Goal: Ask a question

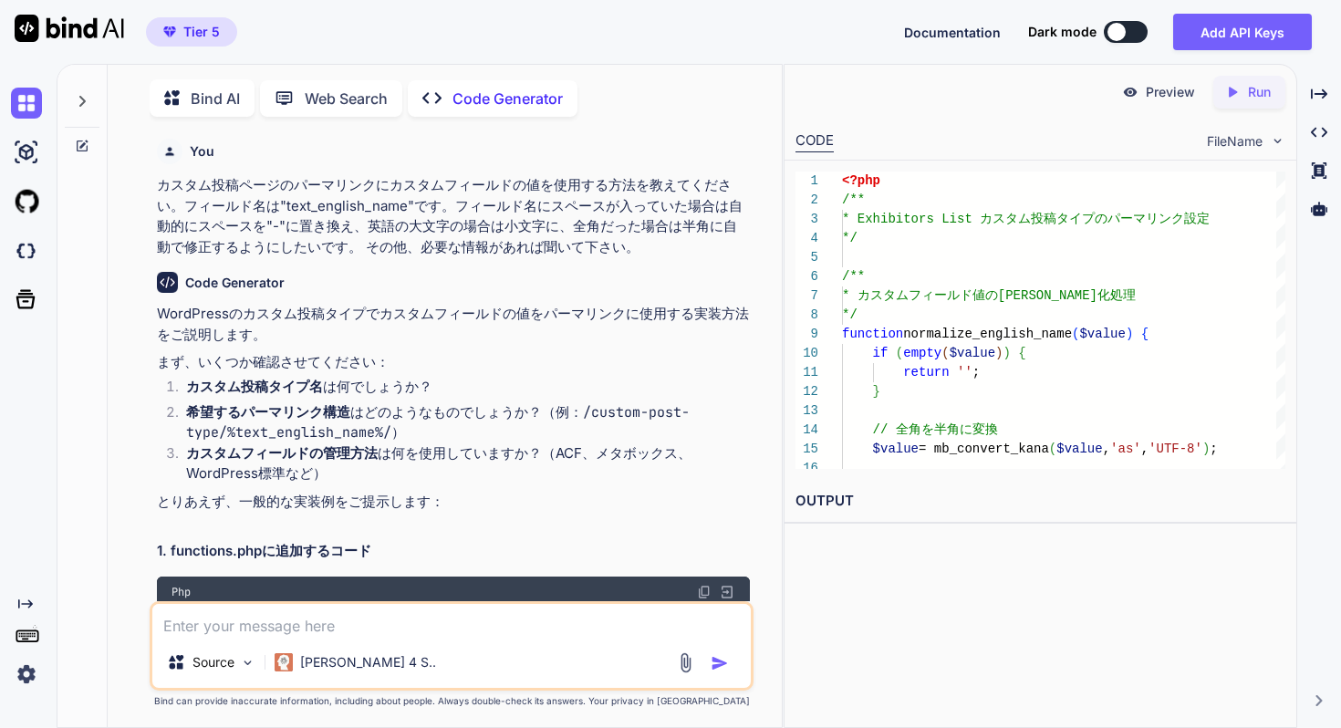
scroll to position [9643, 0]
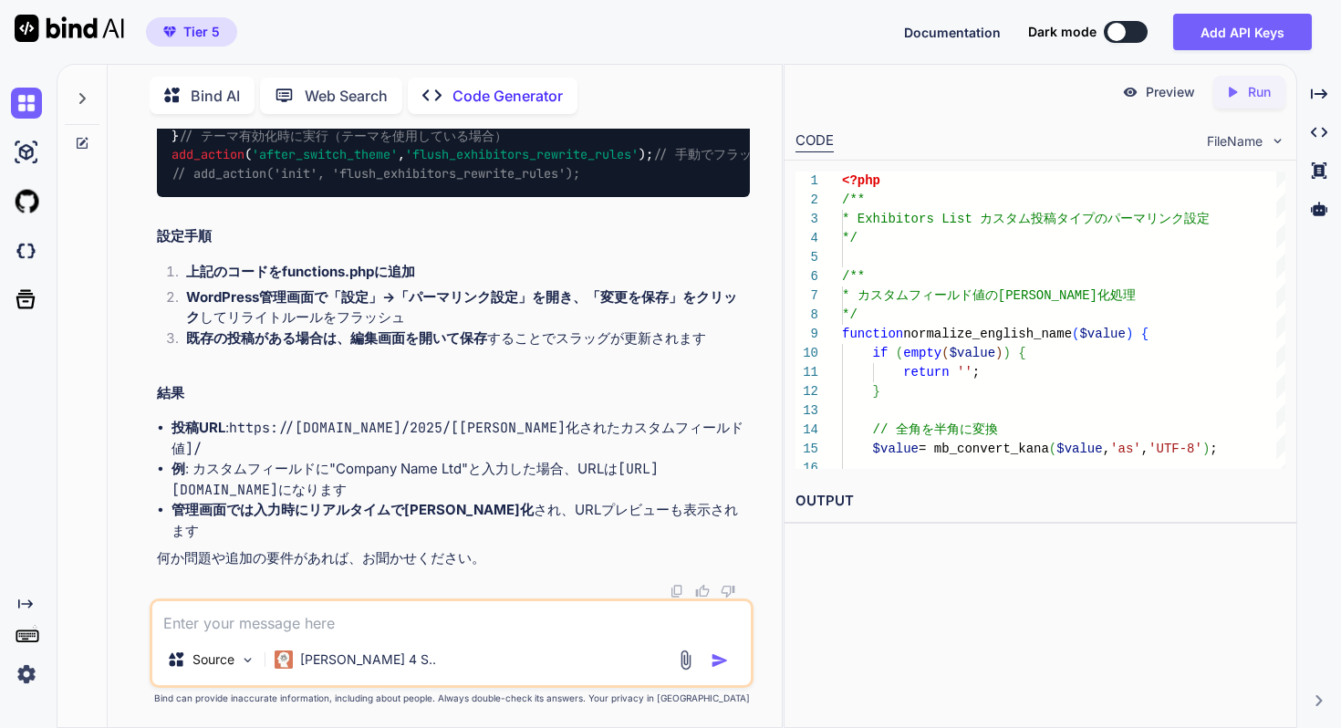
click at [420, 636] on div "Source Claude 4 S.." at bounding box center [452, 643] width 604 height 89
click at [422, 622] on textarea at bounding box center [451, 617] width 599 height 33
type textarea "ok"
type textarea "x"
type textarea "okn"
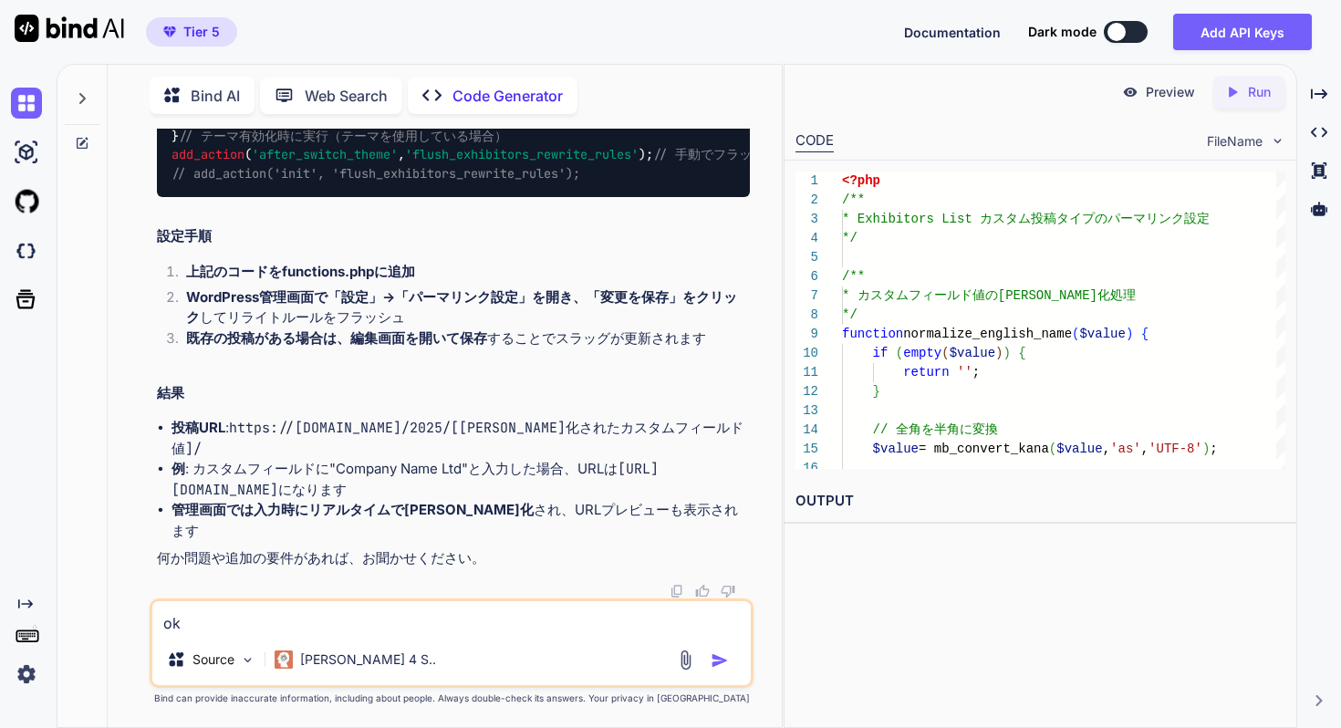
type textarea "x"
type textarea "okno"
type textarea "x"
type textarea "okn"
type textarea "x"
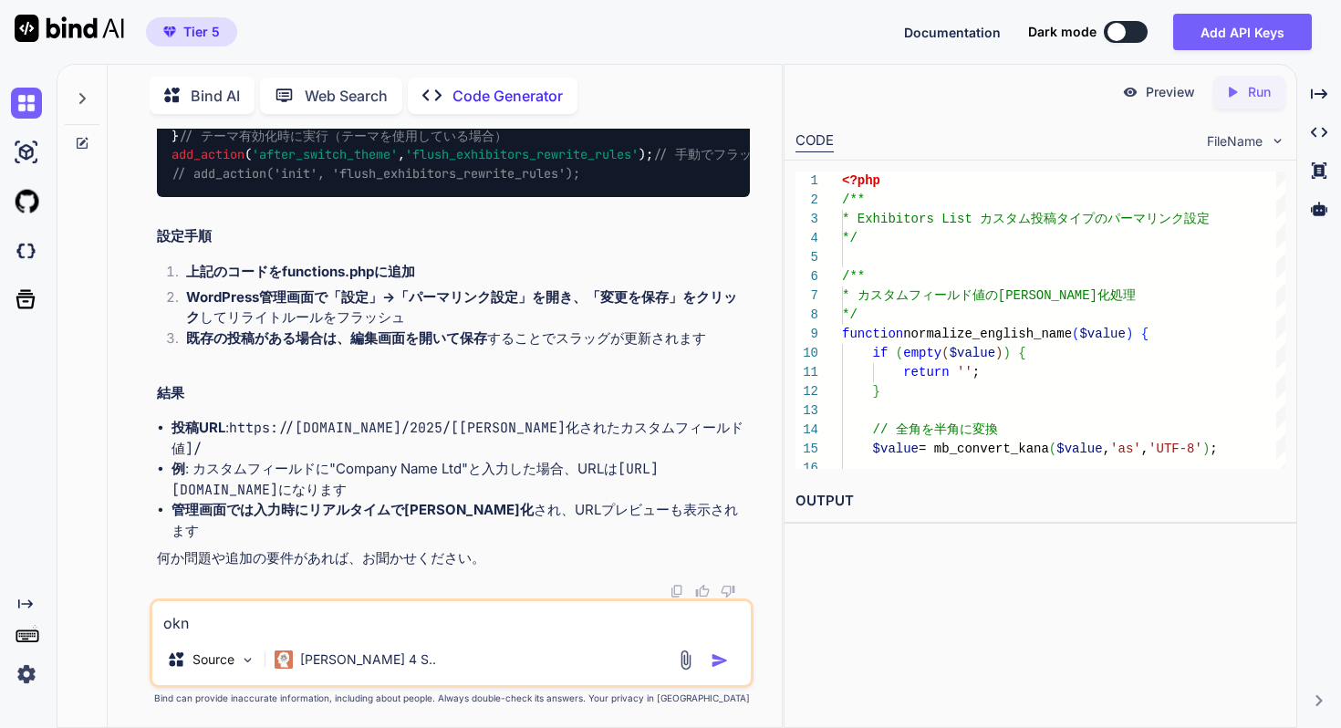
type textarea "ok"
type textarea "x"
type textarea "o"
type textarea "x"
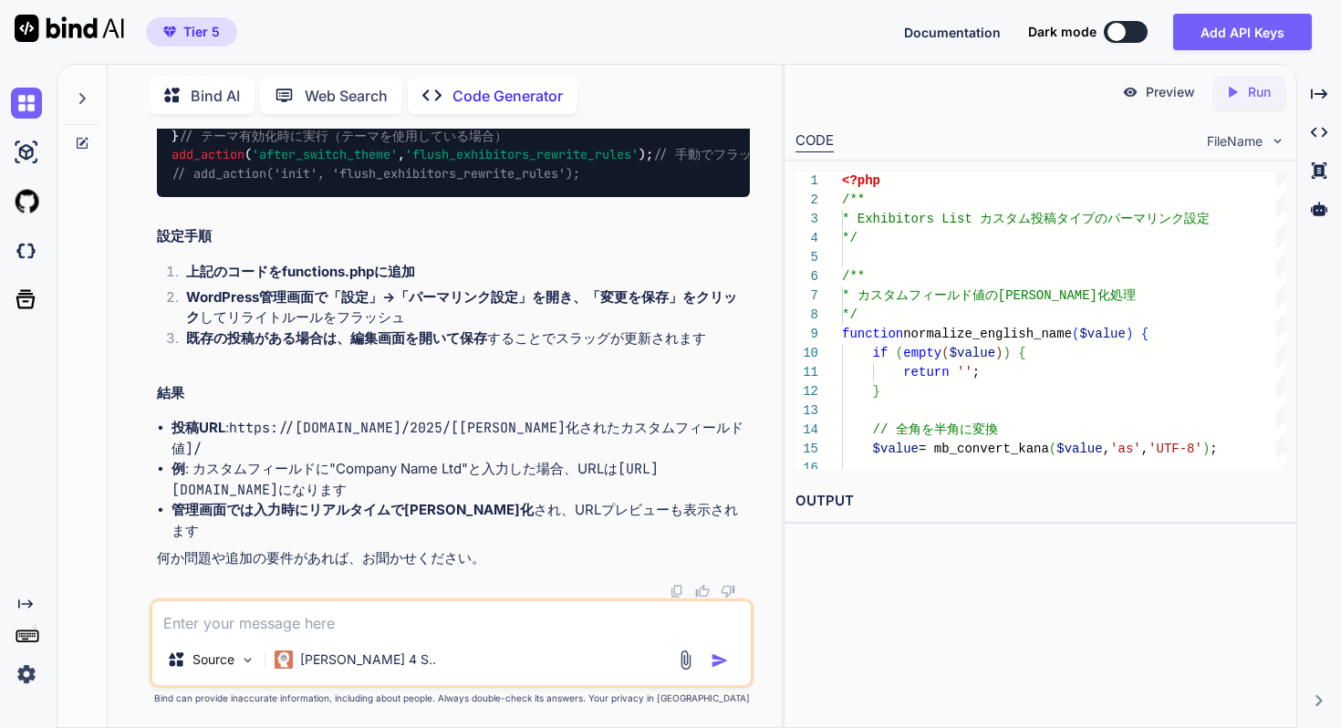
type textarea "ｋ"
type textarea "x"
type textarea "こ"
type textarea "x"
type textarea "こｎ"
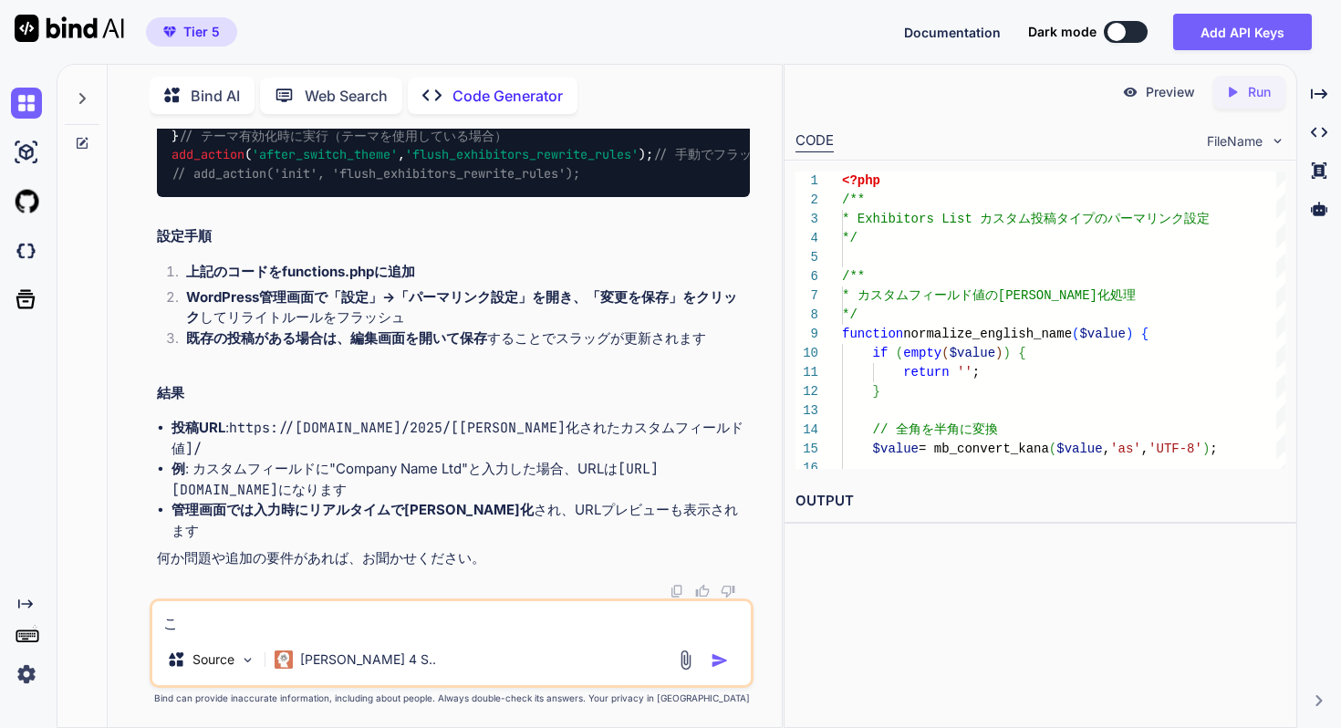
type textarea "x"
type textarea "この"
type textarea "x"
type textarea "このｂ"
type textarea "x"
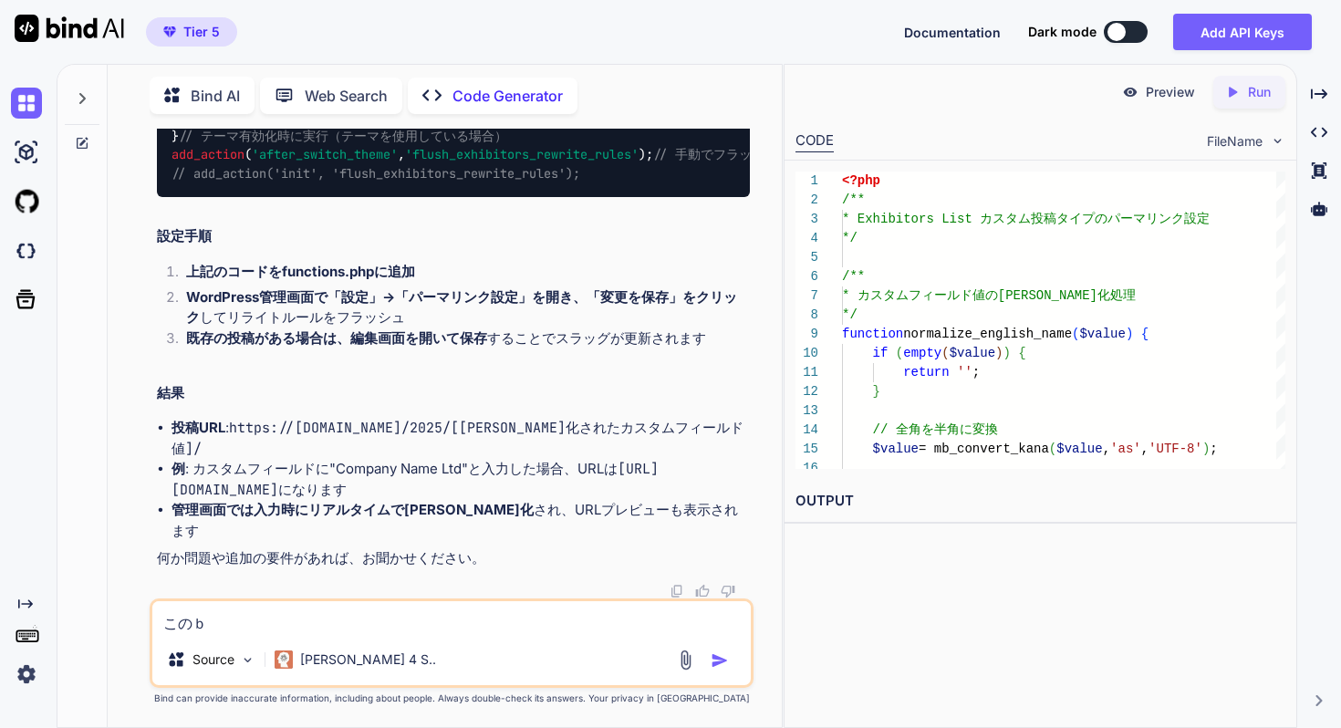
type textarea "このば"
type textarea "x"
type textarea "このばあ"
type textarea "x"
type textarea "このばあい"
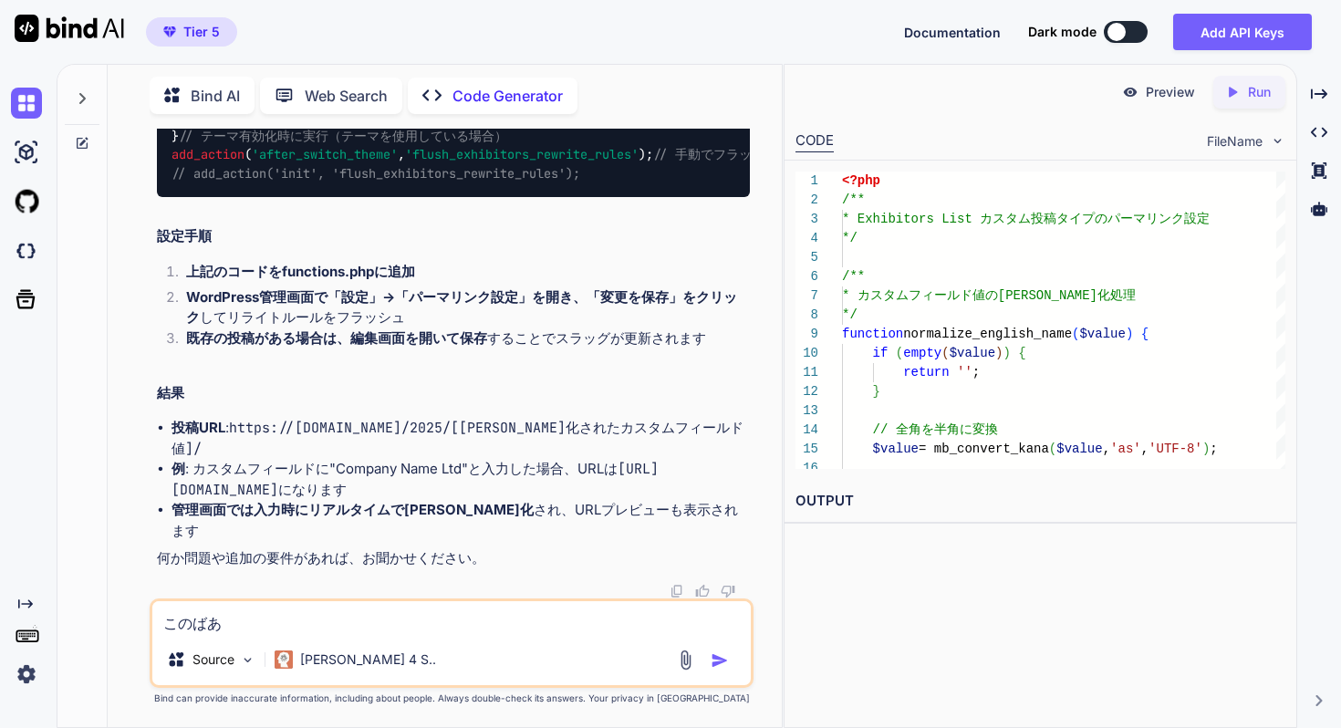
type textarea "x"
type textarea "この場合"
type textarea "x"
type textarea "この場合""
type textarea "x"
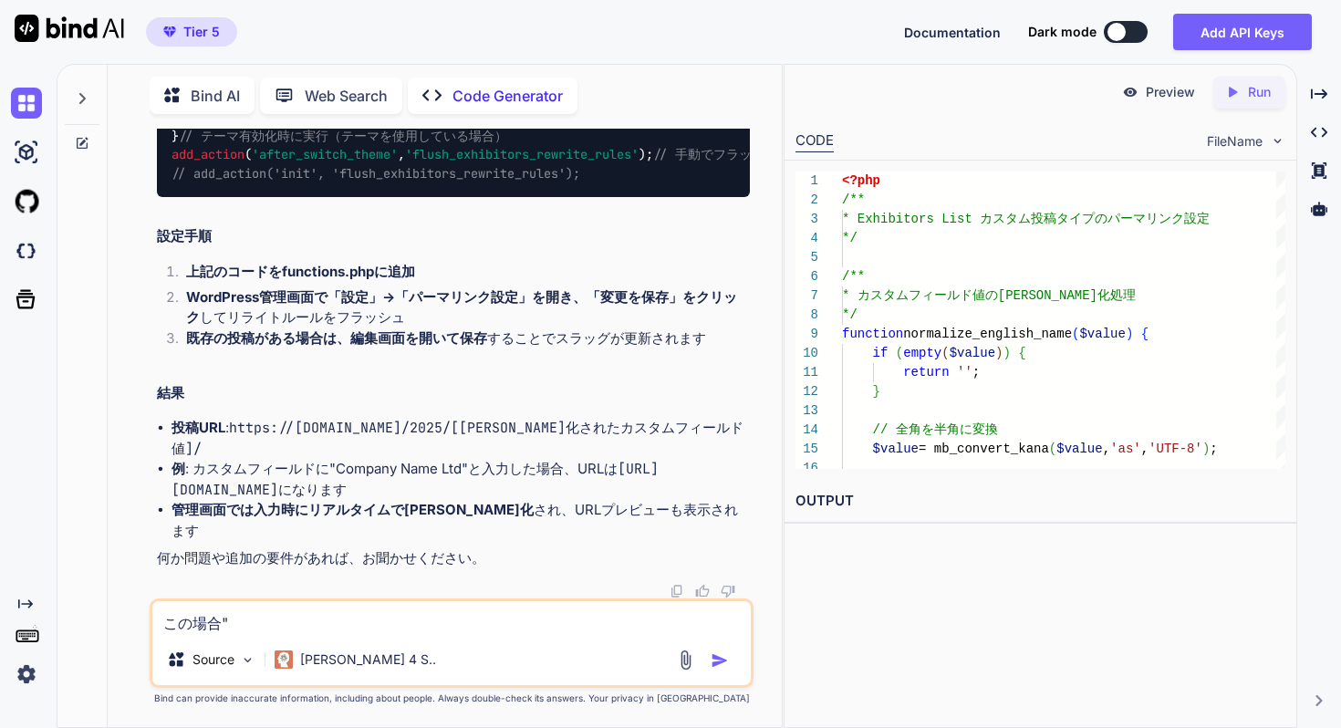
type textarea "この場合"""
type textarea "x"
type textarea "この場合"/""
type textarea "x"
type textarea "この場合"/2""
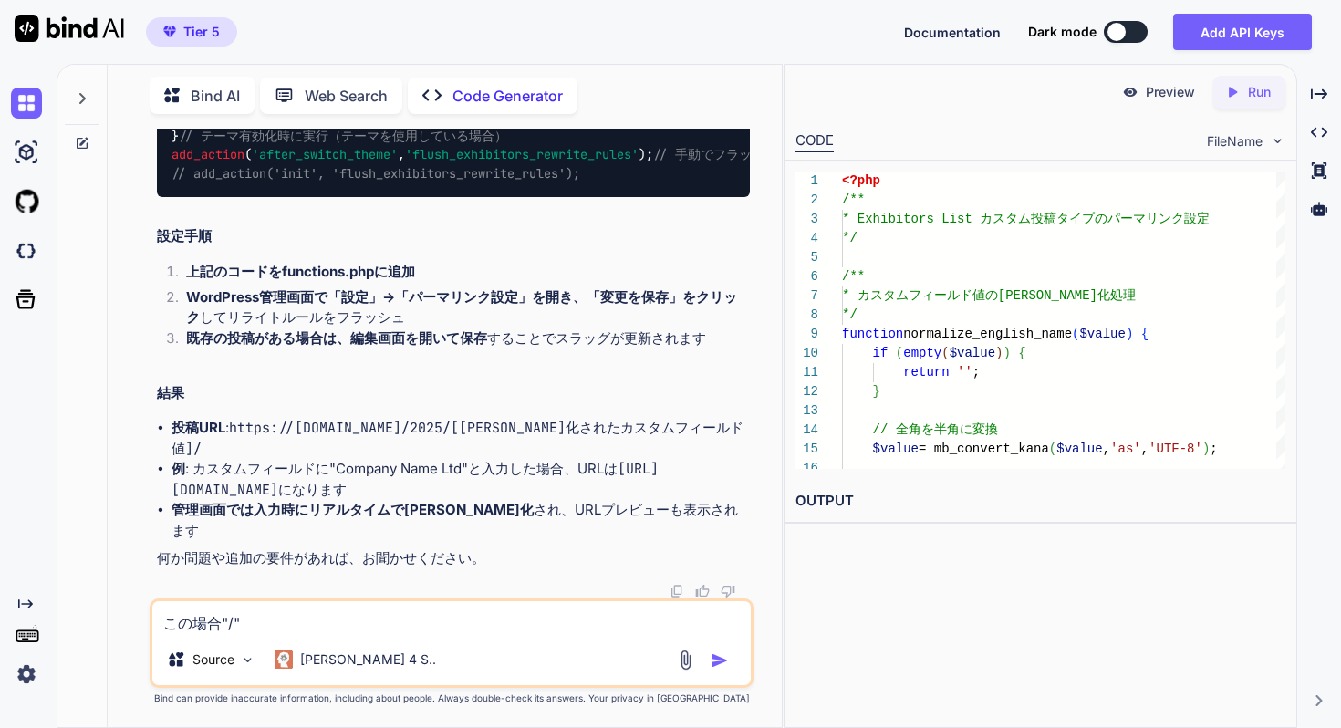
type textarea "x"
type textarea "この場合"/20""
type textarea "x"
type textarea "この場合"/202""
type textarea "x"
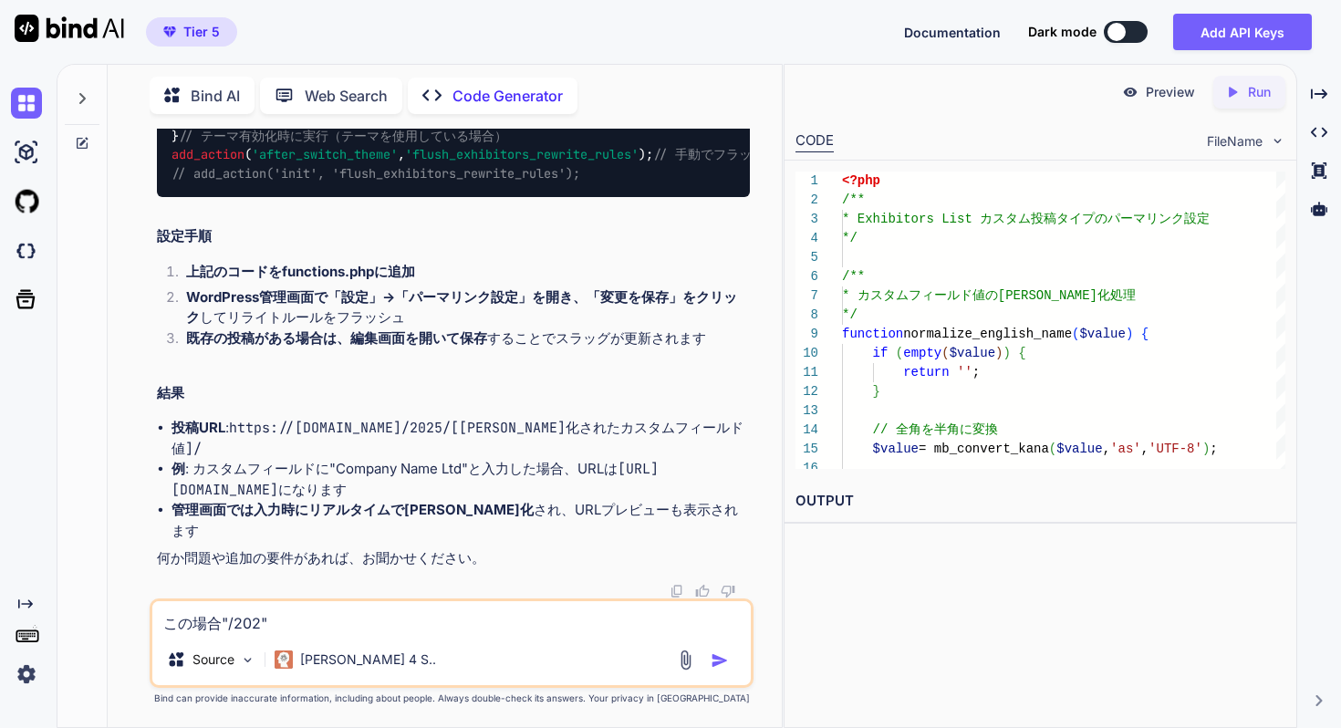
type textarea "この場合"/2025""
type textarea "x"
type textarea "この場合"/2025/""
type textarea "x"
type textarea "この場合"/2025/2""
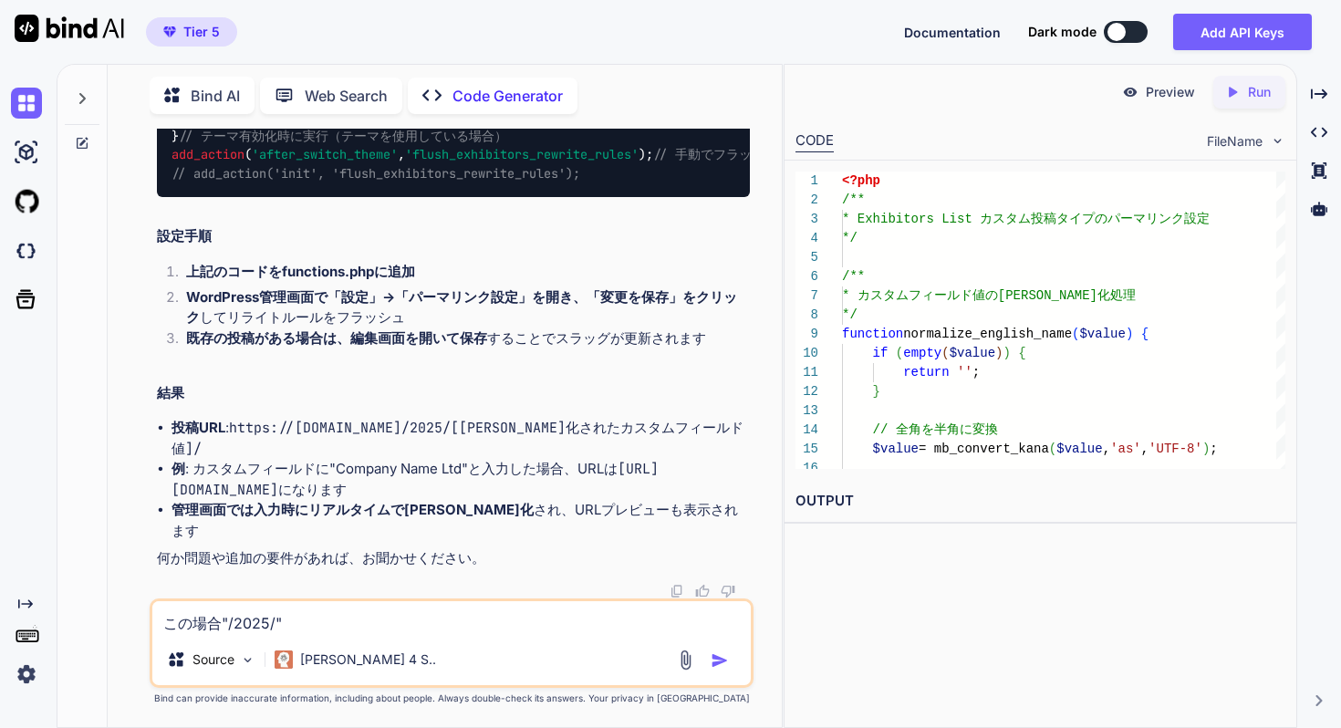
type textarea "x"
type textarea "この場合"/2025/20""
type textarea "x"
type textarea "この場合"/2025/202""
type textarea "x"
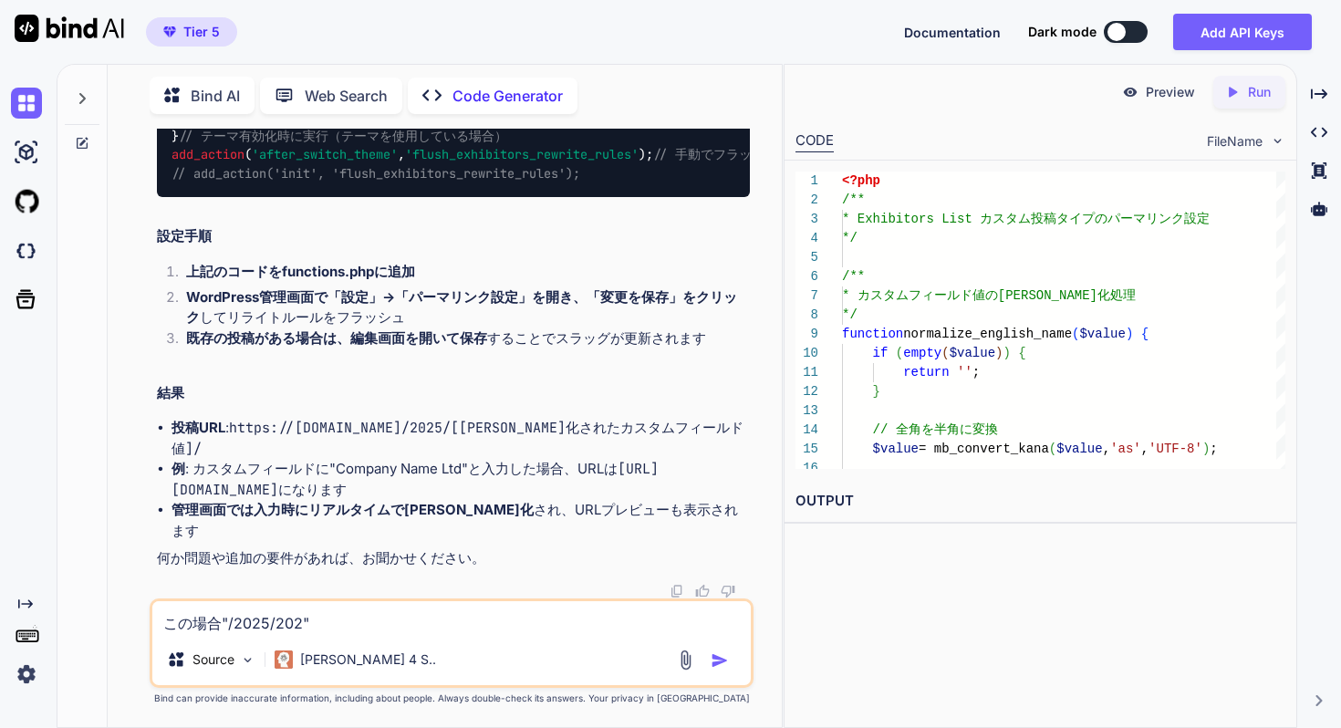
type textarea "この場合"/2025/2025""
type textarea "x"
type textarea "この場合"/2025/2025/""
type textarea "x"
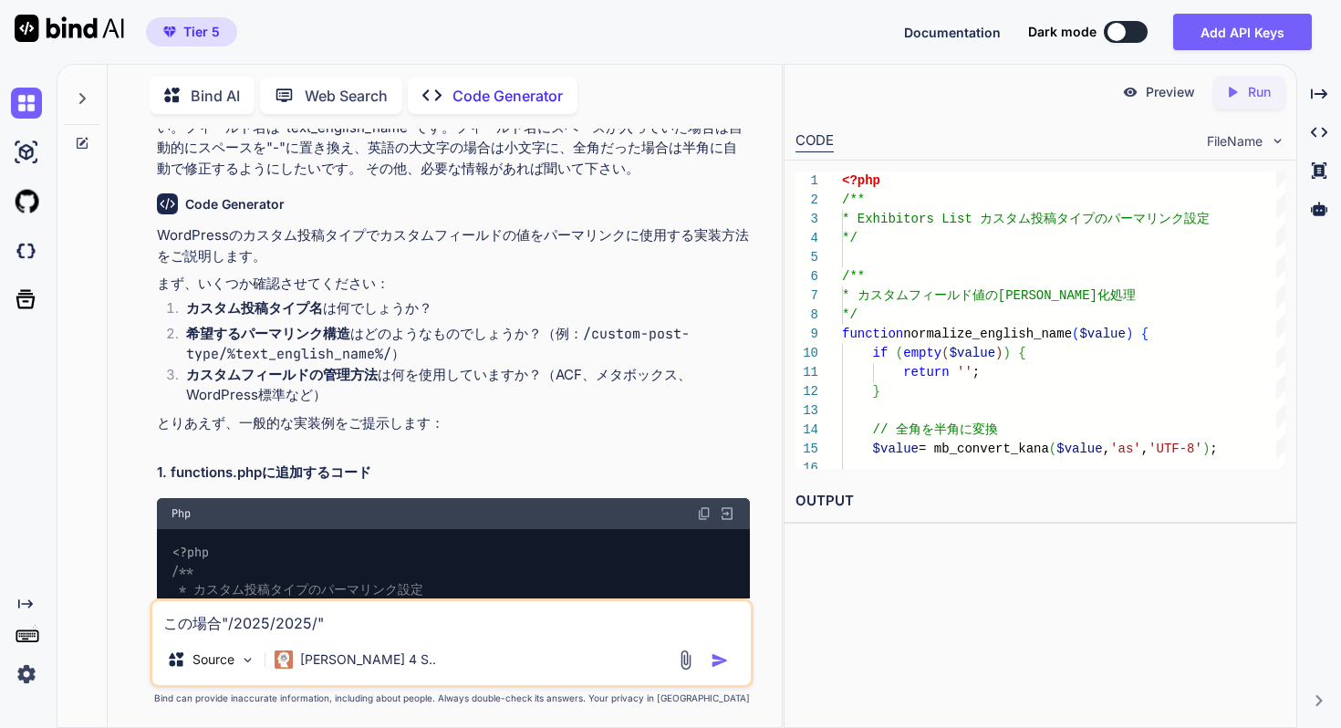
scroll to position [0, 0]
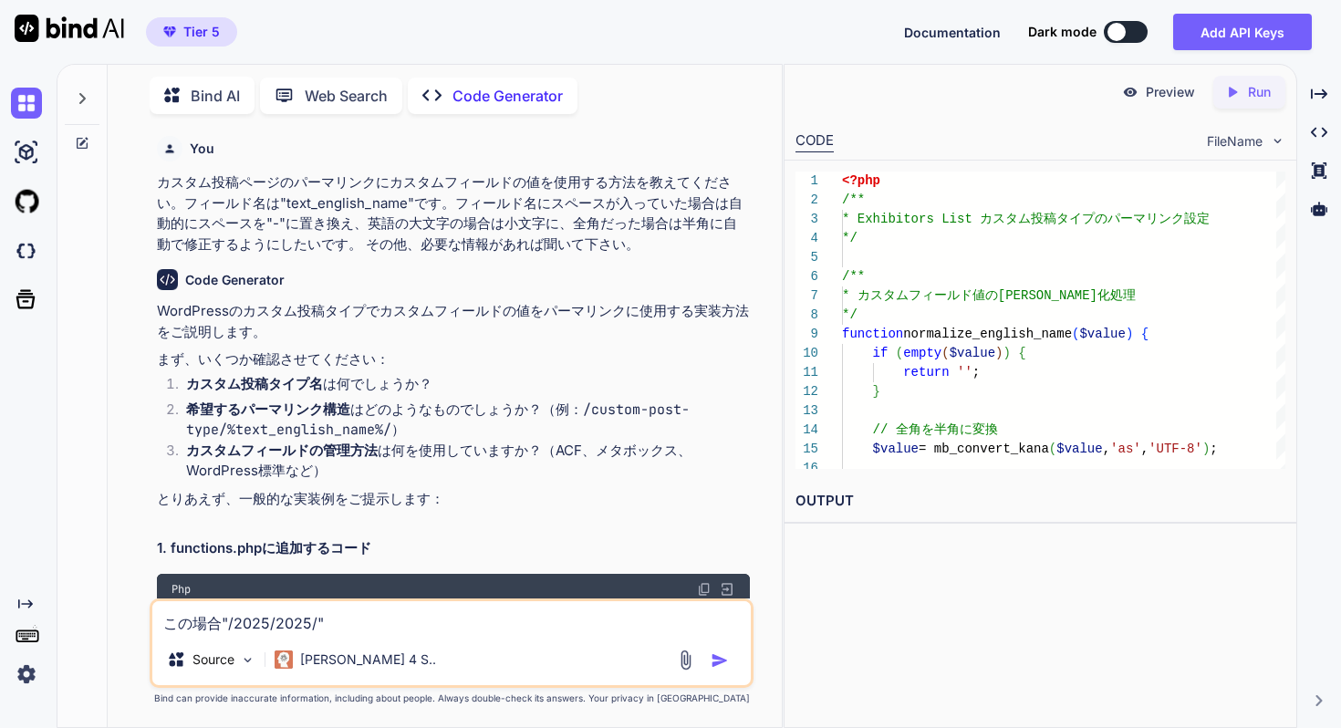
type textarea "この場合"/2025/2025/N""
type textarea "x"
type textarea "この場合"/2025/2025/NA""
type textarea "x"
type textarea "この場合"/2025/2025/NAM""
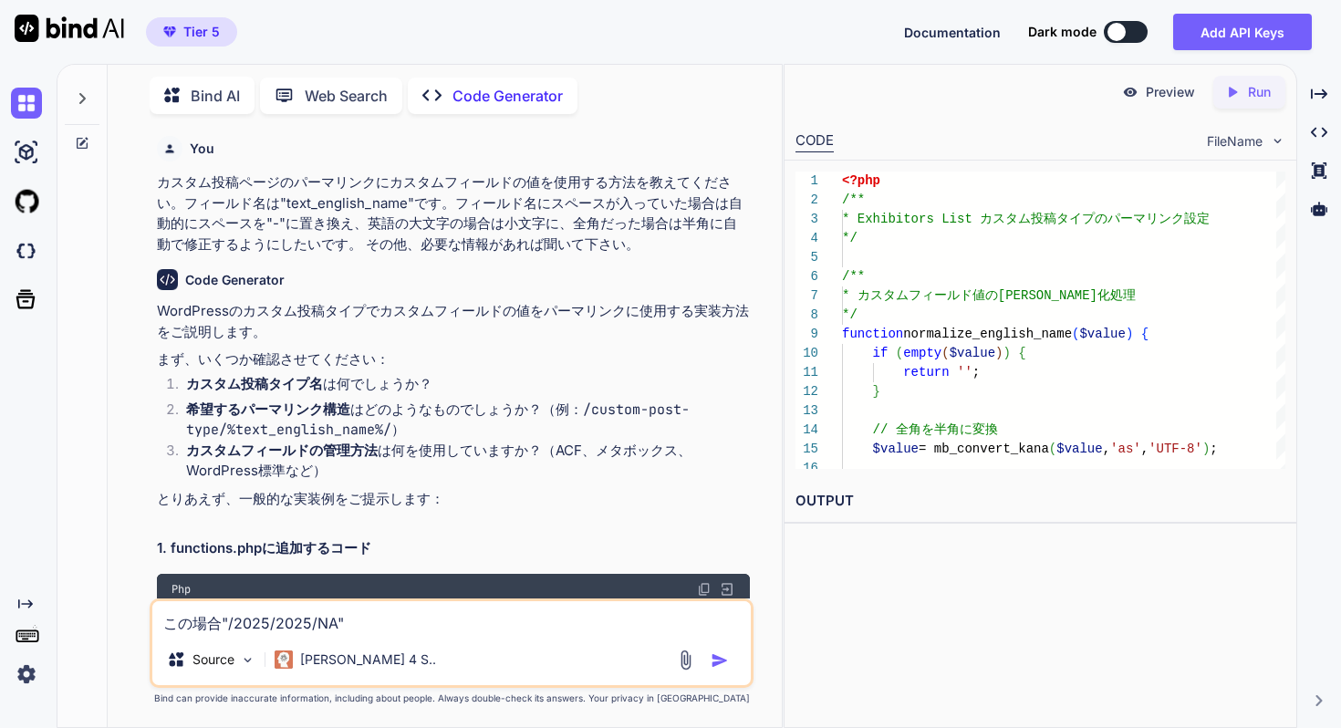
type textarea "x"
type textarea "この場合"/2025/2025/NAME""
type textarea "x"
type textarea "この場合"/2025/2025/NAME"ｎ"
type textarea "x"
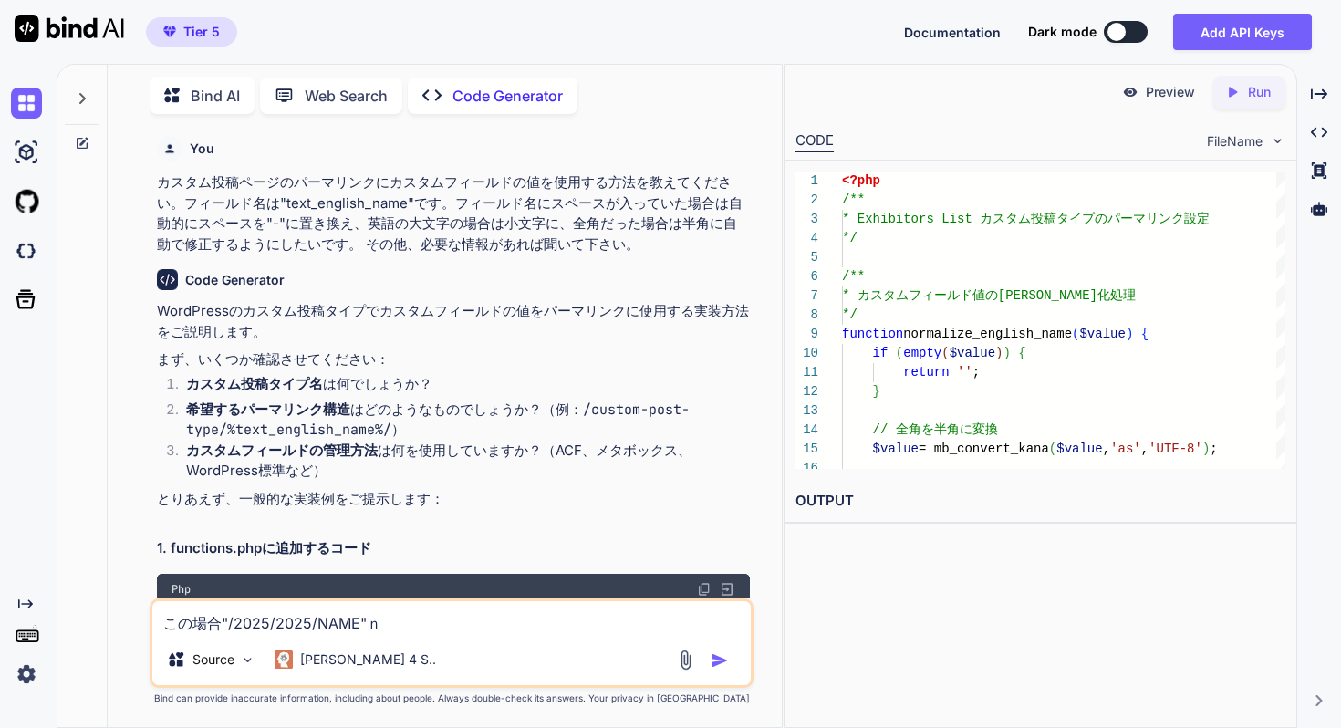
type textarea "この場合"/2025/2025/NAME"の"
type textarea "x"
type textarea "この場合"/2025/2025/NAME"のお"
type textarea "x"
type textarea "この場合"/2025/2025/NAME"のおう"
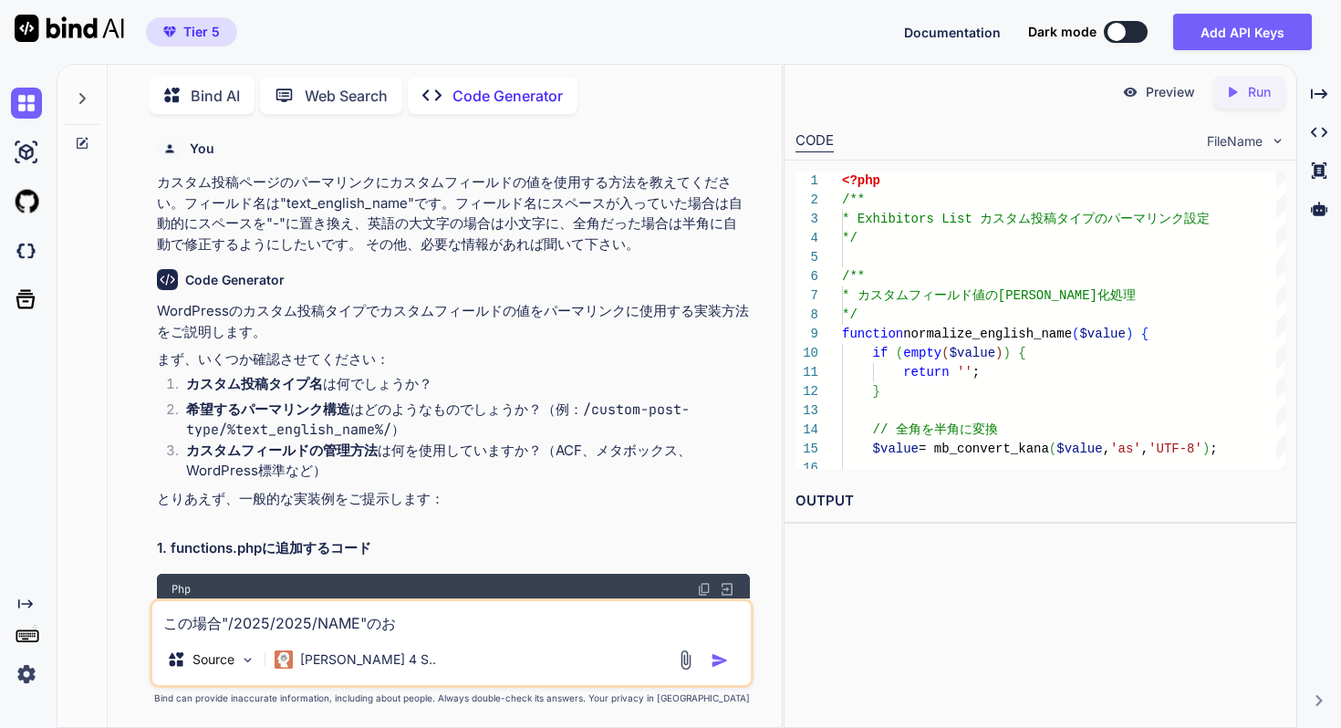
type textarea "x"
type textarea "この場合"/2025/2025/NAME"のお"
type textarea "x"
type textarea "この場合"/2025/2025/NAME"の"
type textarea "x"
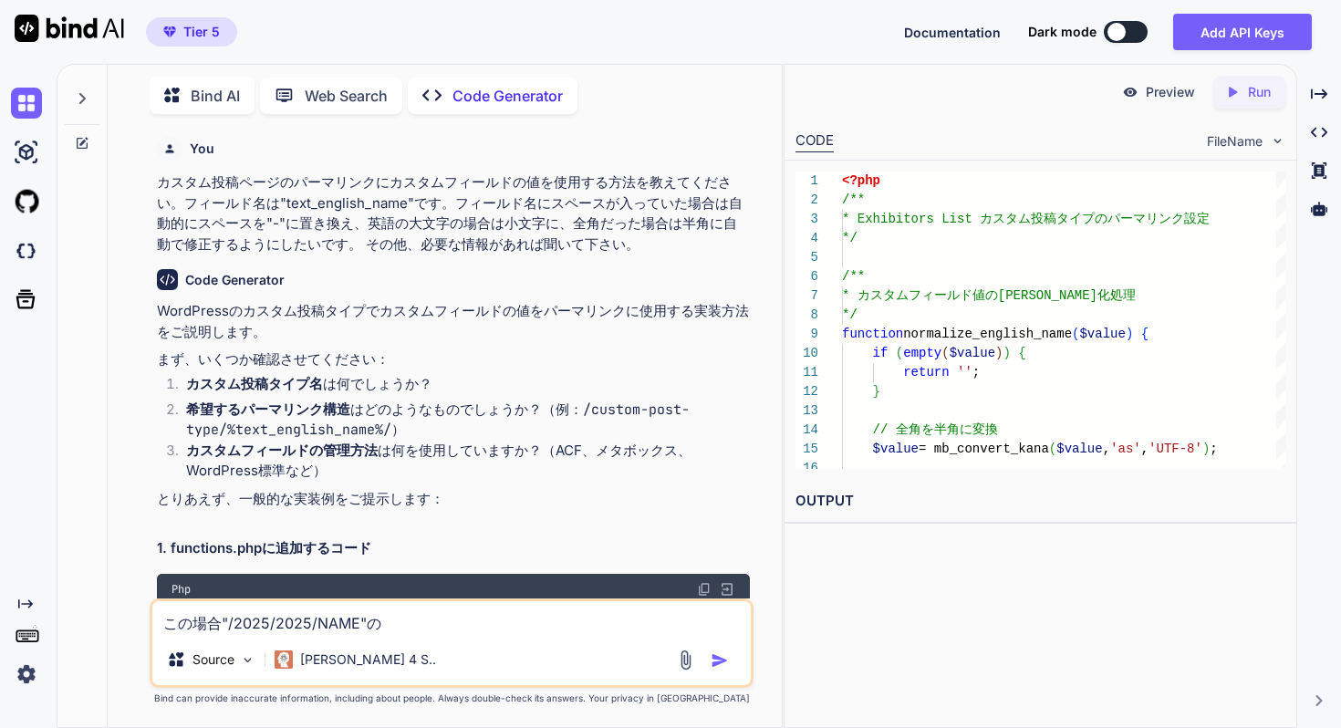
type textarea "この場合"/2025/2025/NAME"のｙ"
type textarea "x"
type textarea "この場合"/2025/2025/NAME"のよ"
type textarea "x"
type textarea "この場合"/2025/2025/NAME"のよう"
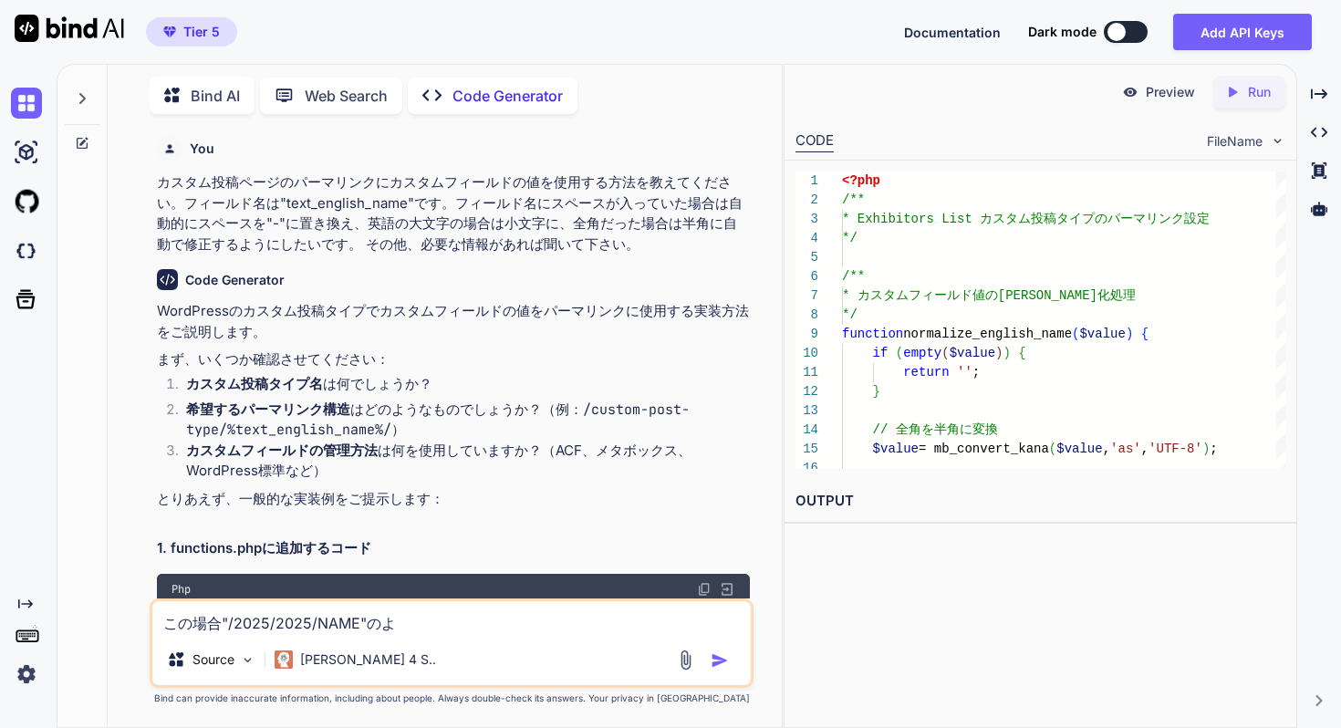
type textarea "x"
type textarea "この場合"/2025/2025/NAME"のようｎ"
type textarea "x"
type textarea "この場合"/2025/2025/NAME"のように"
type textarea "x"
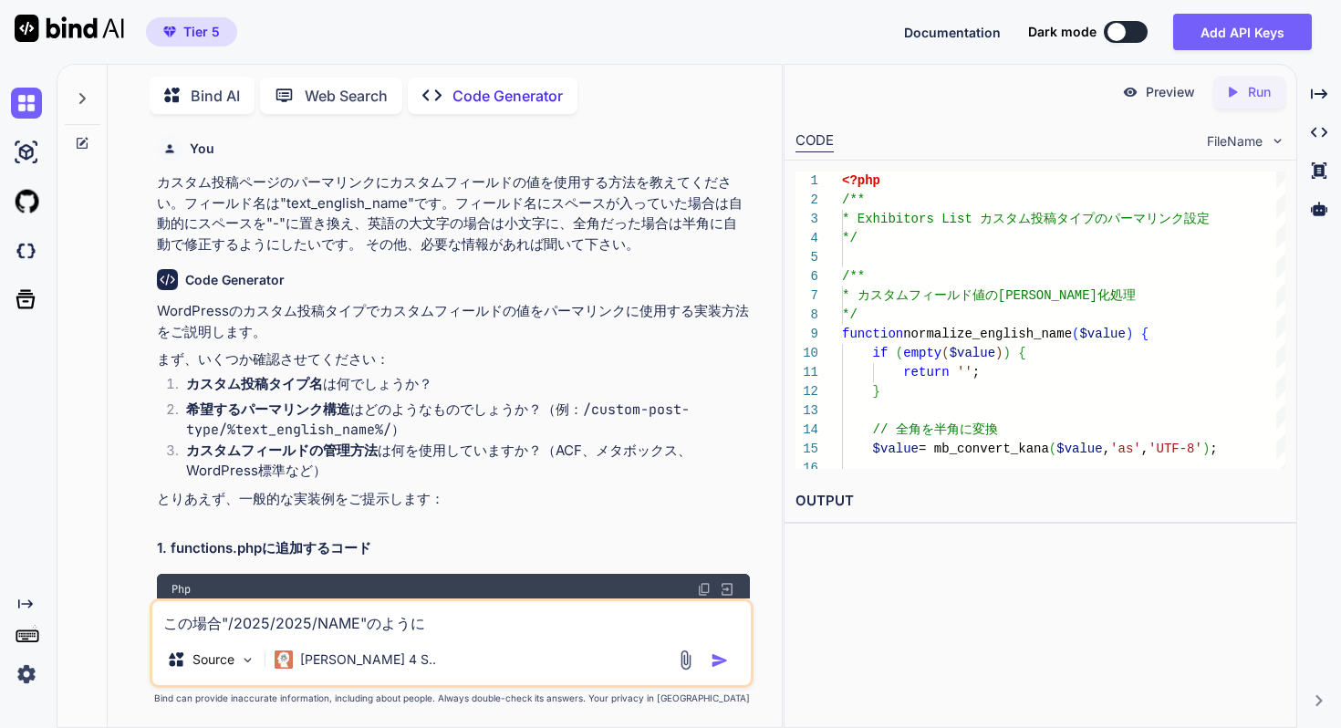
type textarea "この場合"/2025/2025/NAME"のように2"
type textarea "x"
type textarea "この場合"/2025/2025/NAME"のように20"
type textarea "x"
type textarea "この場合"/2025/2025/NAME"のように202"
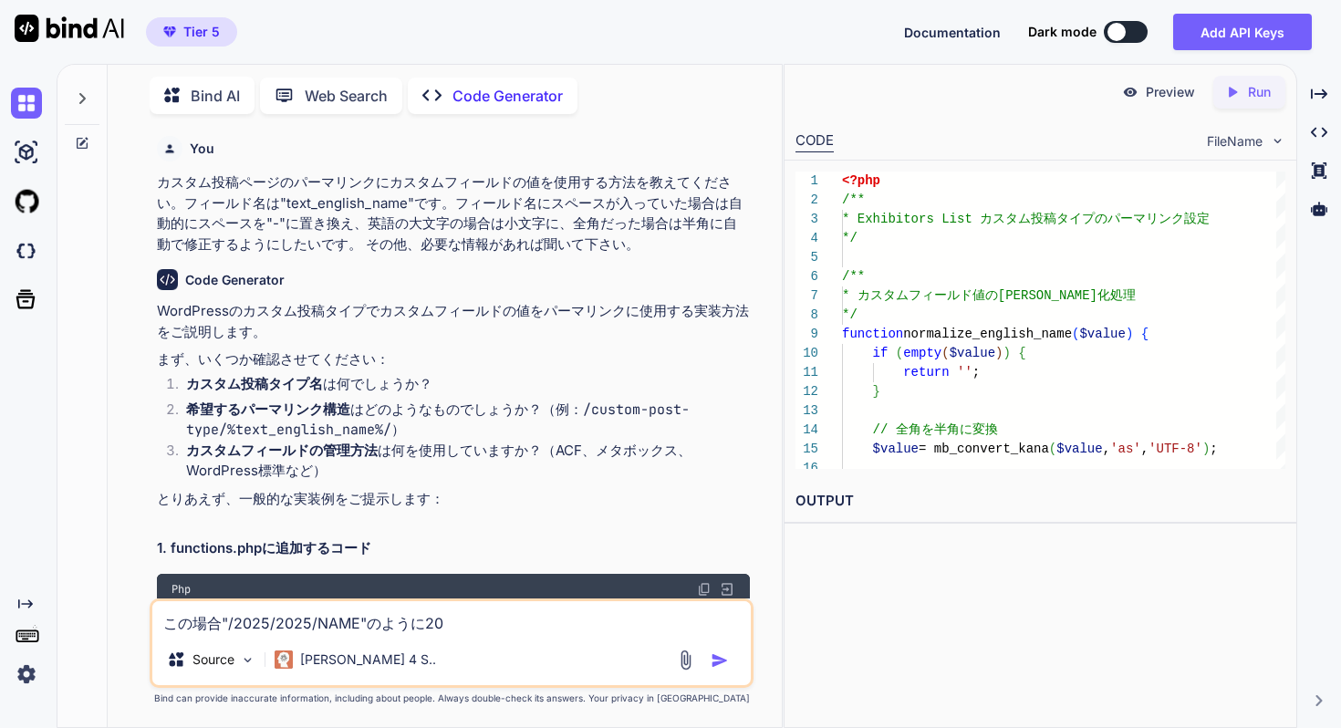
type textarea "x"
type textarea "この場合"/2025/2025/NAME"のように[DATE]"
type textarea "x"
type textarea "この場合"/2025/2025/NAME"のように2025ｇ"
type textarea "x"
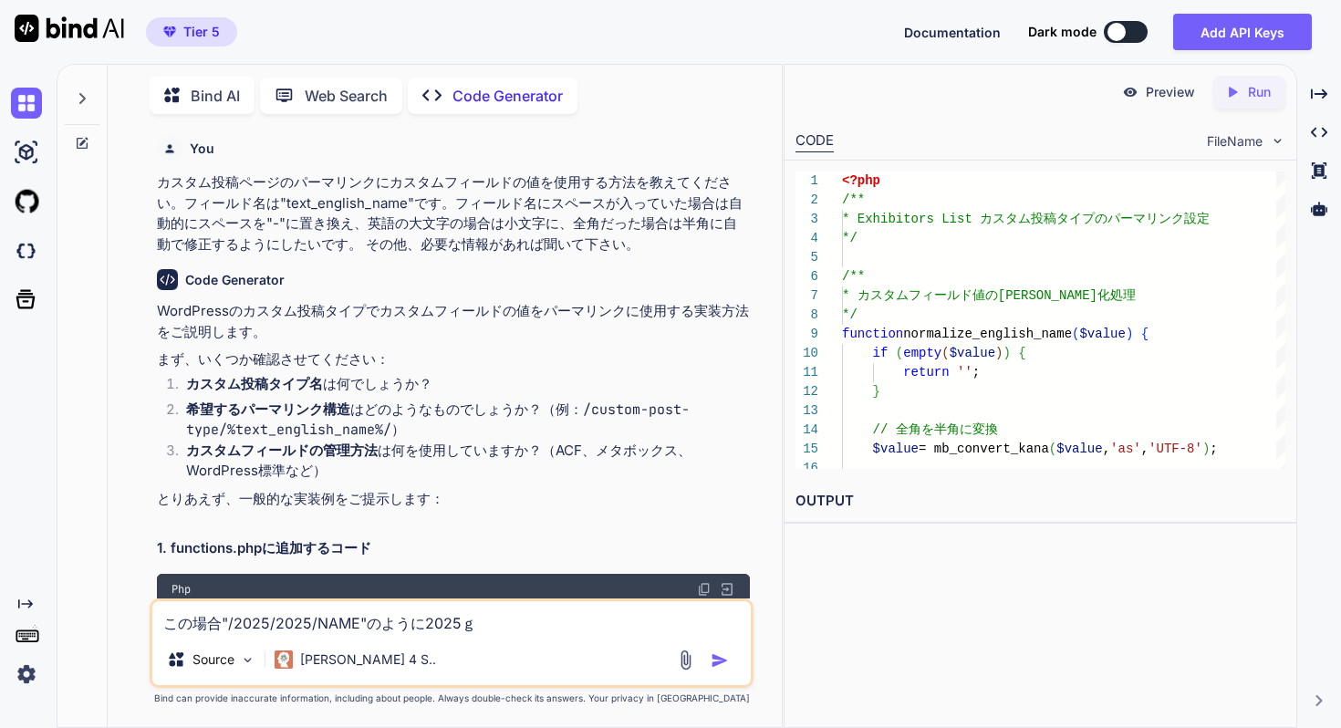
type textarea "この場合"/2025/2025/NAME"のように[DATE]が"
type textarea "x"
type textarea "この場合"/2025/2025/NAME"のように[DATE]がｎ"
type textarea "x"
type textarea "この場合"/2025/2025/NAME"のように[DATE]がに"
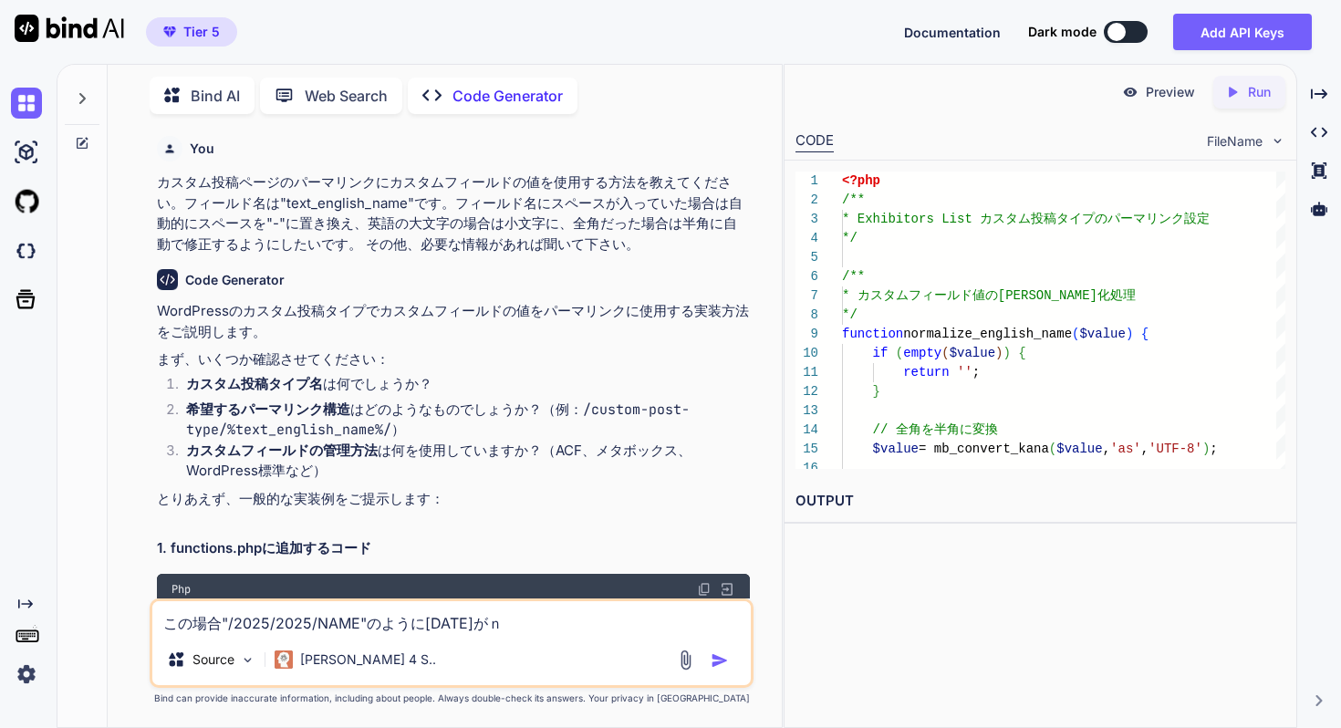
type textarea "x"
type textarea "この場合"/2025/2025/NAME"のように[DATE]がにｋ"
type textarea "x"
type textarea "この場合"/2025/2025/NAME"のように[DATE]がにか"
type textarea "x"
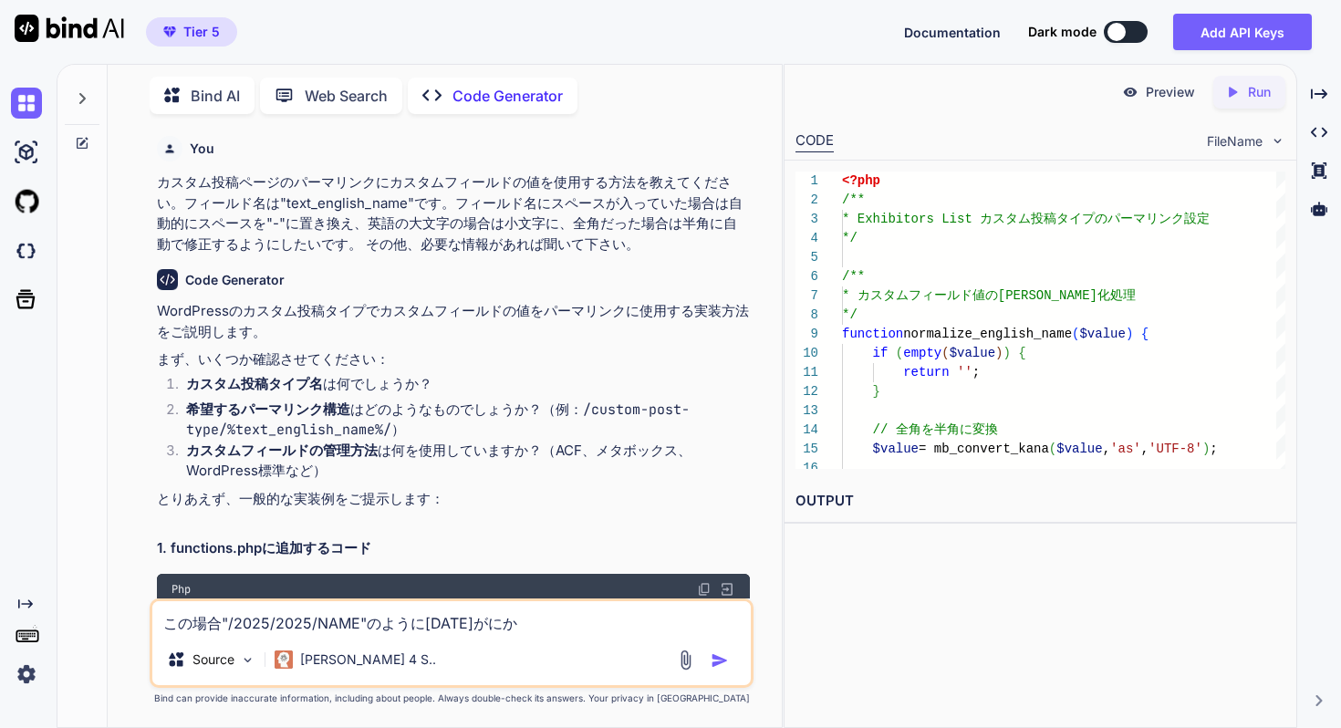
type textarea "この場合"/2025/2025/NAME"のように[DATE]がにかい"
type textarea "x"
type textarea "この場合"/2025/2025/NAME"のように[DATE]が二会"
type textarea "x"
type textarea "この場合"/2025/2025/NAME"のように[DATE]がにかい"
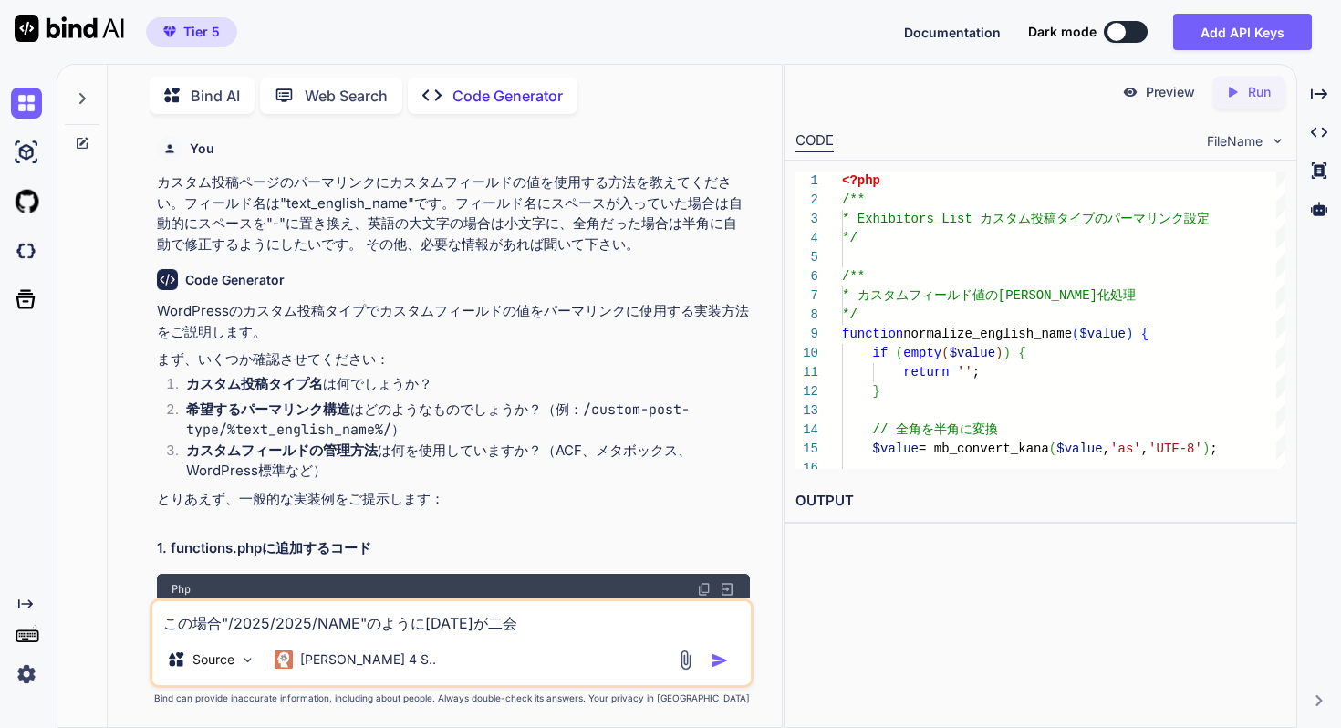
type textarea "x"
type textarea "この場合"/2025/2025/NAME"のように[DATE]がにか"
type textarea "x"
type textarea "この場合"/2025/2025/NAME"のように[DATE]がに"
type textarea "x"
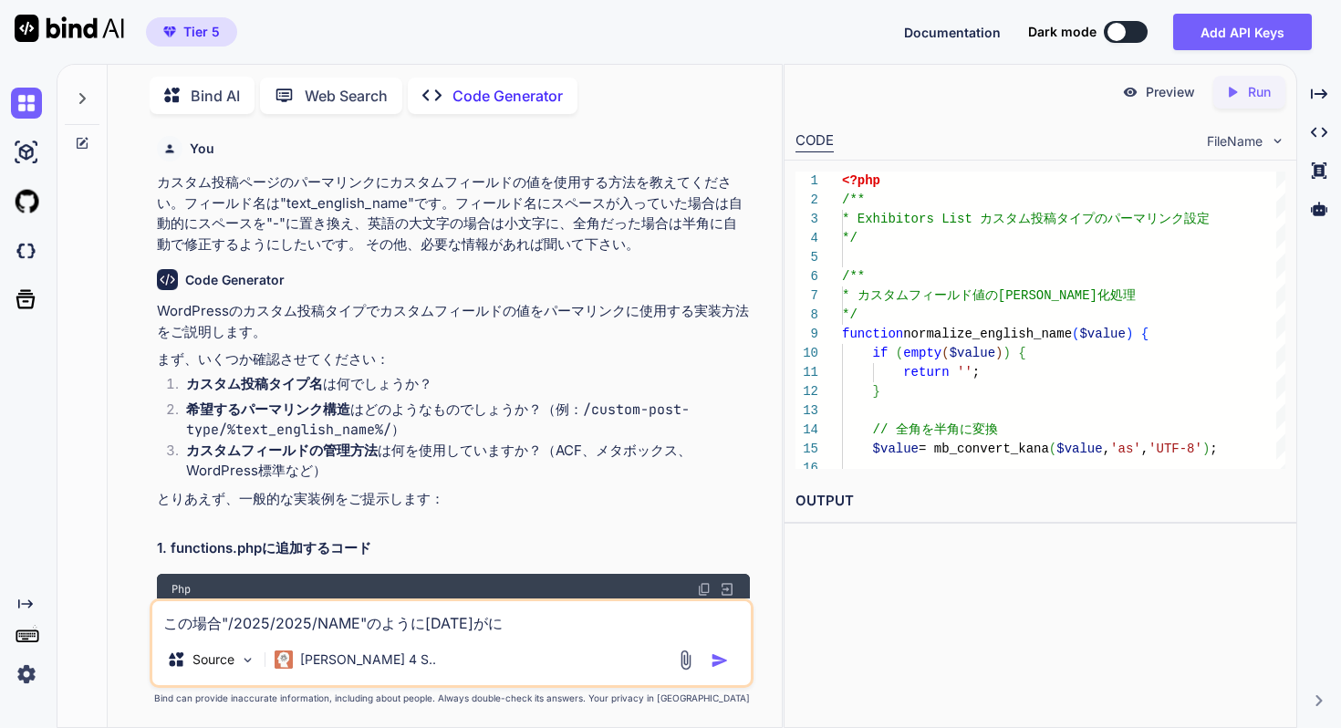
type textarea "この場合"/2025/2025/NAME"のように[DATE]が"
type textarea "x"
type textarea "この場合"/2025/2025/NAME"のように[DATE]がい"
type textarea "x"
type textarea "この場合"/2025/2025/NAME"のように[DATE]がいｍ"
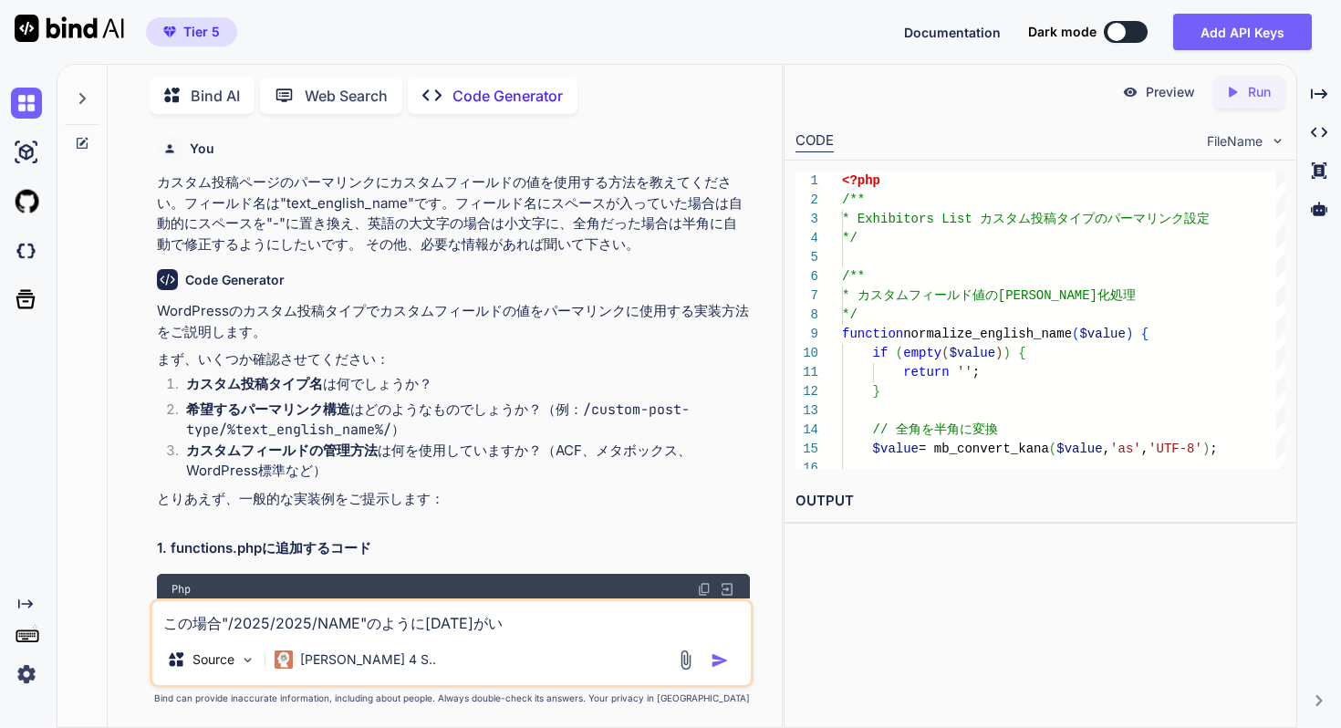
type textarea "x"
type textarea "この場合"/2025/2025/NAME"のように[DATE]がいみ"
type textarea "x"
type textarea "この場合"/2025/2025/NAME"のように[DATE]がいみｍ"
type textarea "x"
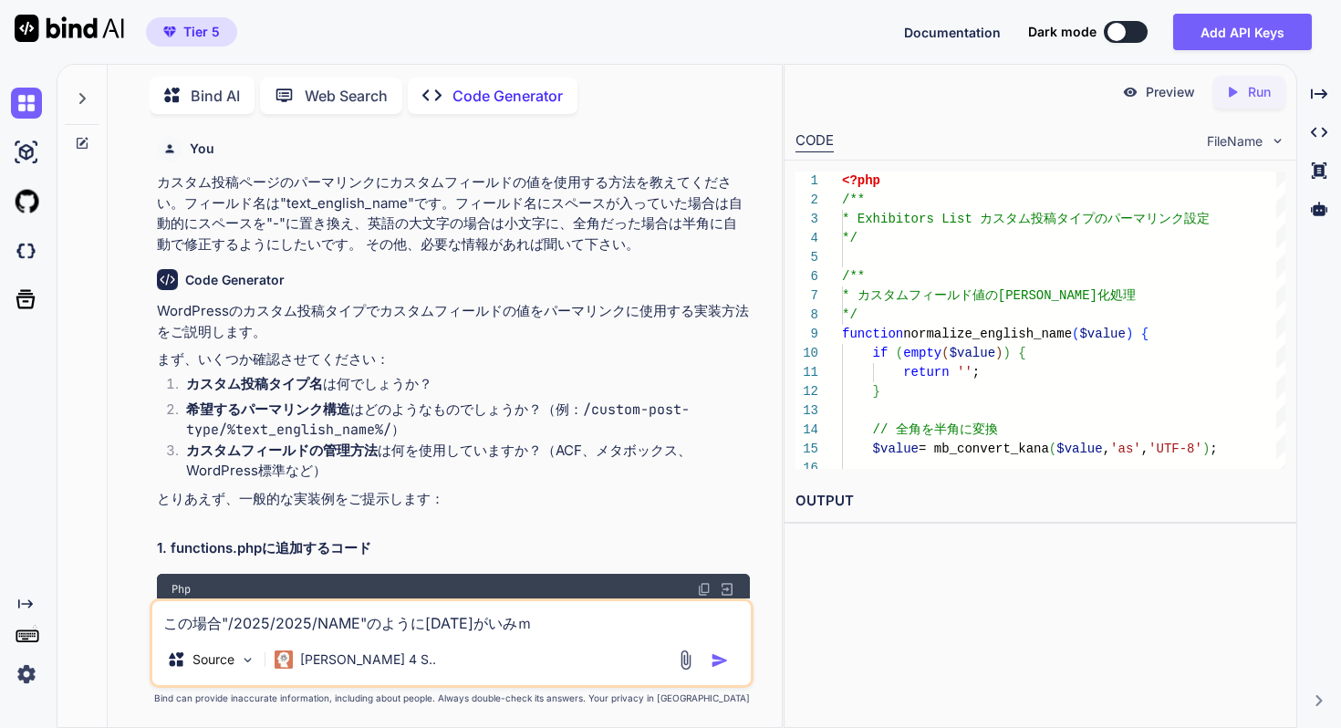
type textarea "この場合"/2025/2025/NAME"のように[DATE]がいみも"
type textarea "x"
type textarea "この場合"/2025/2025/NAME"のように[DATE]がいみもｎ"
type textarea "x"
type textarea "この場合"/2025/2025/NAME"のように[DATE]がいみもな"
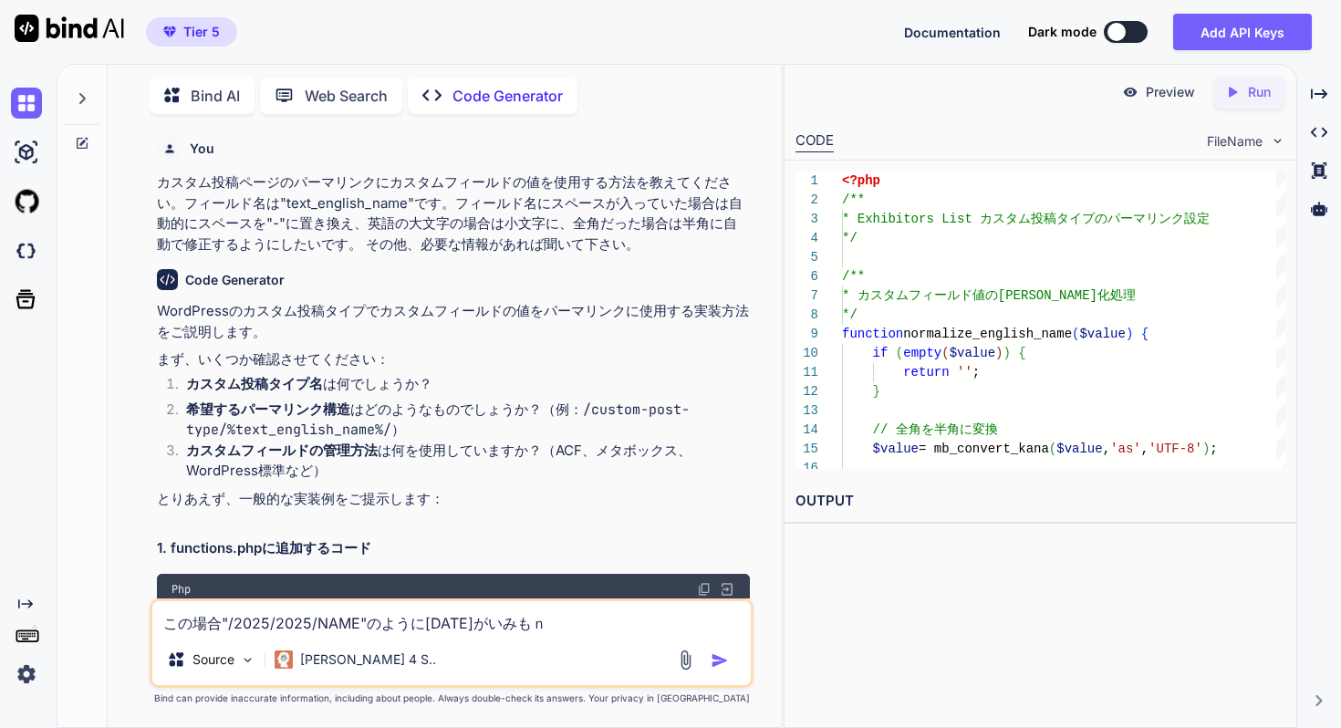
type textarea "x"
type textarea "この場合"/2025/2025/NAME"のように[DATE]がいみもなｋ"
type textarea "x"
type textarea "この場合"/2025/2025/NAME"のように[DATE]がいみもなく"
type textarea "x"
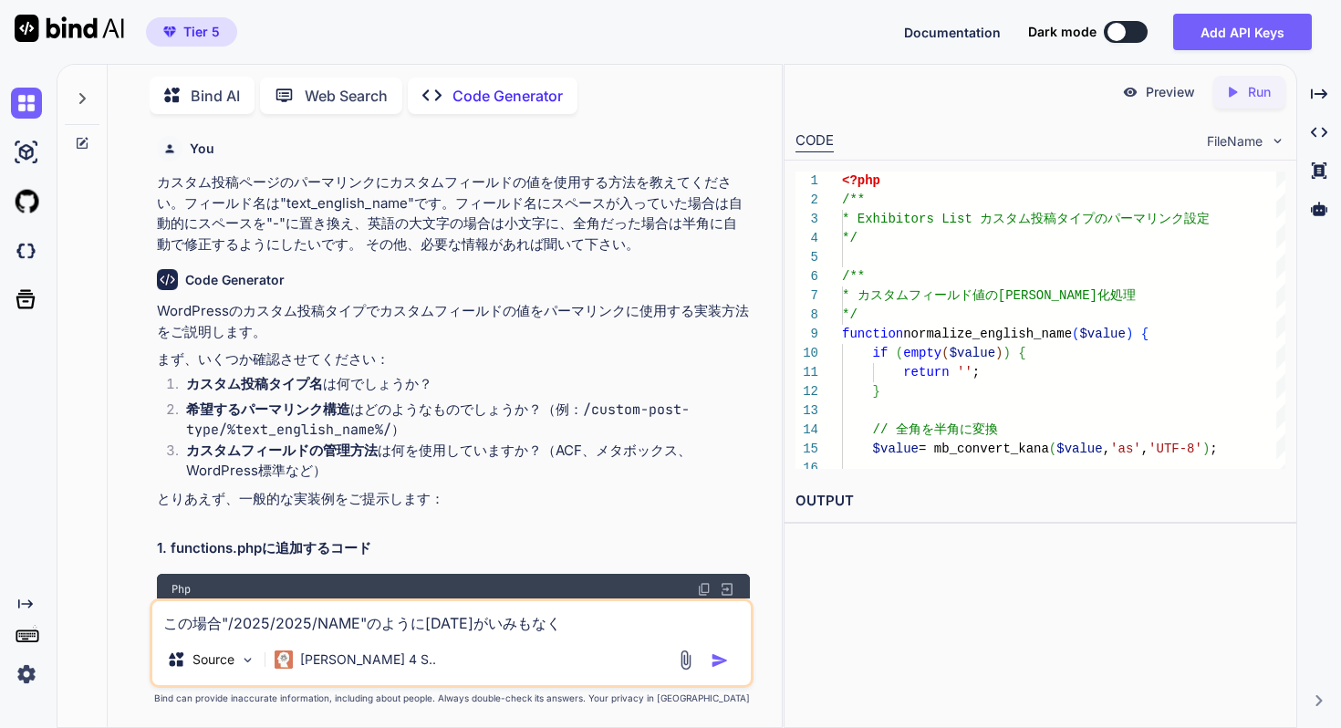
type textarea "この場合"/2025/2025/NAME"のように[DATE]が意味もなく"
type textarea "x"
type textarea "この場合"/2025/2025/NAME"のように[DATE]が意味もなくｎ"
type textarea "x"
type textarea "この場合"/2025/2025/NAME"のように[DATE]が意味もなくに"
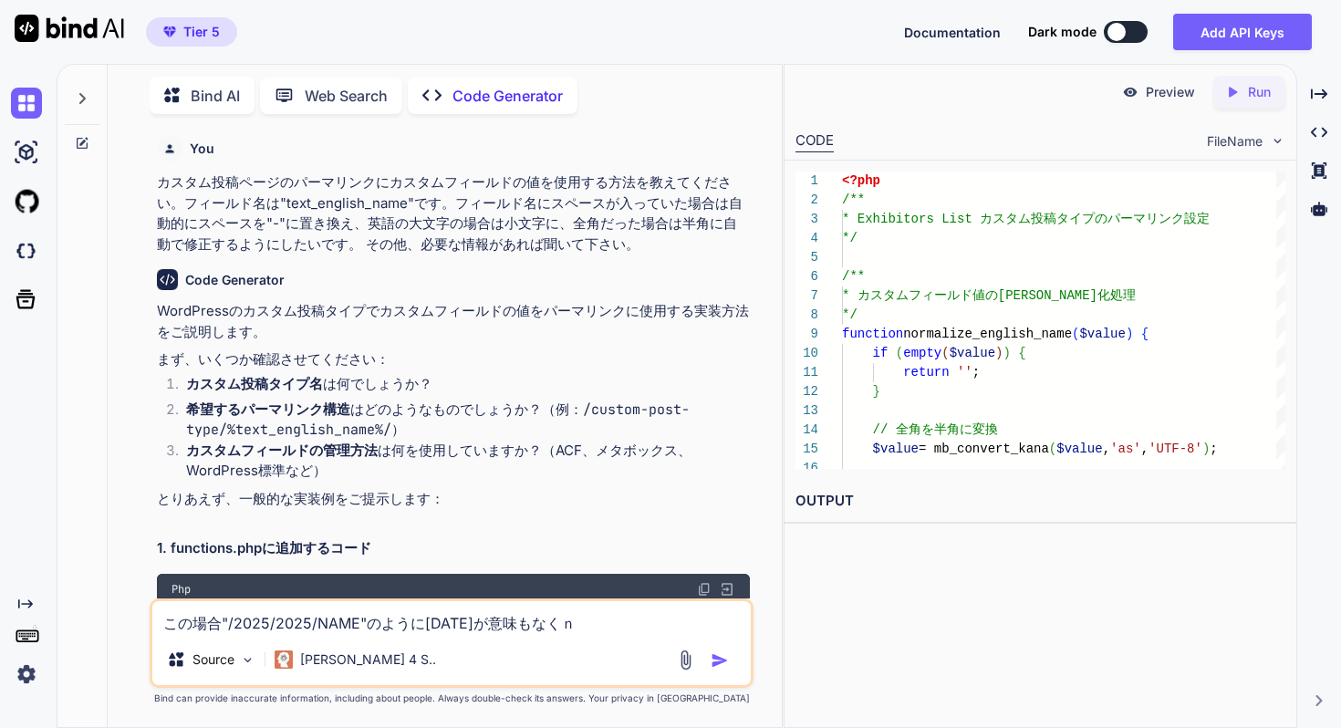
type textarea "x"
type textarea "この場合"/2025/2025/NAME"のように[DATE]が意味もなくにｋ"
type textarea "x"
type textarea "この場合"/2025/2025/NAME"のように[DATE]が意味もなくにか"
type textarea "x"
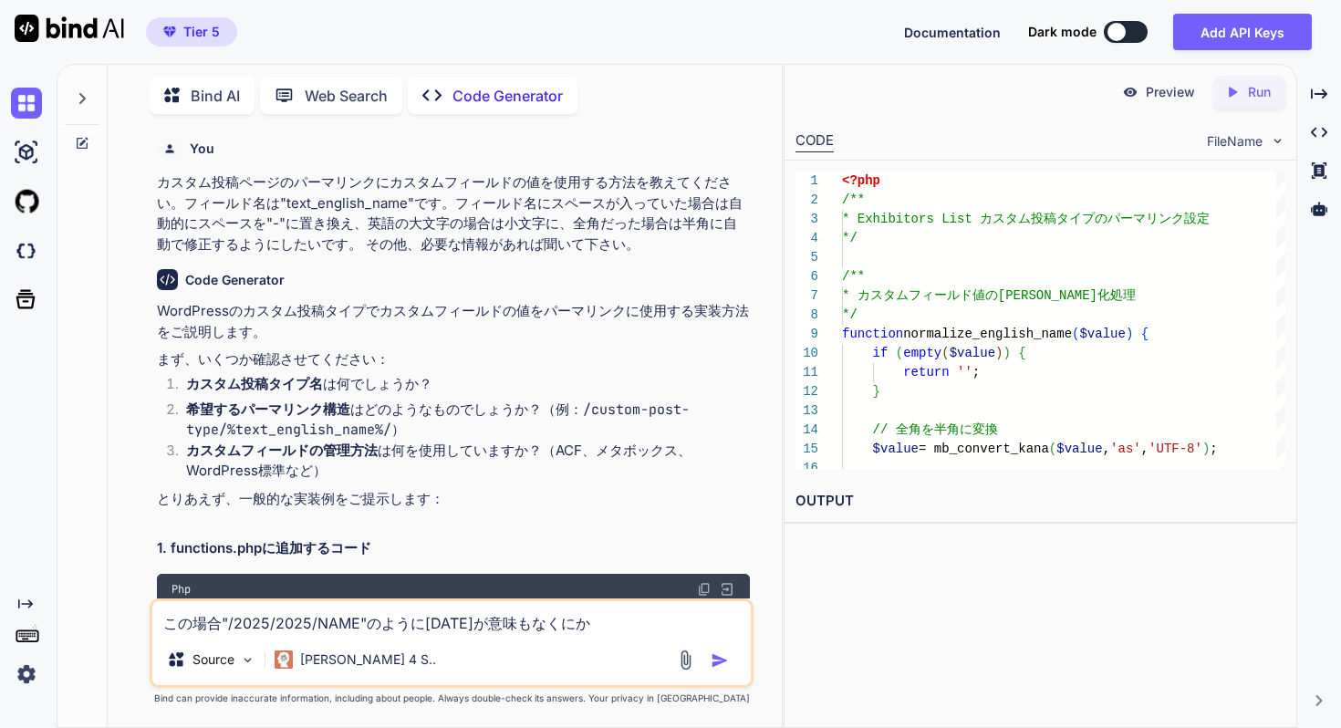
type textarea "この場合"/2025/2025/NAME"のように[DATE]が意味もなくにかい"
type textarea "x"
type textarea "この場合"/2025/2025/NAME"のように[DATE]が意味もなく二会"
type textarea "x"
type textarea "この場合"/2025/2025/NAME"のように[DATE]が意味もなく二"
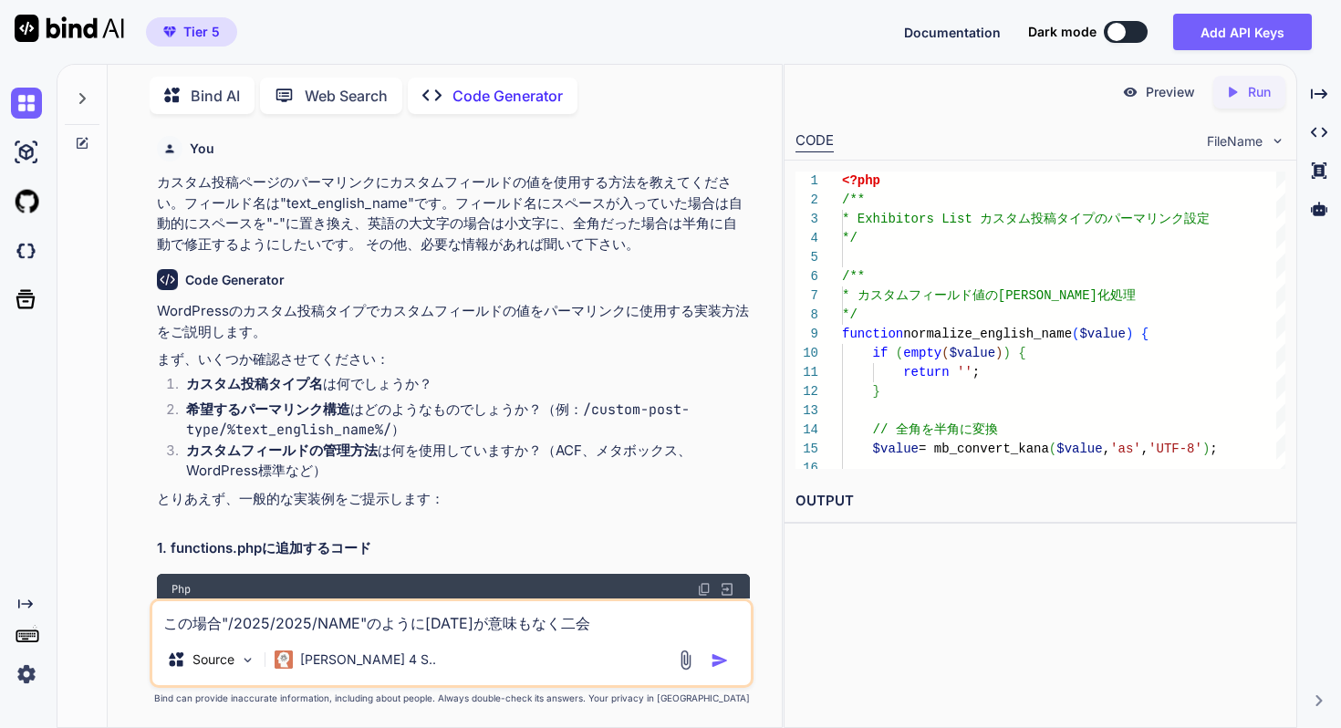
type textarea "x"
type textarea "この場合"/2025/2025/NAME"のように[DATE]が意味もなく"
type textarea "x"
type textarea "この場合"/2025/2025/NAME"のように[DATE]が意味もなくｄ"
type textarea "x"
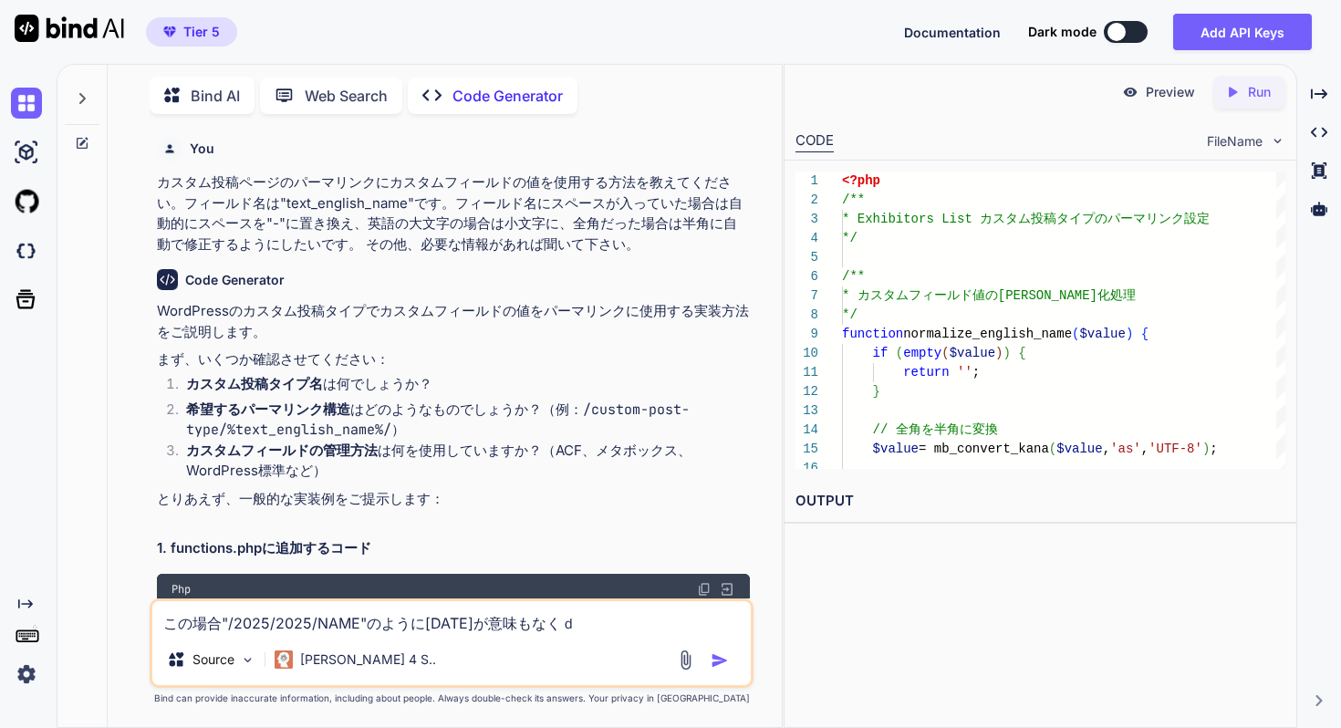
type textarea "この場合"/2025/2025/NAME"のように[DATE]が意味もなくだ"
type textarea "x"
type textarea "この場合"/2025/2025/NAME"のように[DATE]が意味もなくだｂ"
type textarea "x"
type textarea "この場合"/2025/2025/NAME"のように[DATE]が意味もなくだぶ"
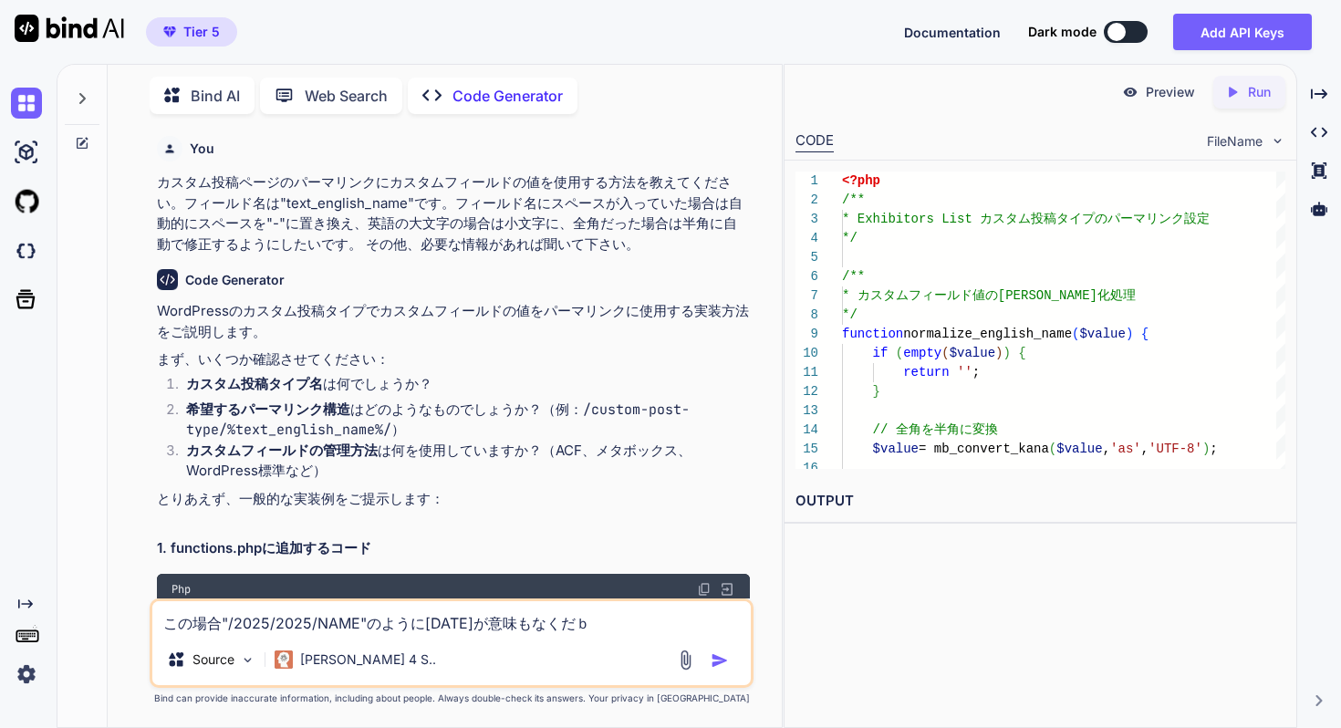
type textarea "x"
type textarea "この場合"/2025/2025/NAME"のように[DATE]が意味もなくだぶｔ"
type textarea "x"
type textarea "この場合"/2025/2025/NAME"のように[DATE]が意味もなくだぶっｔ"
type textarea "x"
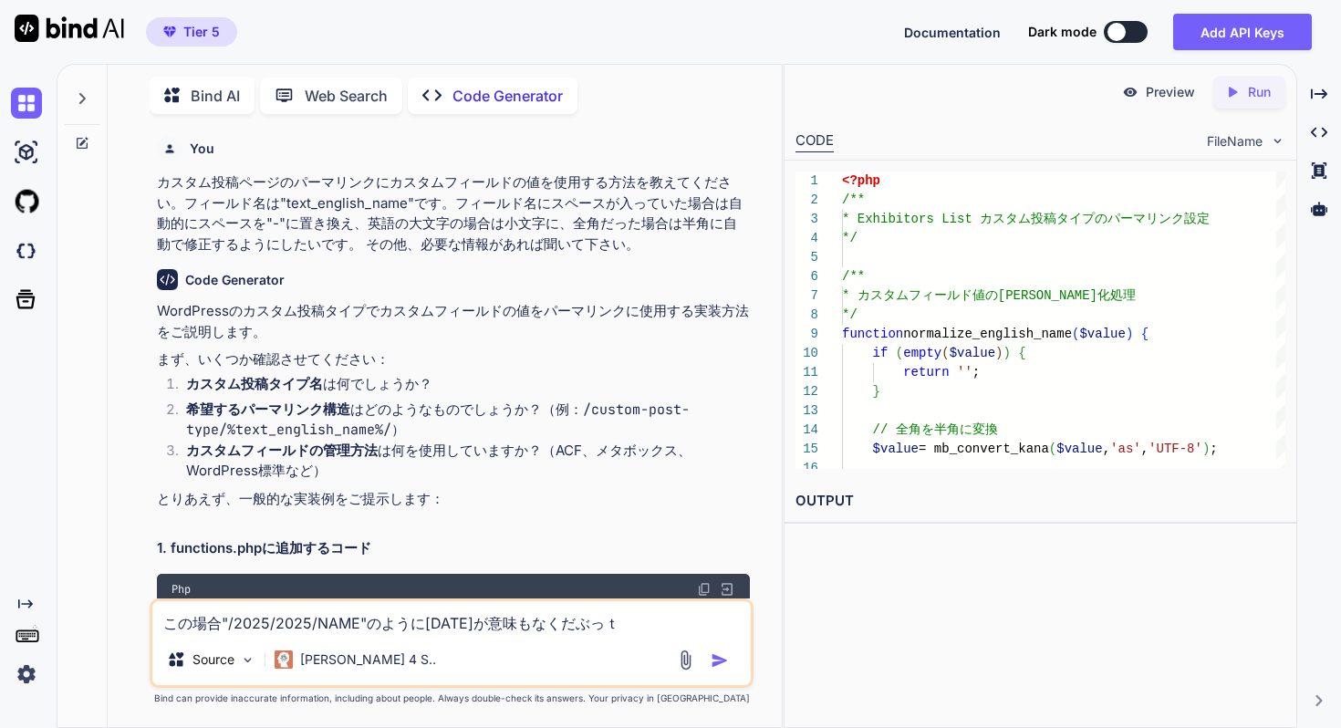
type textarea "この場合"/2025/2025/NAME"のように[DATE]が意味もなくだぶって"
type textarea "x"
type textarea "この場合"/2025/2025/NAME"のように[DATE]が意味もなくダブって"
type textarea "x"
type textarea "この場合"/2025/2025/NAME"のように[DATE]が意味もなくダブってｊ"
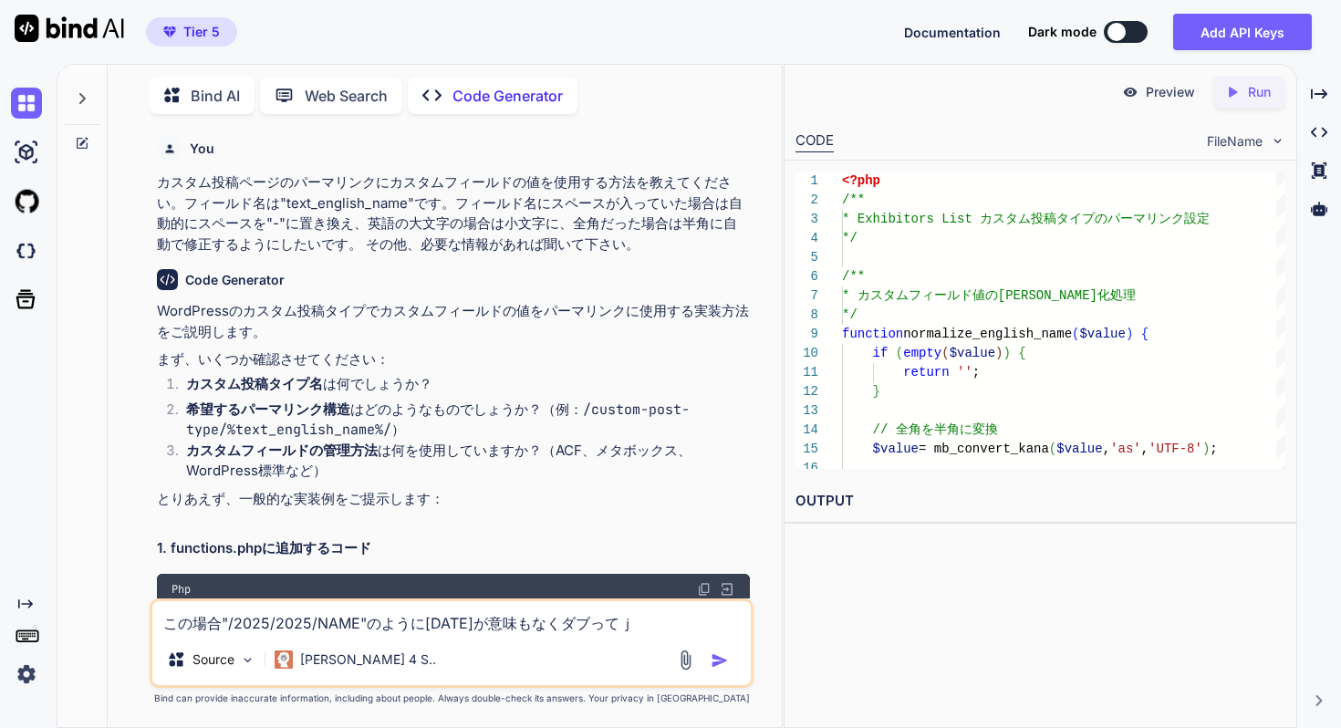
type textarea "x"
type textarea "この場合"/2025/2025/NAME"のように[DATE]が意味もなくダブって"
type textarea "x"
type textarea "この場合"/2025/2025/NAME"のように[DATE]が意味もなくダブってｈ"
type textarea "x"
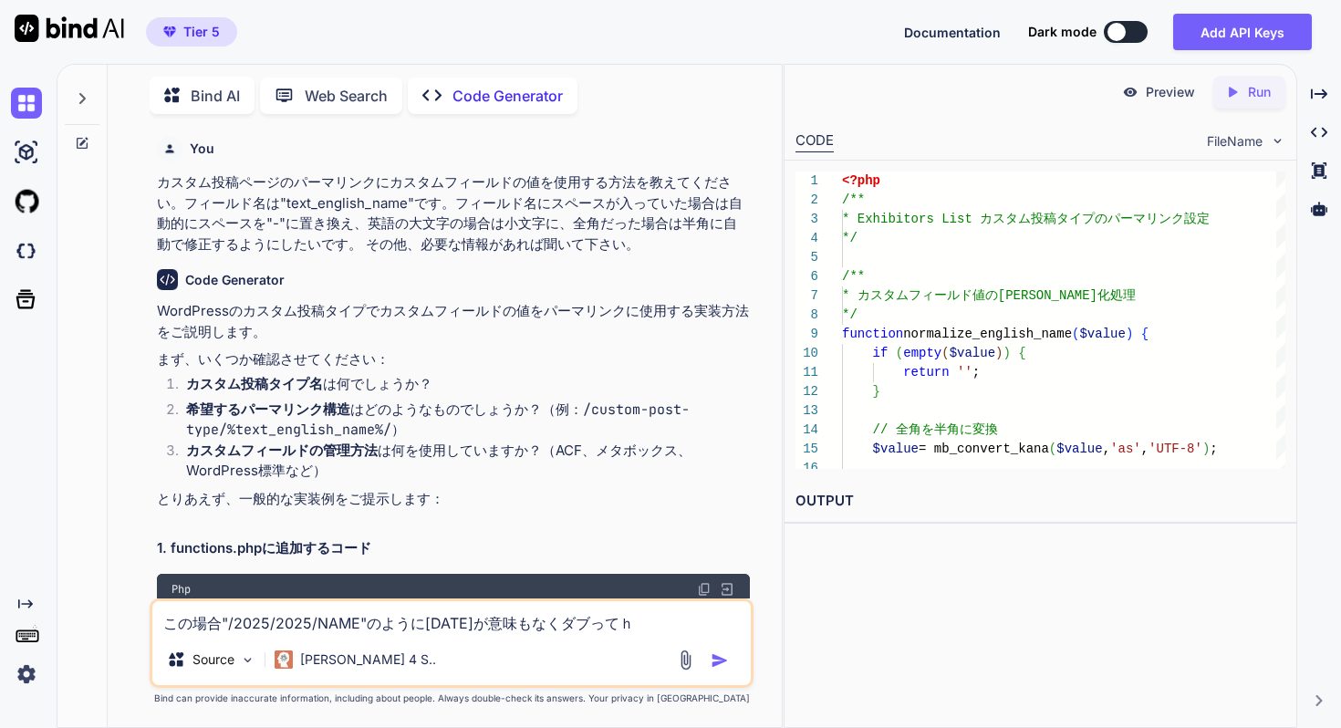
type textarea "この場合"/2025/2025/NAME"のように[DATE]が意味もなくダブってｈｙ"
type textarea "x"
type textarea "この場合"/2025/2025/NAME"のように[DATE]が意味もなくダブってひょ"
type textarea "x"
type textarea "この場合"/2025/2025/NAME"のように[DATE]が意味もなくダブってひょう"
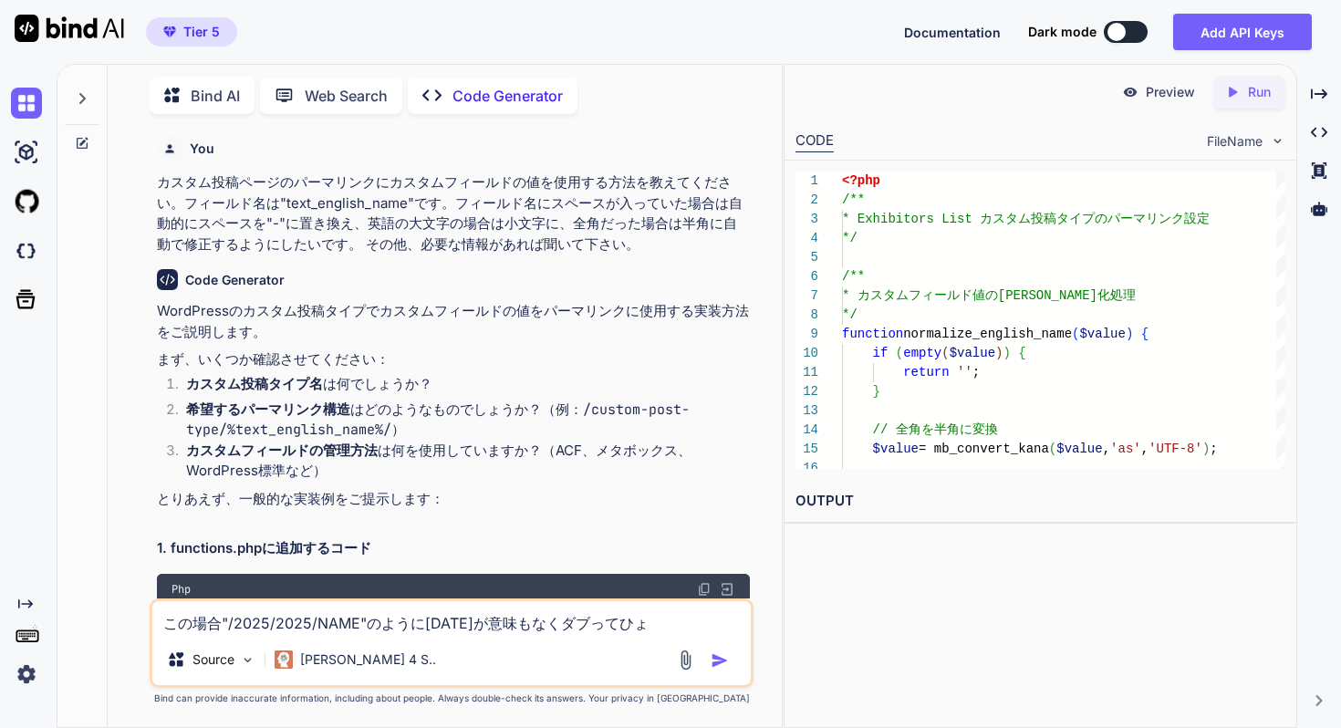
type textarea "x"
type textarea "この場合"/2025/2025/NAME"のように[DATE]が意味もなくダブってひょうｊ"
type textarea "x"
type textarea "この場合"/2025/2025/NAME"のように[DATE]が意味もなくダブってひょうじ"
type textarea "x"
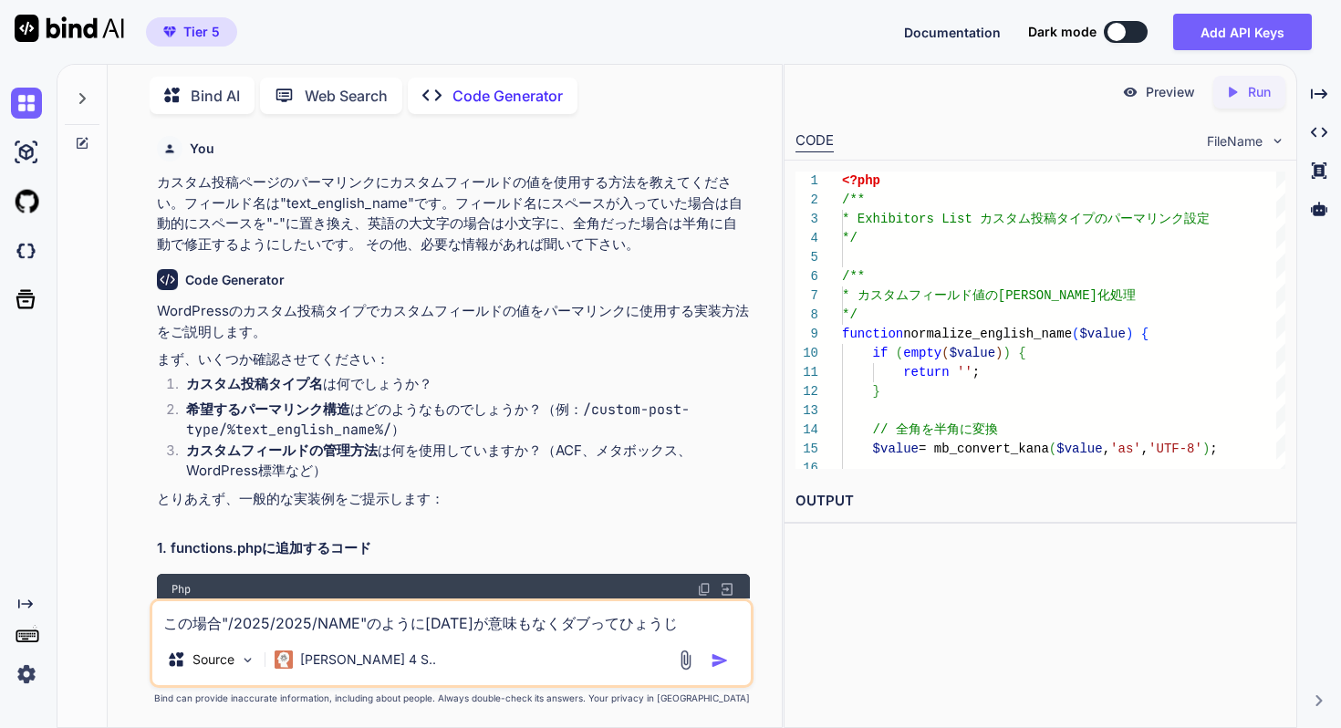
type textarea "この場合"/2025/2025/NAME"のように[DATE]が意味もなくダブって表示"
type textarea "x"
type textarea "この場合"/2025/2025/NAME"のように[DATE]が意味もなくダブって表示ｓ"
type textarea "x"
type textarea "この場合"/2025/2025/NAME"のように[DATE]が意味もなくダブって表示さ"
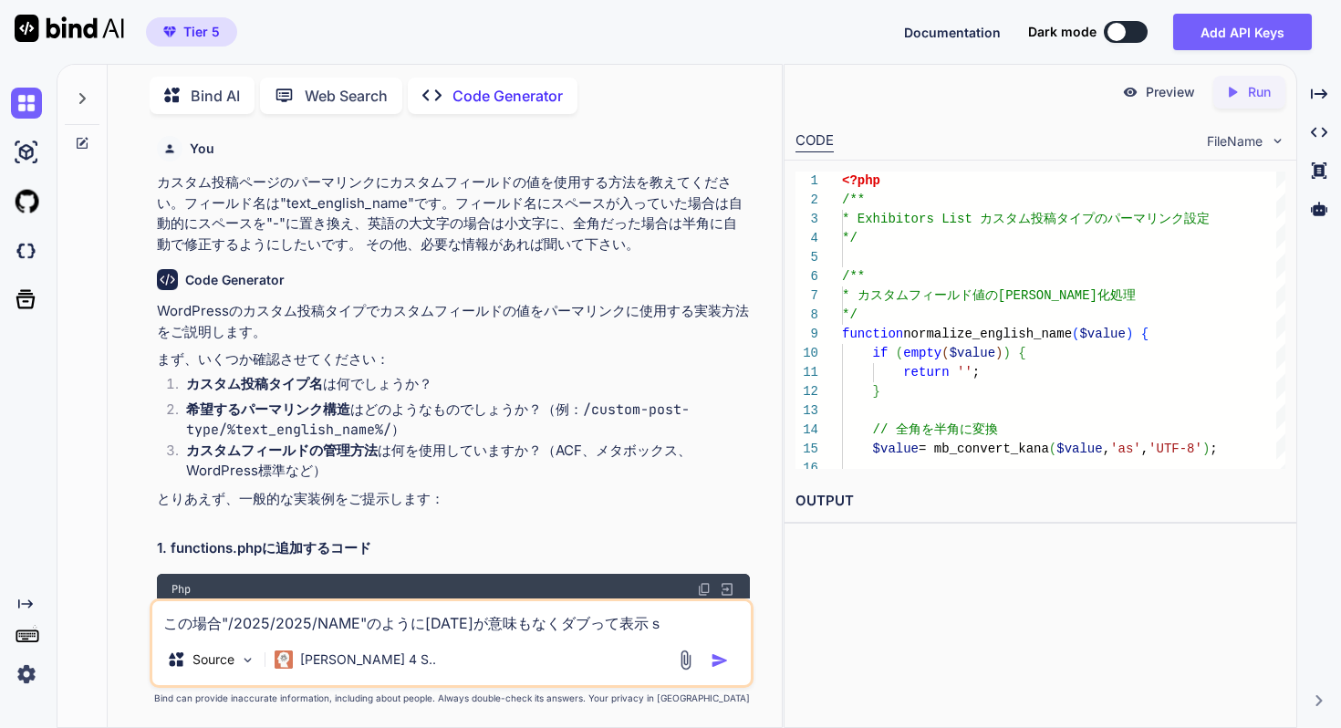
type textarea "x"
type textarea "この場合"/2025/2025/NAME"のように[DATE]が意味もなくダブって表示さｒ"
type textarea "x"
type textarea "この場合"/2025/2025/NAME"のように[DATE]が意味もなくダブって表示され"
type textarea "x"
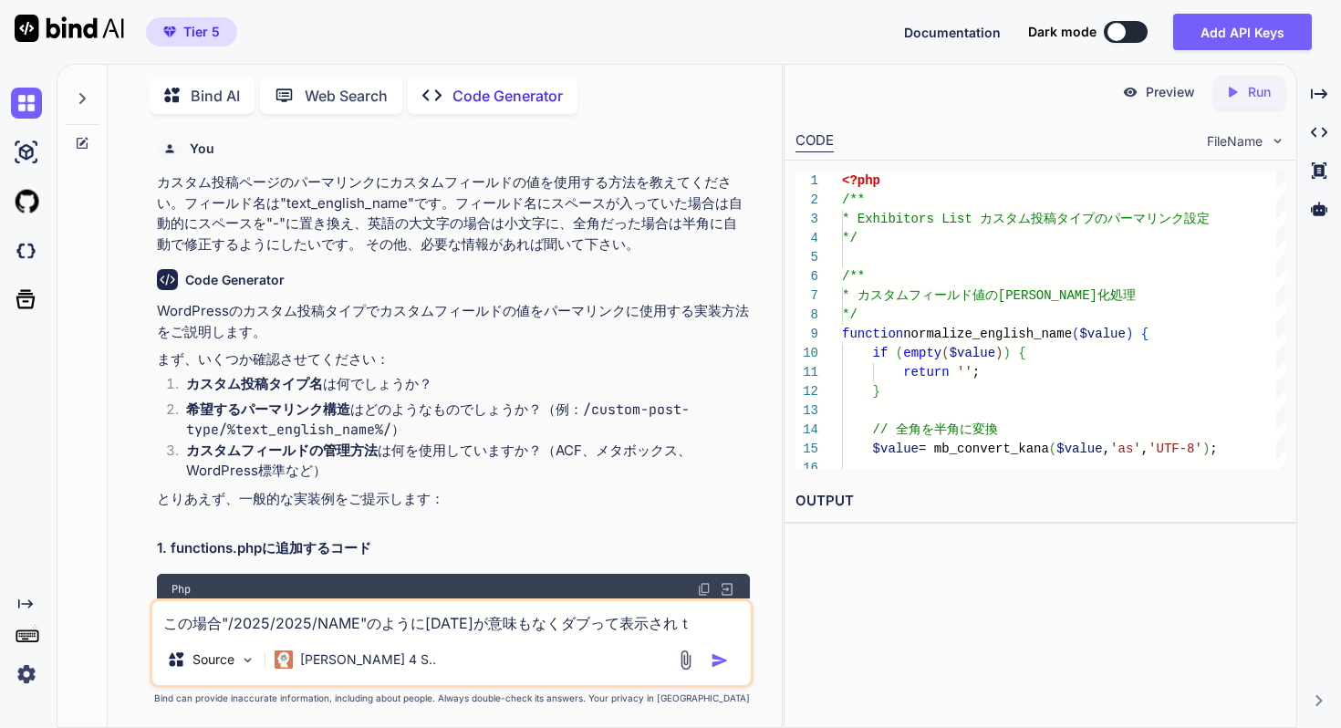
type textarea "この場合"/2025/2025/NAME"のように[DATE]が意味もなくダブって表示されて"
type textarea "x"
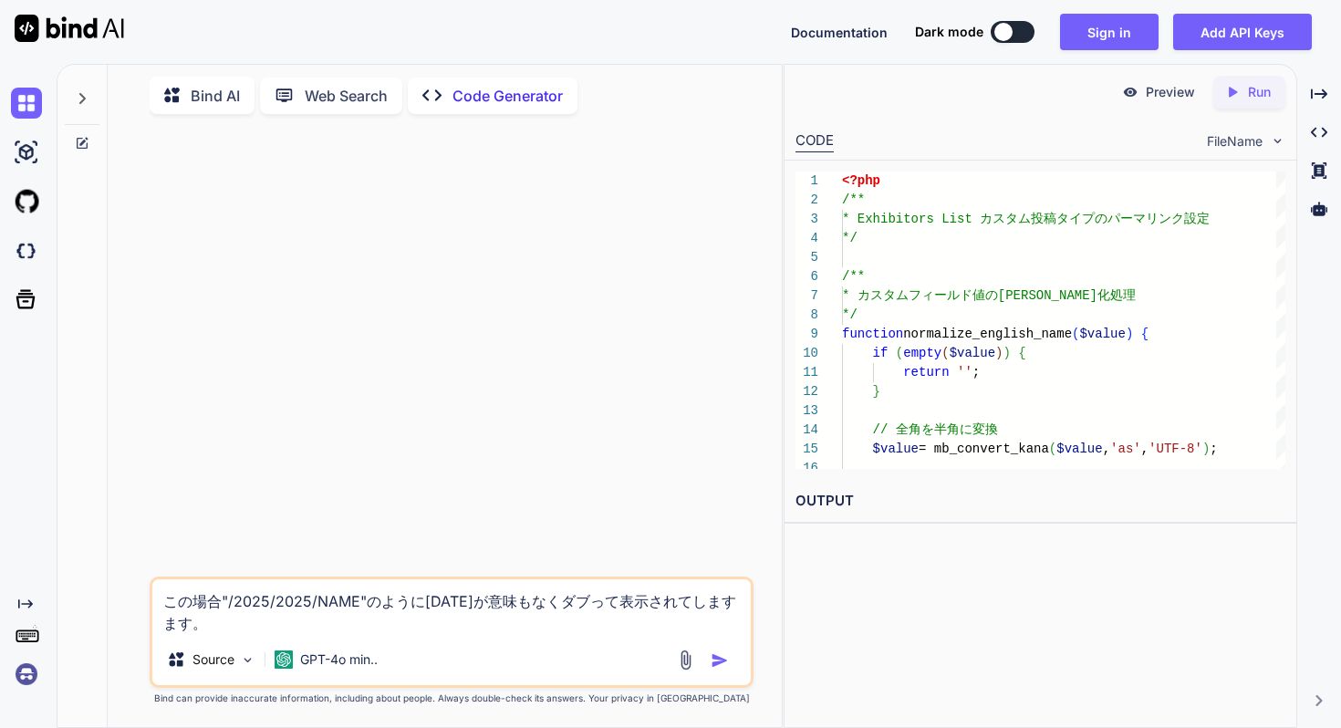
click at [721, 666] on img "button" at bounding box center [720, 661] width 18 height 18
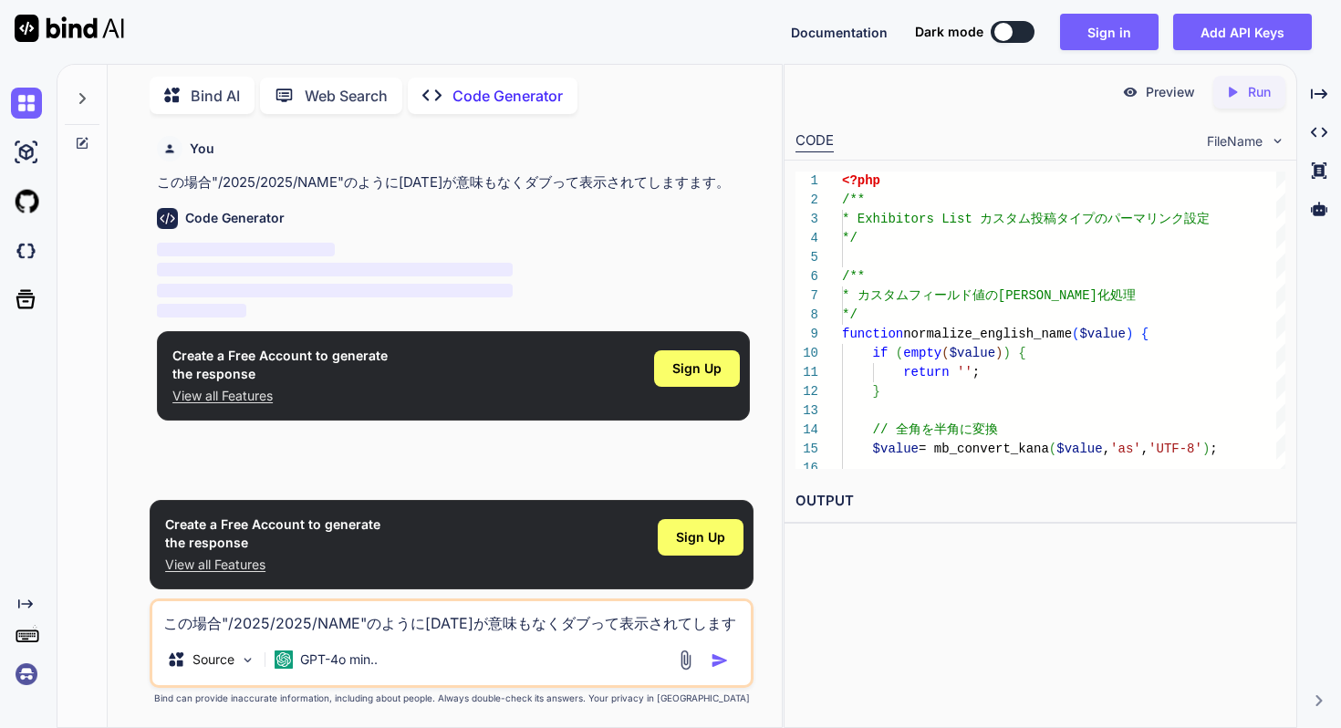
click at [25, 667] on img at bounding box center [26, 674] width 31 height 31
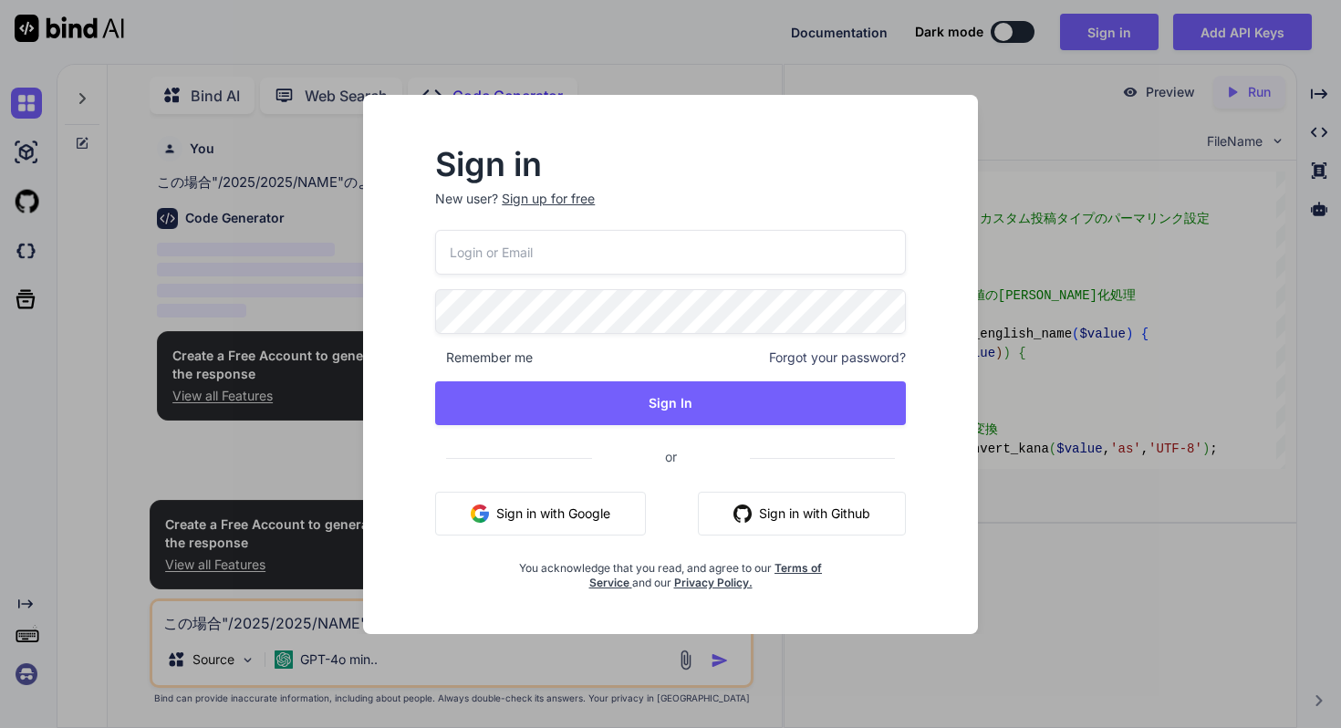
click at [517, 258] on input "email" at bounding box center [670, 252] width 471 height 45
click at [765, 266] on input "email" at bounding box center [670, 252] width 471 height 45
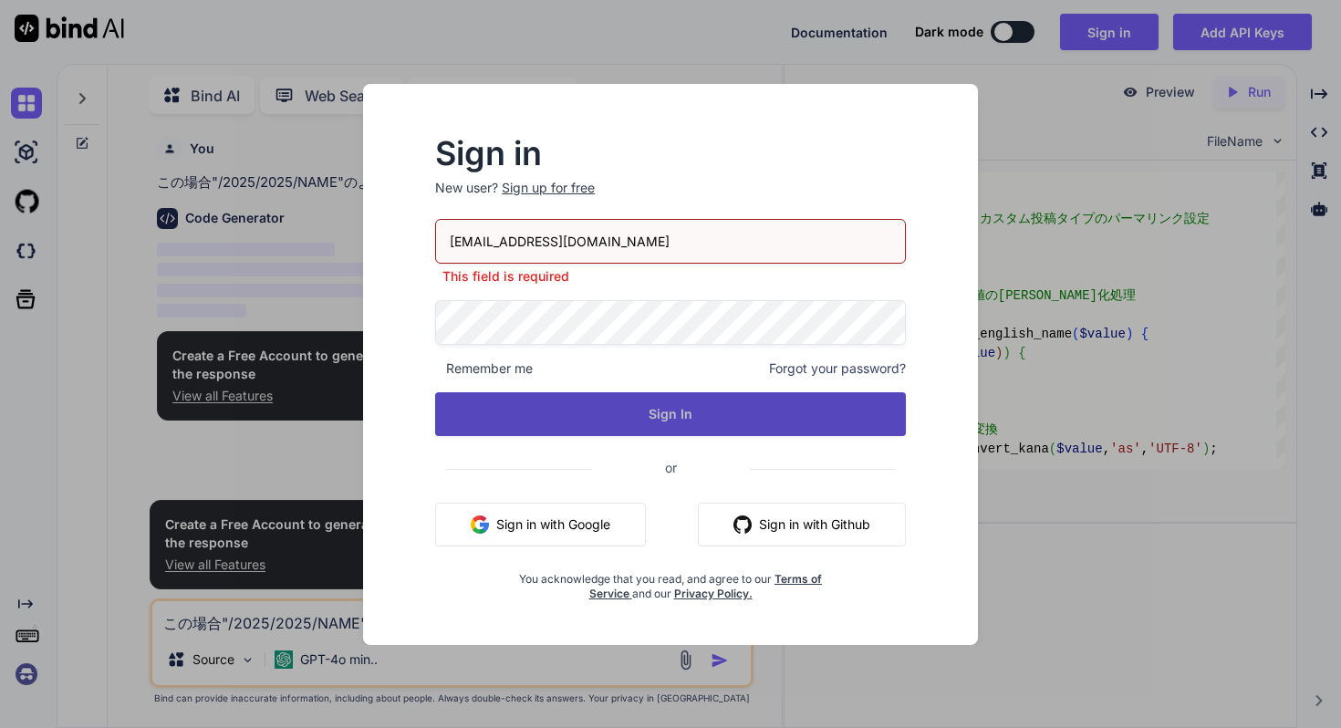
click at [740, 412] on button "Sign In" at bounding box center [670, 414] width 471 height 44
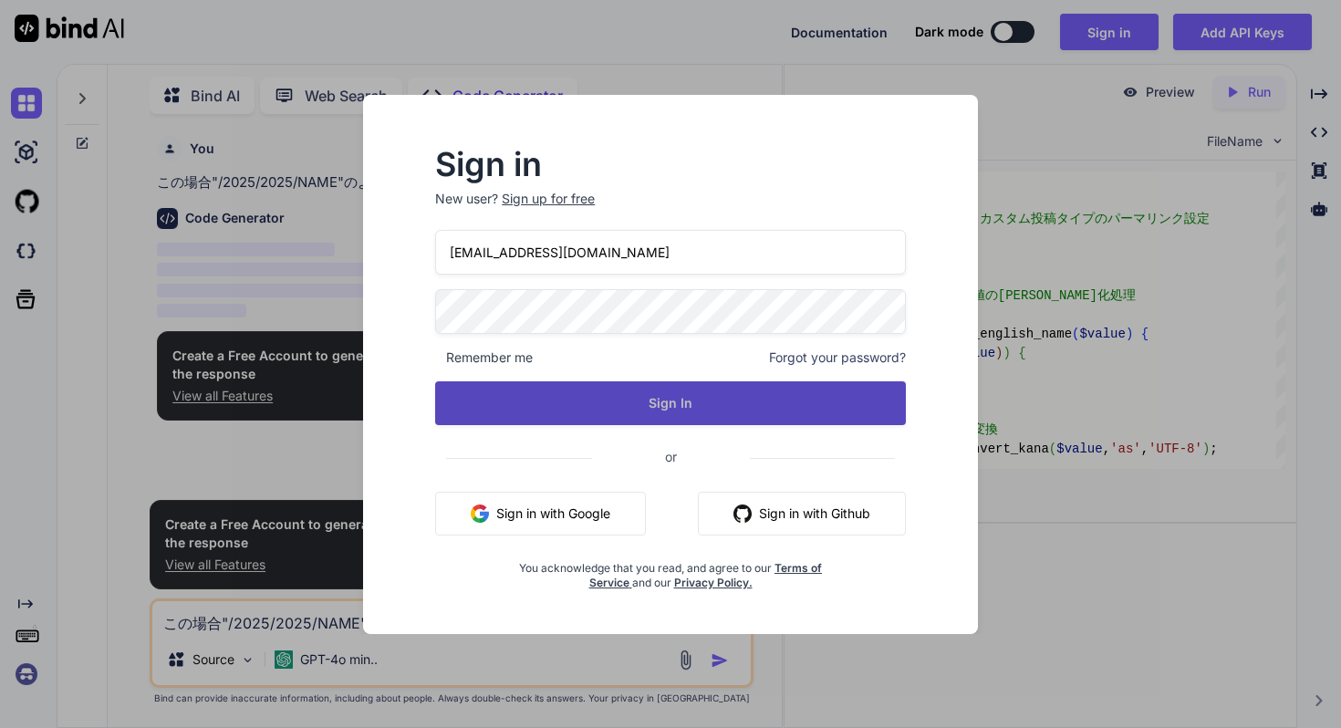
click at [687, 406] on button "Sign In" at bounding box center [670, 403] width 471 height 44
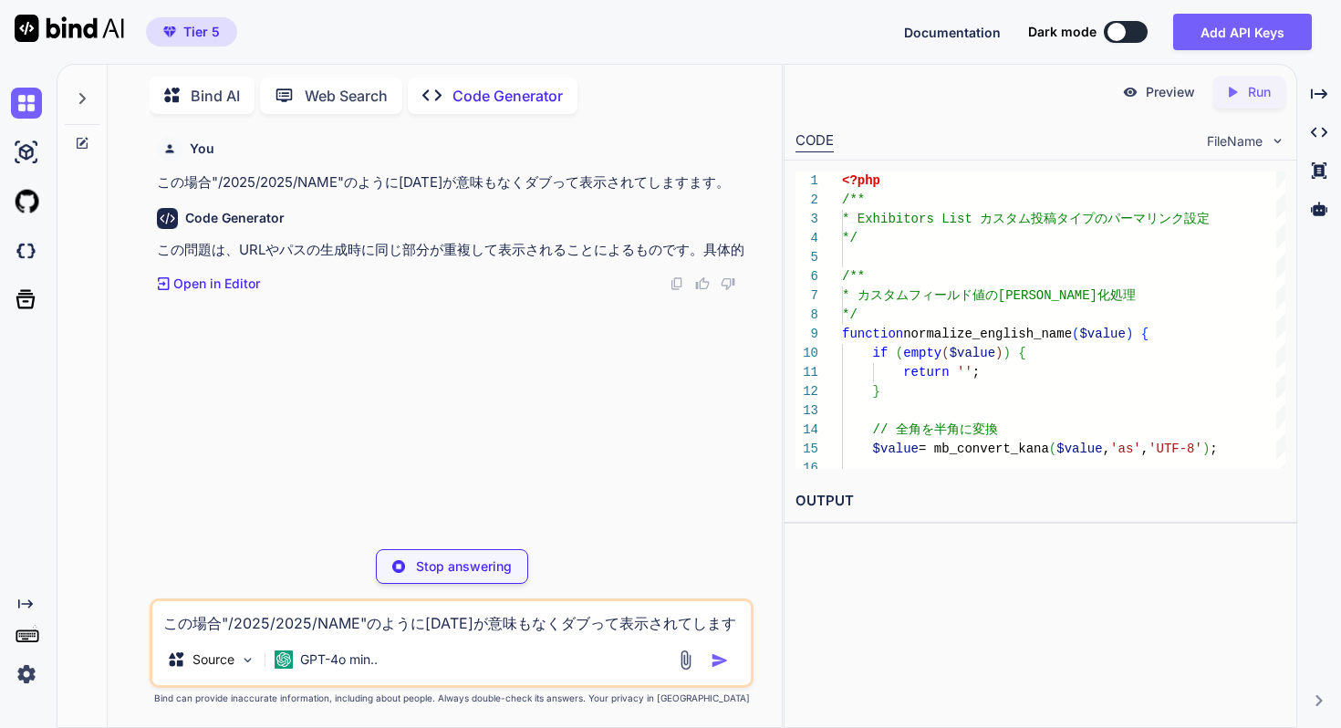
click at [245, 172] on p "この場合"/2025/2025/NAME"のように[DATE]が意味もなくダブって表示されてしますます。" at bounding box center [453, 182] width 593 height 21
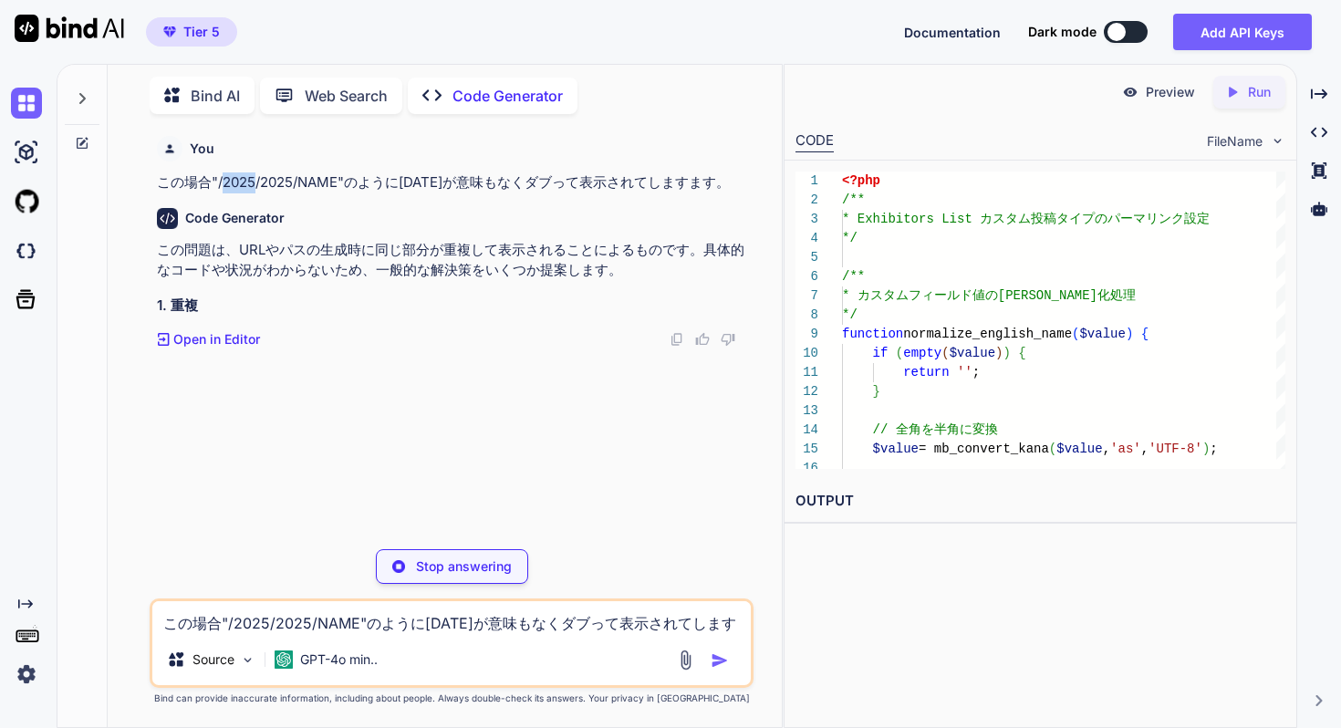
click at [245, 172] on p "この場合"/2025/2025/NAME"のように[DATE]が意味もなくダブって表示されてしますます。" at bounding box center [453, 182] width 593 height 21
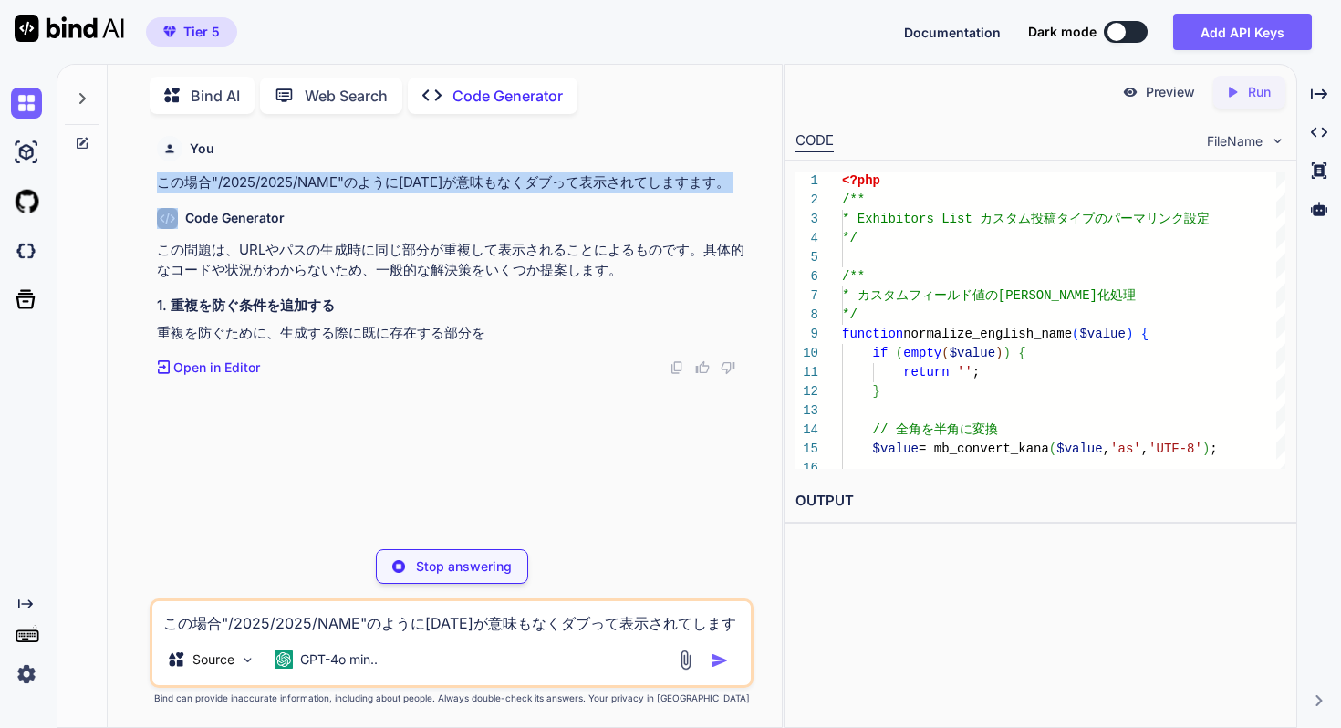
click at [245, 172] on p "この場合"/2025/2025/NAME"のように[DATE]が意味もなくダブって表示されてしますます。" at bounding box center [453, 182] width 593 height 21
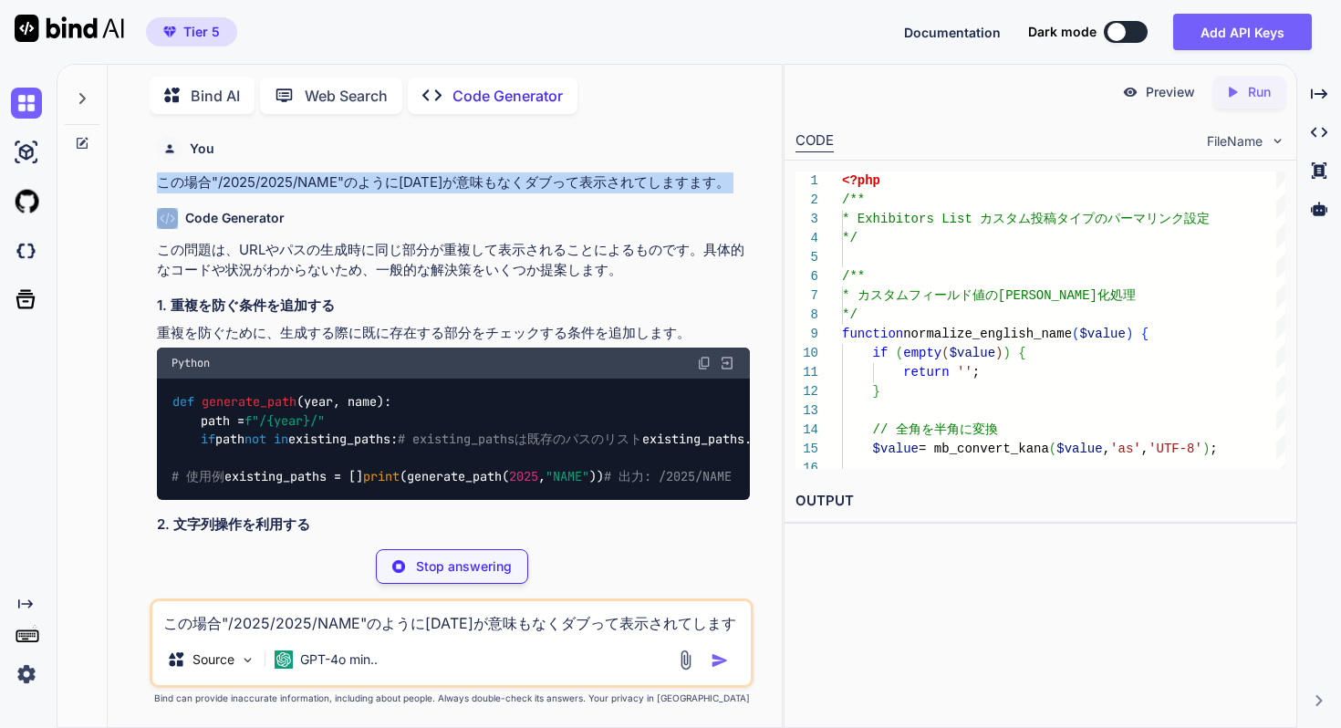
copy p "この場合"/2025/2025/NAME"のように[DATE]が意味もなくダブって表示されてしますます。"
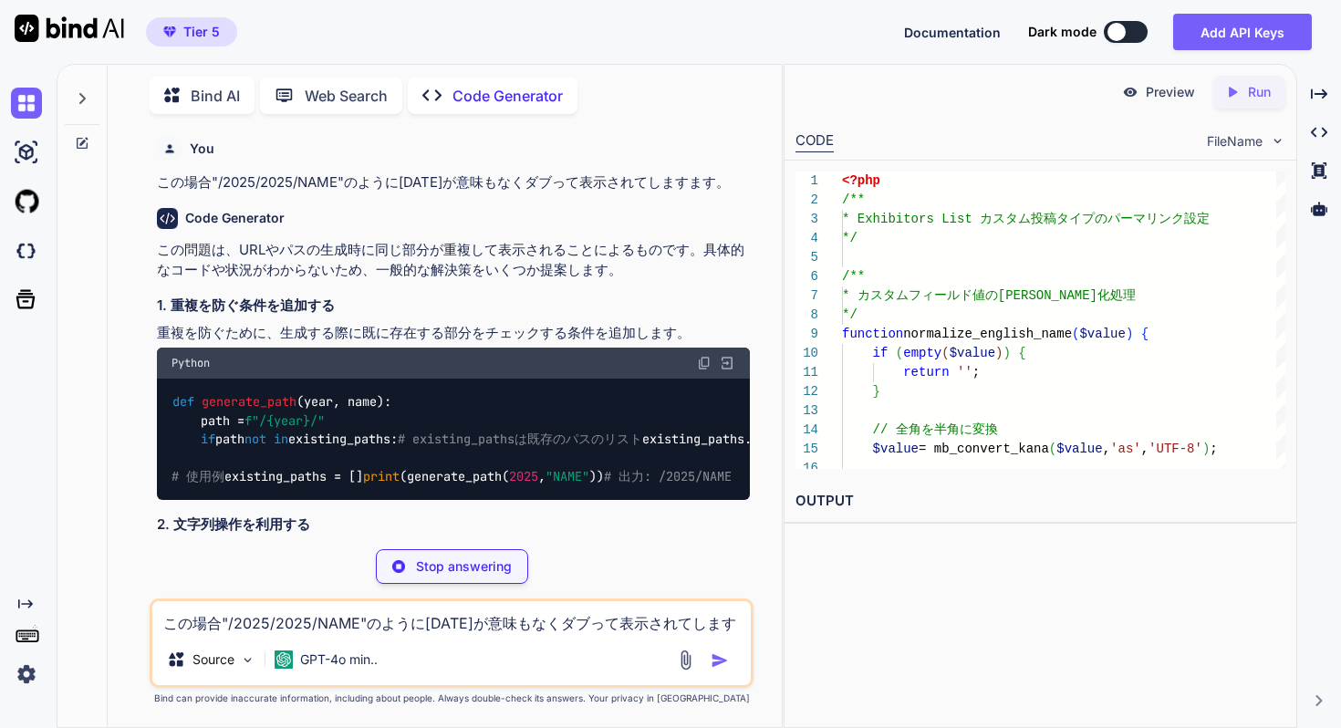
click at [71, 90] on div at bounding box center [82, 93] width 35 height 63
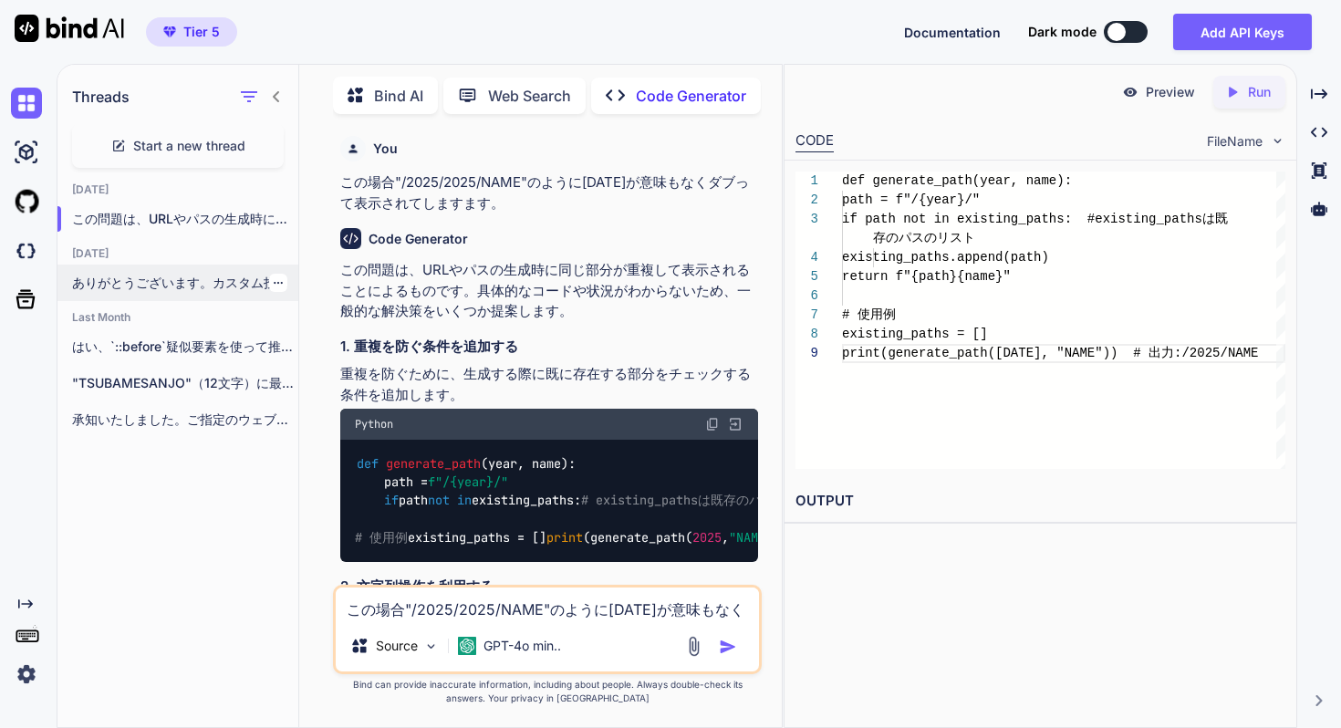
scroll to position [172, 0]
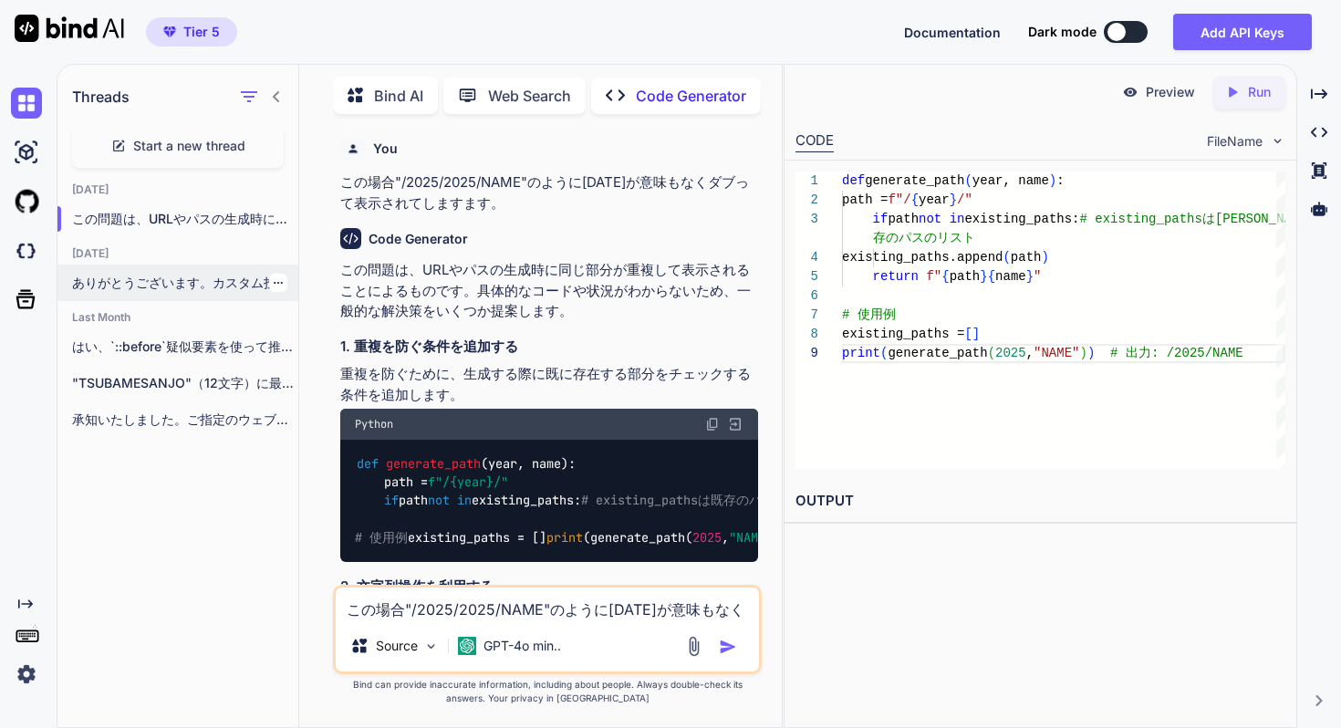
click at [185, 274] on p "ありがとうございます。カスタム投稿タイプ「exhibitors-list」でACFを使用し、特定のページURL構造にカスタムフィールドの値を追加する実装をご提…" at bounding box center [185, 283] width 226 height 18
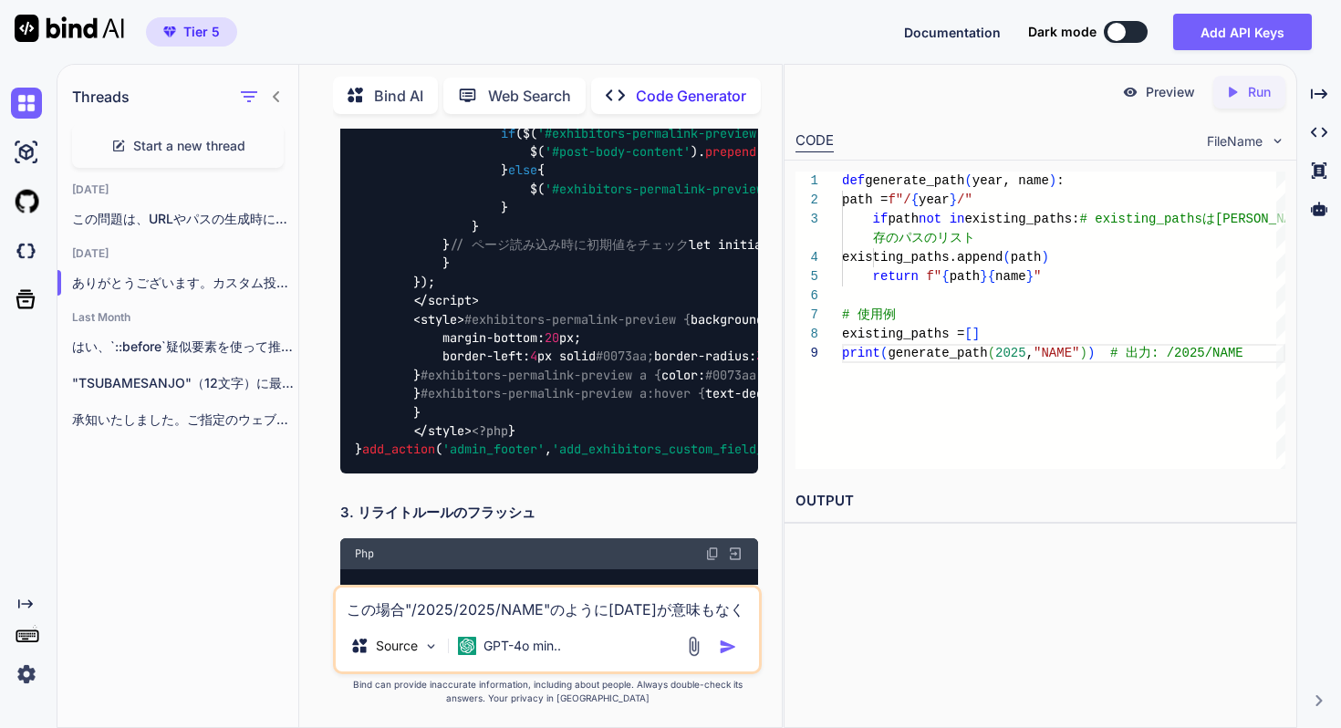
scroll to position [4282, 0]
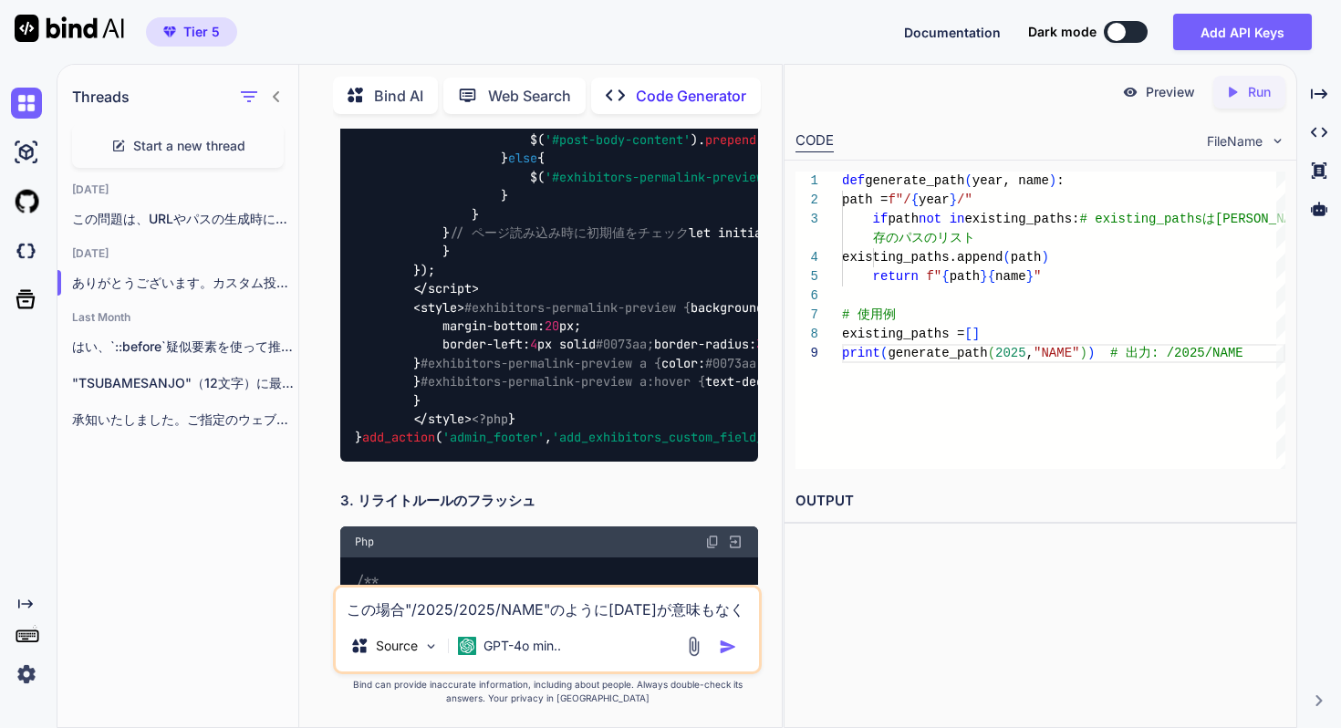
click at [527, 593] on textarea "この場合"/2025/2025/NAME"のように[DATE]が意味もなくダブって表示されてしますます。" at bounding box center [547, 604] width 423 height 33
paste textarea "この場合"/2025/2025/NAME"のように[DATE]が意味もなくダブって表示されてしますます。"
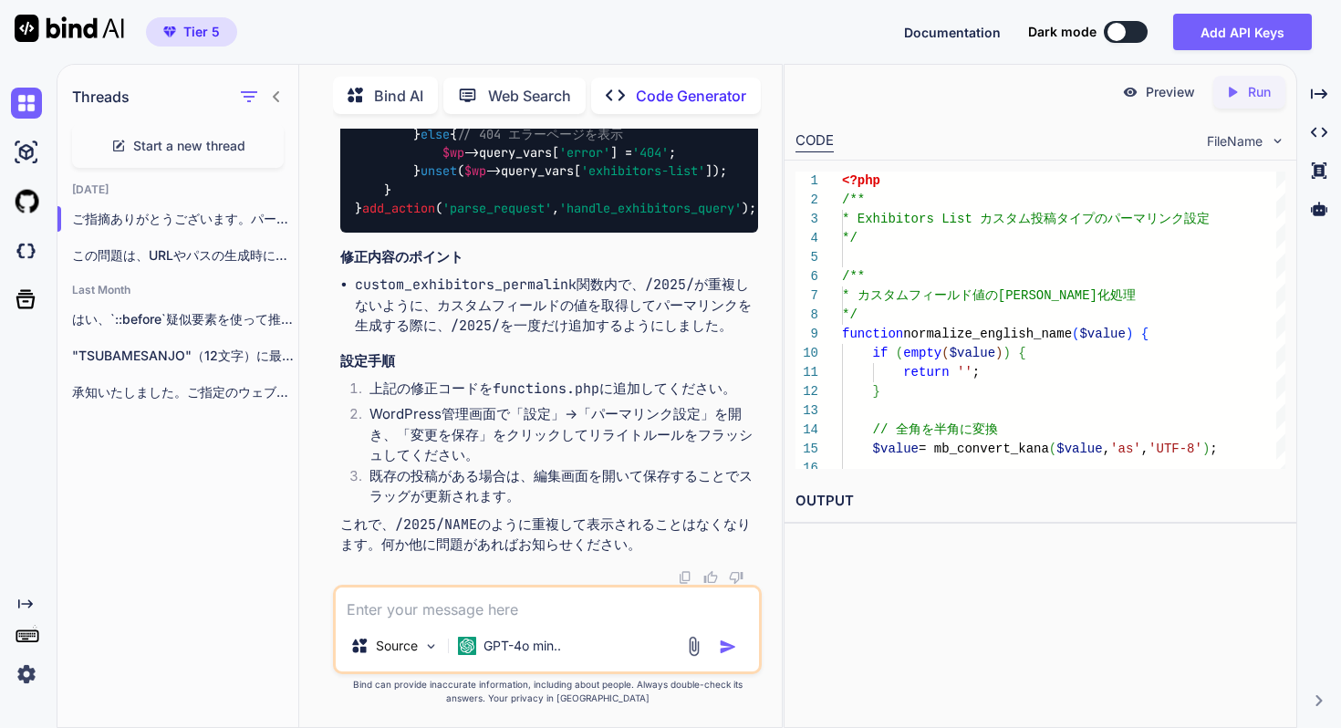
scroll to position [10620, 0]
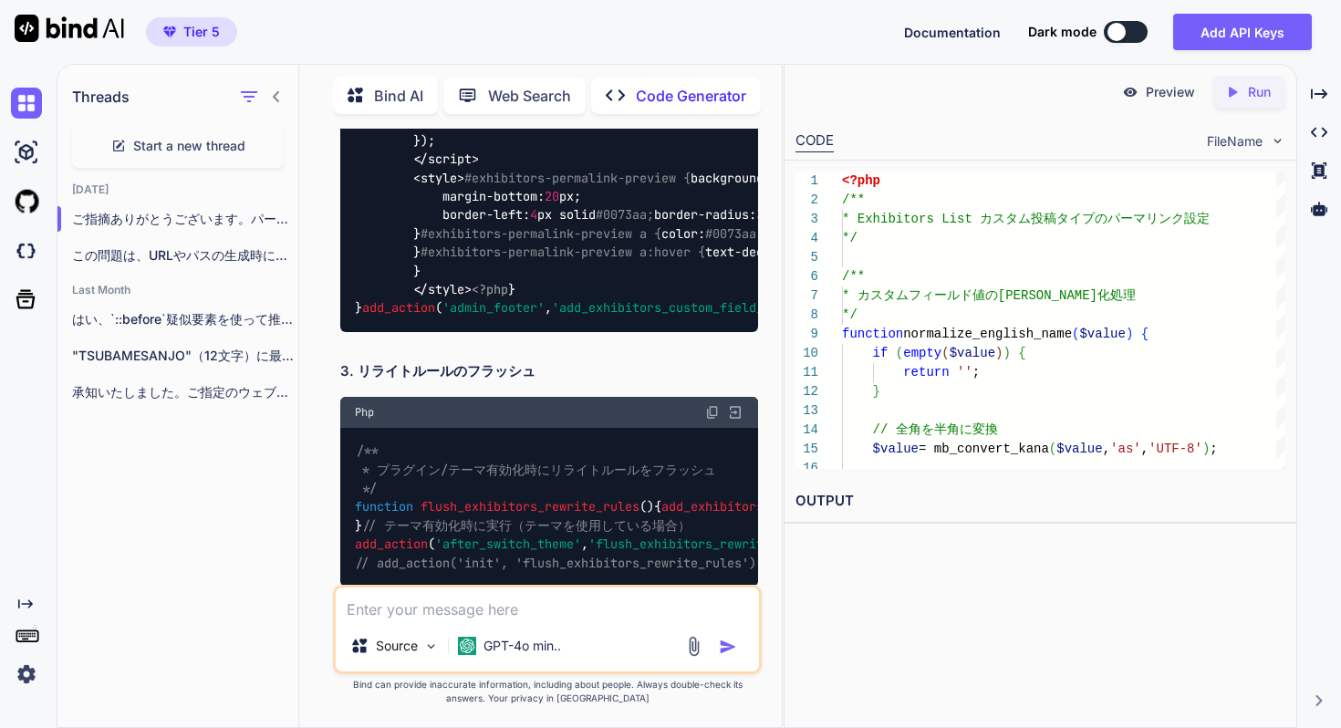
scroll to position [4374, 0]
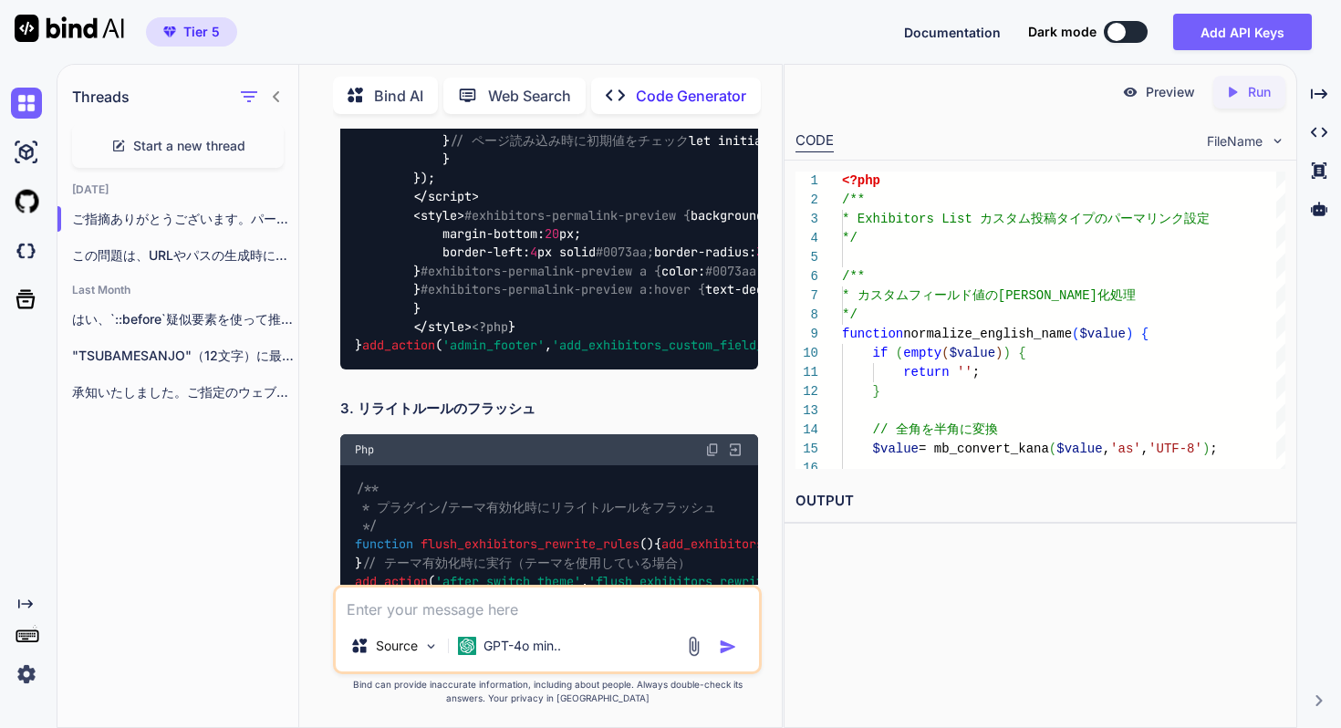
click at [172, 147] on span "Start a new thread" at bounding box center [189, 146] width 112 height 18
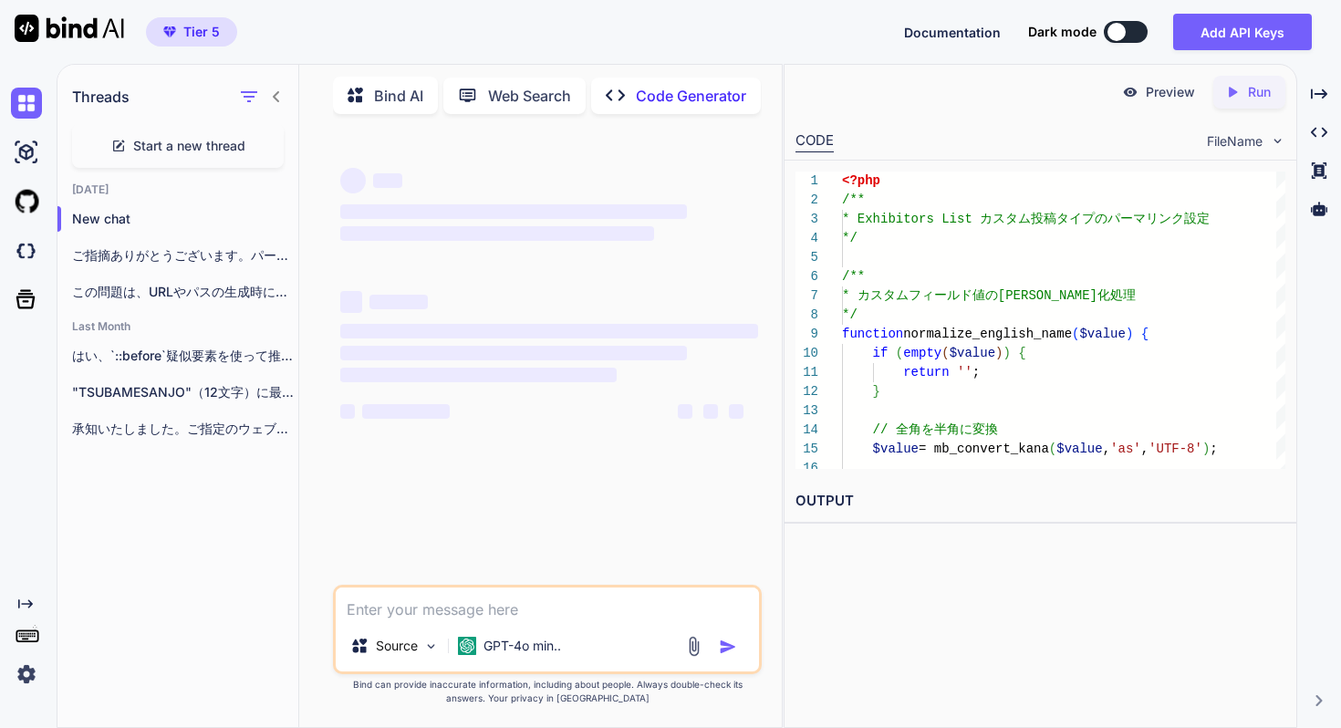
scroll to position [0, 0]
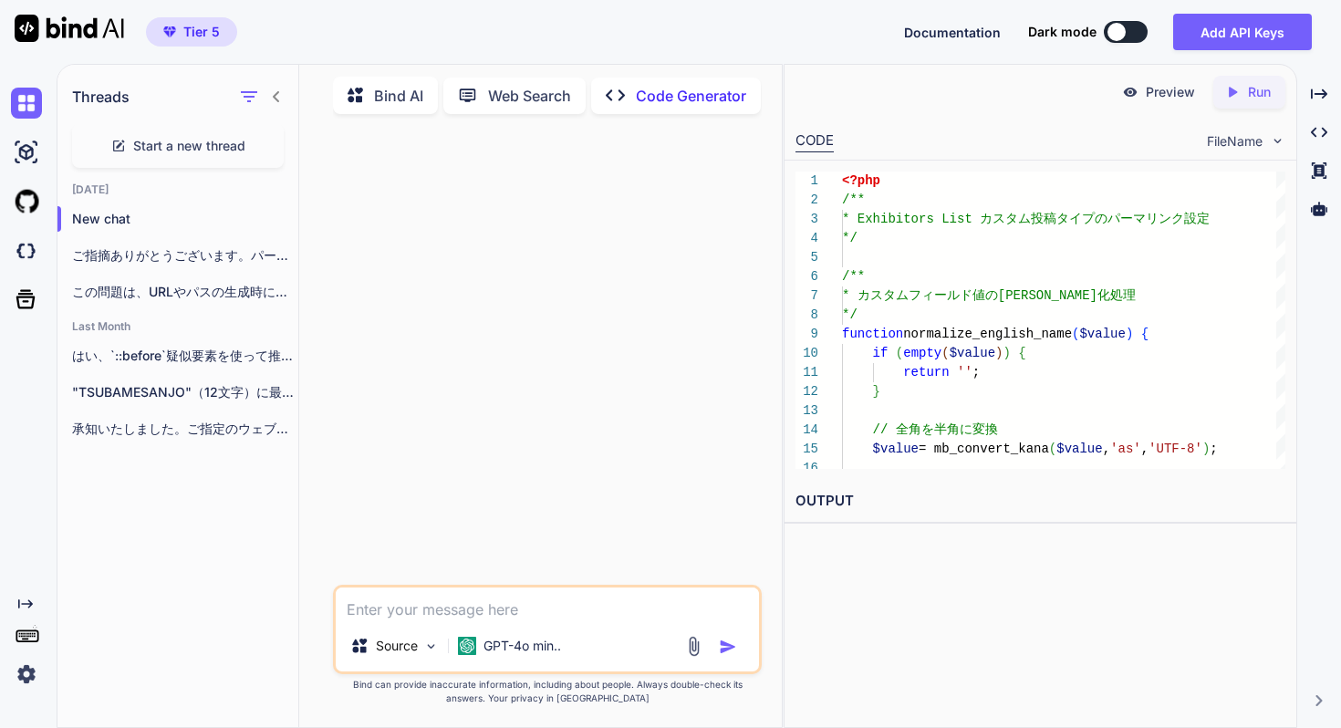
click at [465, 606] on textarea at bounding box center [547, 604] width 423 height 33
paste textarea "<?lor /** * Ipsumdolor Sita consecteturadipisc */ /** * elitseddoeiusmod */ tem…"
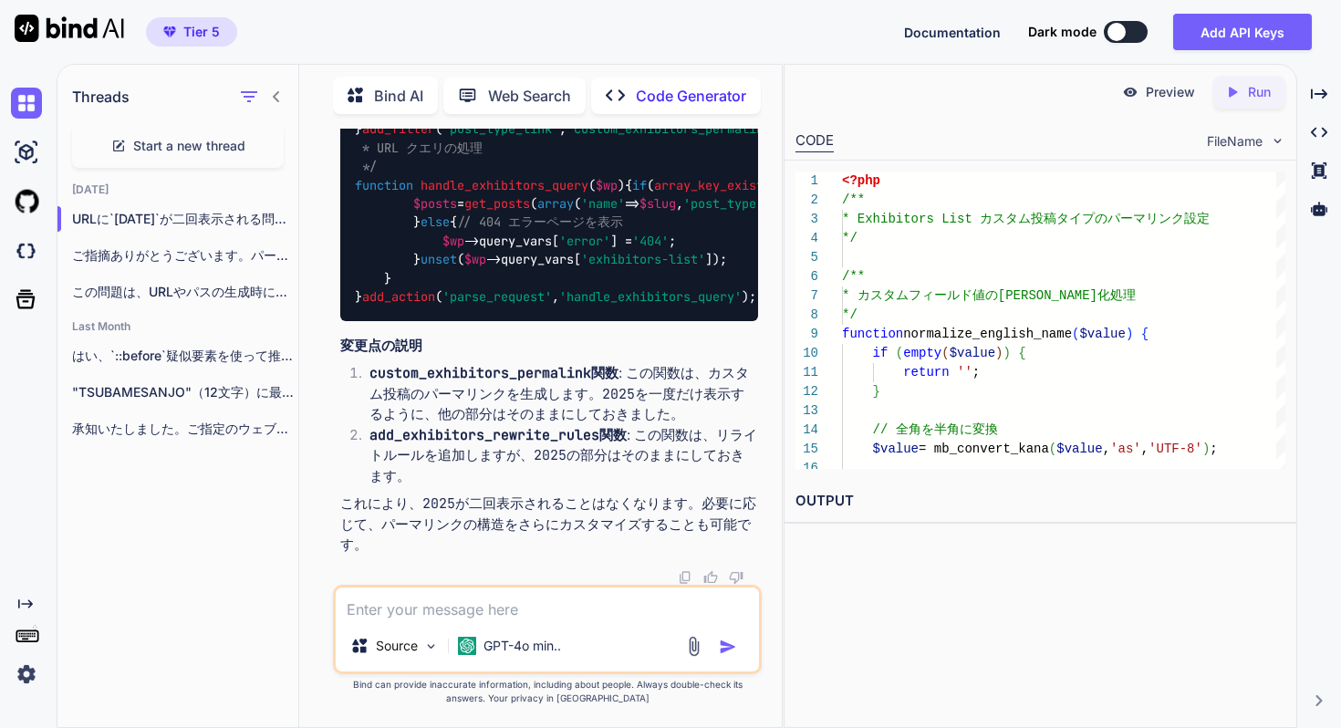
scroll to position [4768, 0]
drag, startPoint x: 222, startPoint y: 256, endPoint x: 243, endPoint y: 255, distance: 21.0
click at [224, 256] on p "ご指摘ありがとうございます。パーマリンクの構造において、`/2025/`が重複し..." at bounding box center [185, 255] width 226 height 18
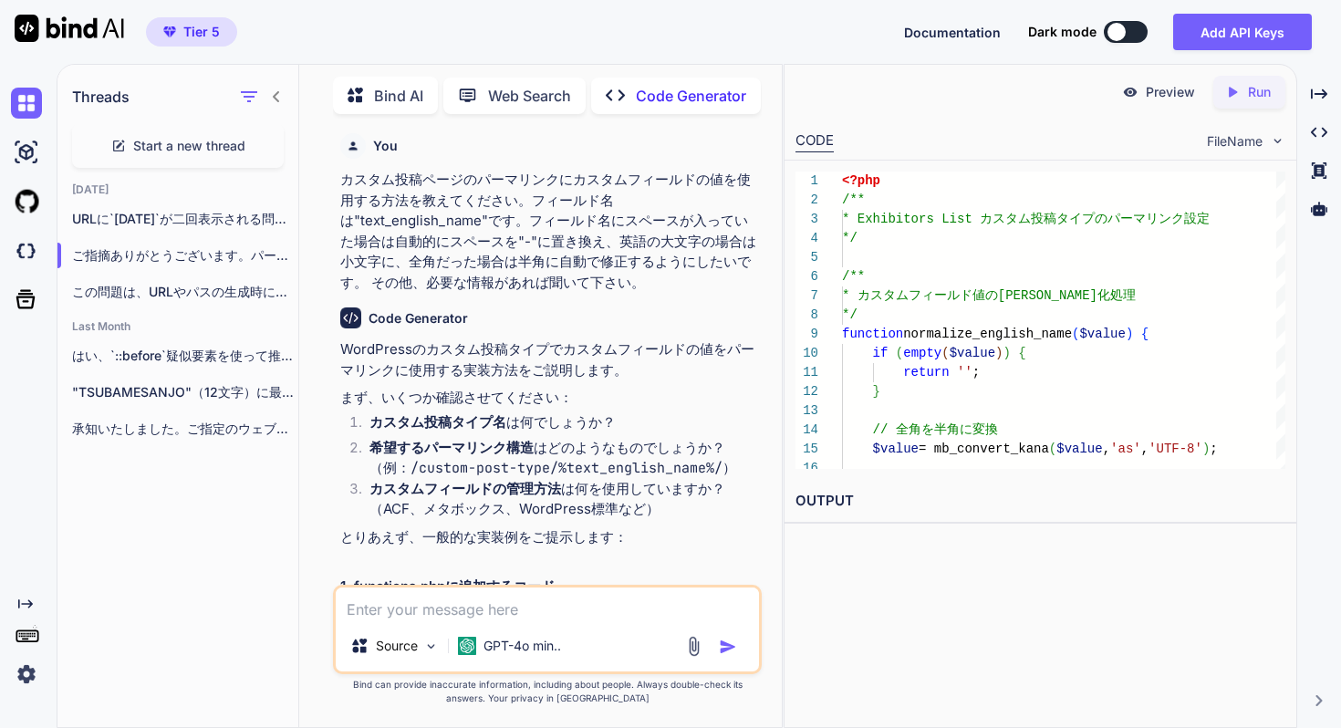
scroll to position [0, 0]
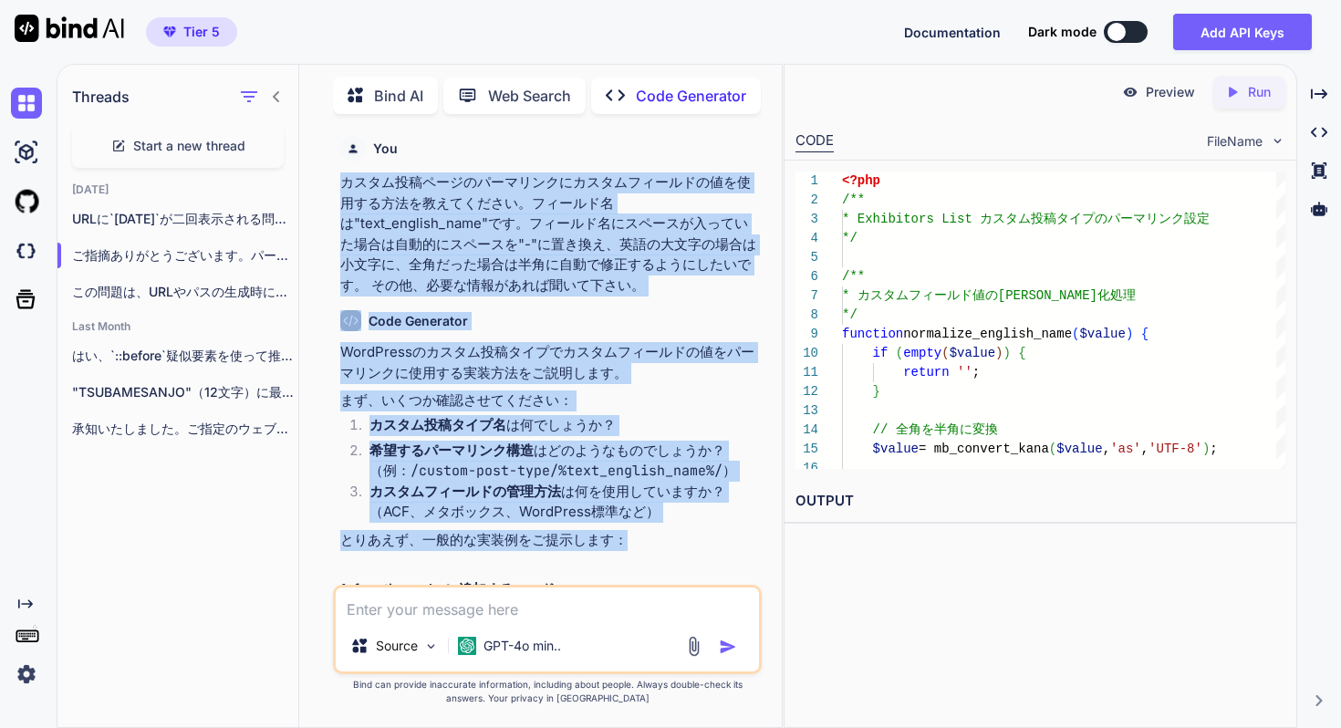
drag, startPoint x: 339, startPoint y: 182, endPoint x: 685, endPoint y: 531, distance: 491.0
click at [685, 531] on div "You カスタム投稿ページのパーマリンクにカスタムフィールドの値を使用する方法を教えてください。フィールド名は"text_english_name"です。フィ…" at bounding box center [549, 357] width 425 height 456
copy div "loremipsumdolorsitametconsecteturadipiscing。elitsed"doei_tempori_utla"et。dolore…"
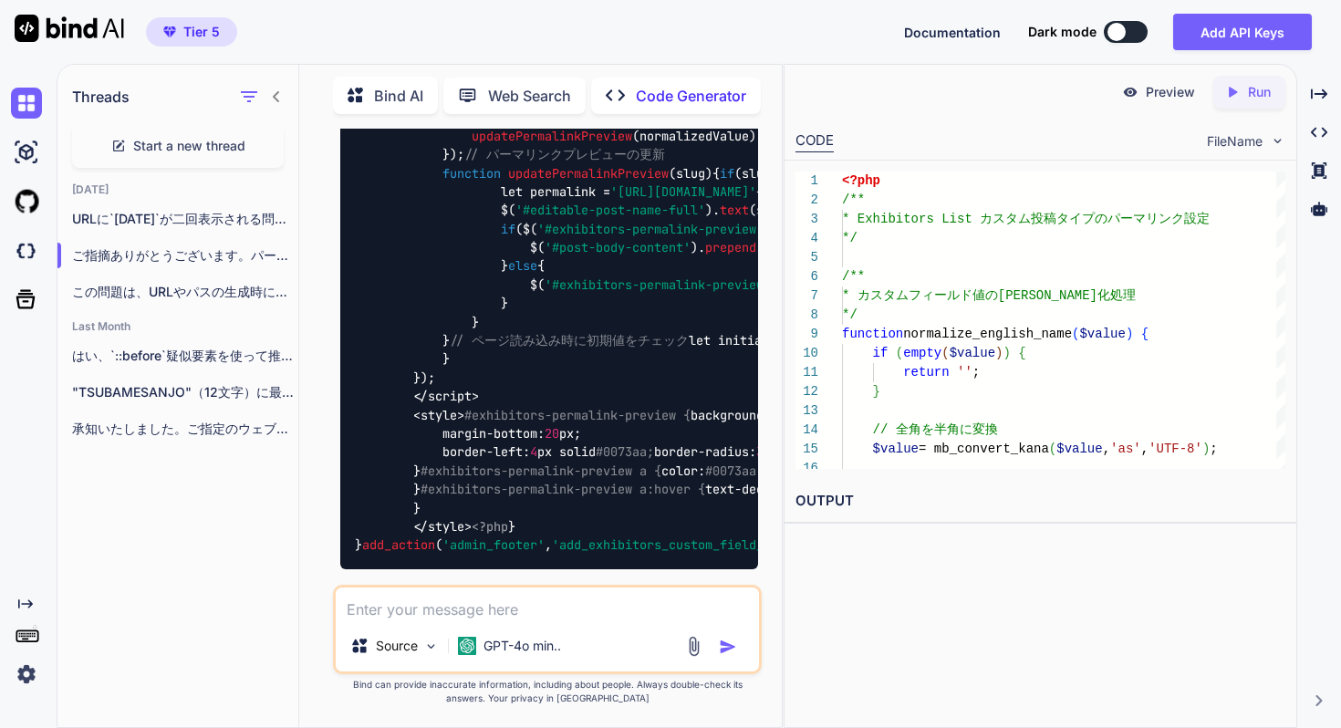
scroll to position [4187, 0]
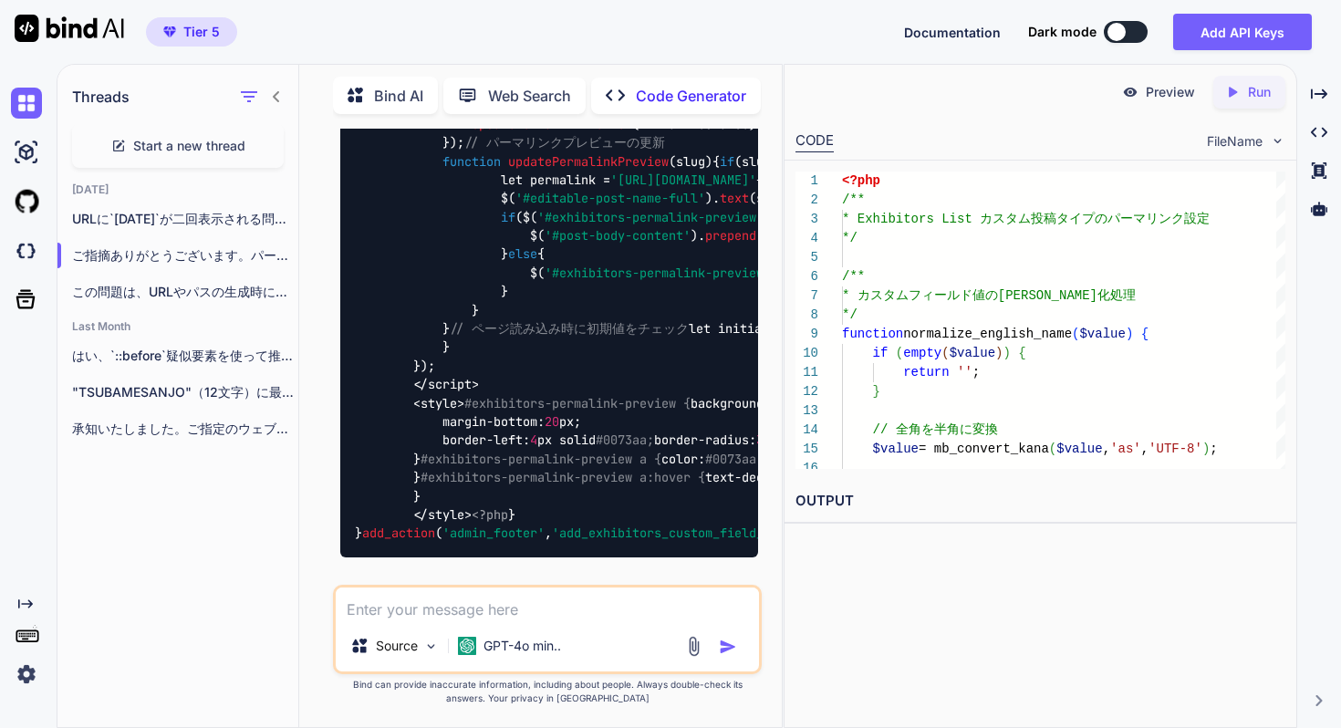
drag, startPoint x: 346, startPoint y: 279, endPoint x: 735, endPoint y: 275, distance: 389.7
copy p "カスタム投稿タイプ名は投稿タイプキーで"exhibitors-list"です。"
drag, startPoint x: 749, startPoint y: 278, endPoint x: 617, endPoint y: 315, distance: 137.3
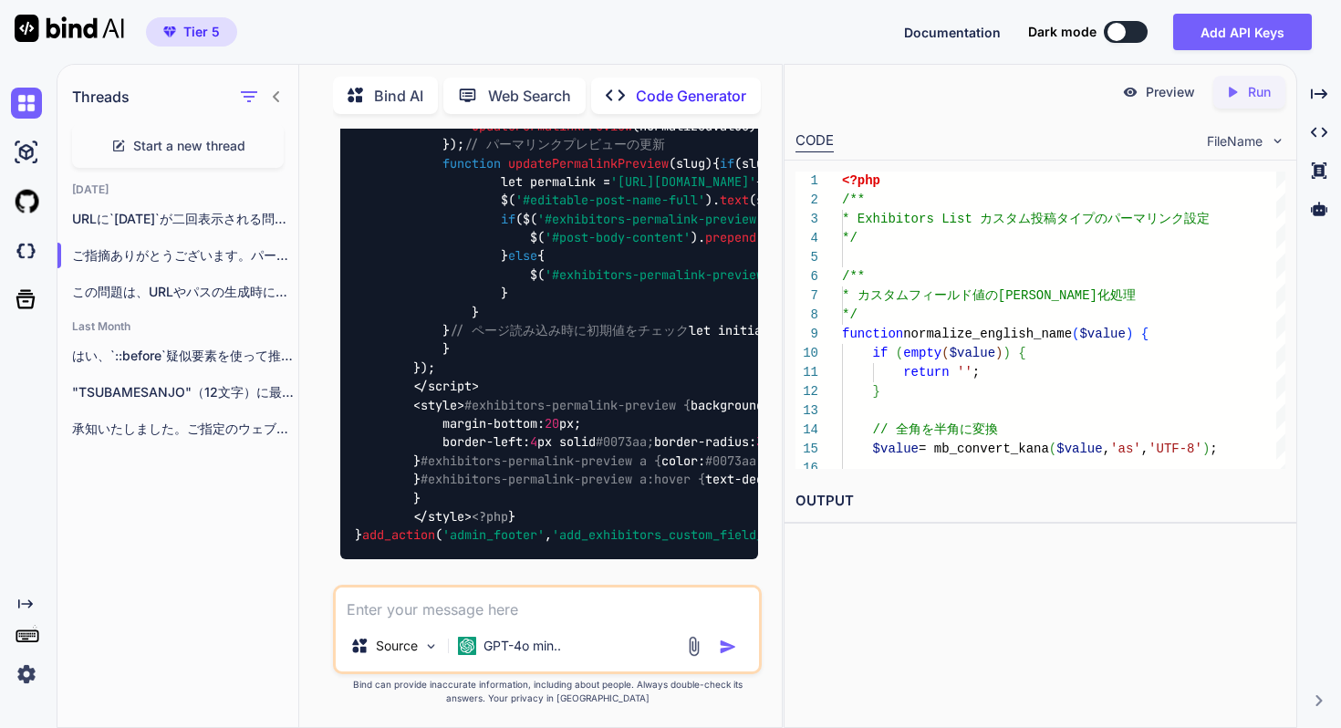
copy p "パーマ構造はページURL"[URL][DOMAIN_NAME]"にカスタムフィールドの値を追加した構造にしたいです。"
drag, startPoint x: 620, startPoint y: 326, endPoint x: 626, endPoint y: 339, distance: 14.7
copy p "カスタムフィールドの管理はACFです。"
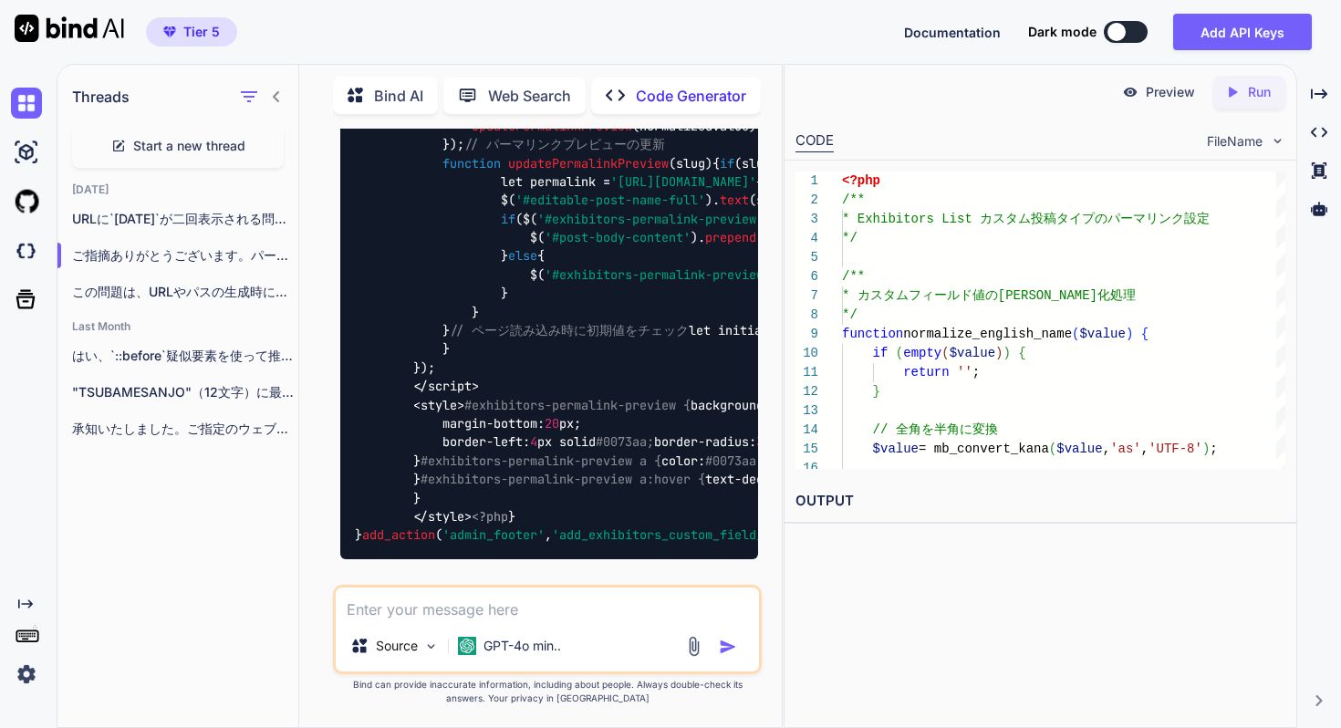
click at [165, 137] on span "Start a new thread" at bounding box center [189, 146] width 112 height 18
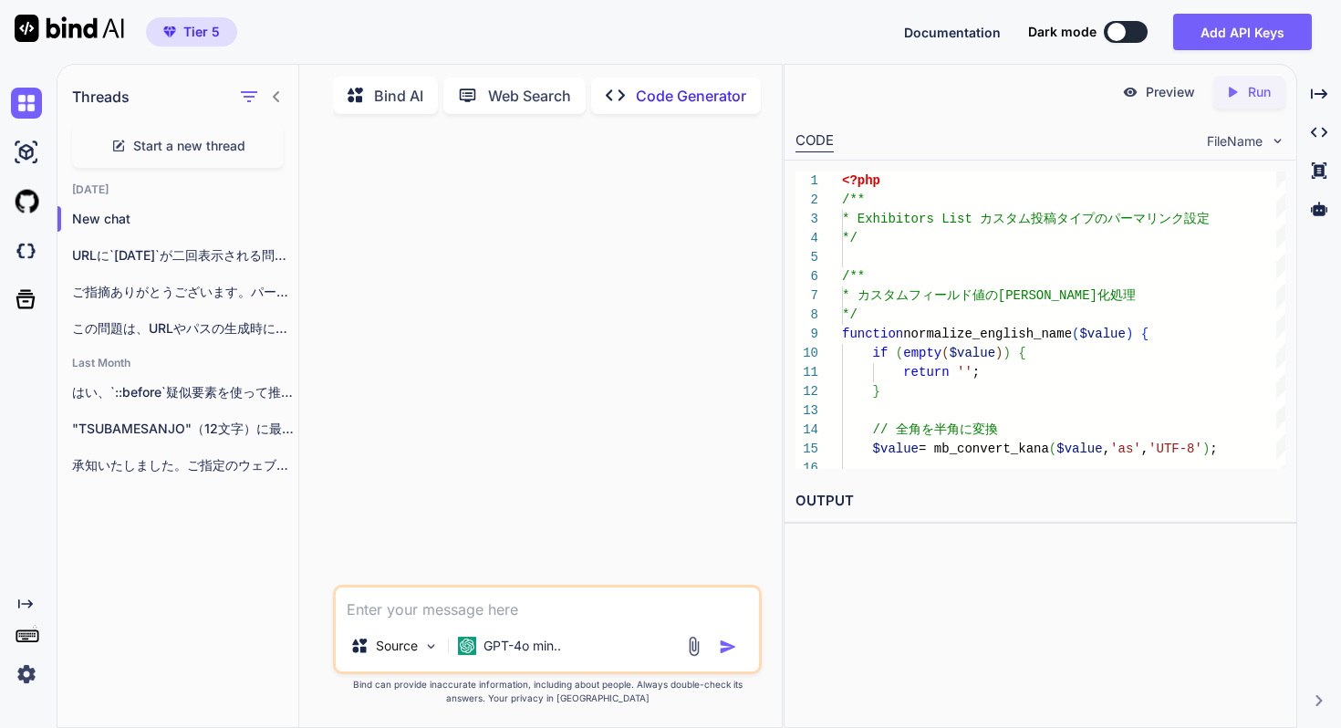
click at [482, 612] on textarea at bounding box center [547, 604] width 423 height 33
click at [529, 639] on p "GPT-4o min.." at bounding box center [523, 646] width 78 height 18
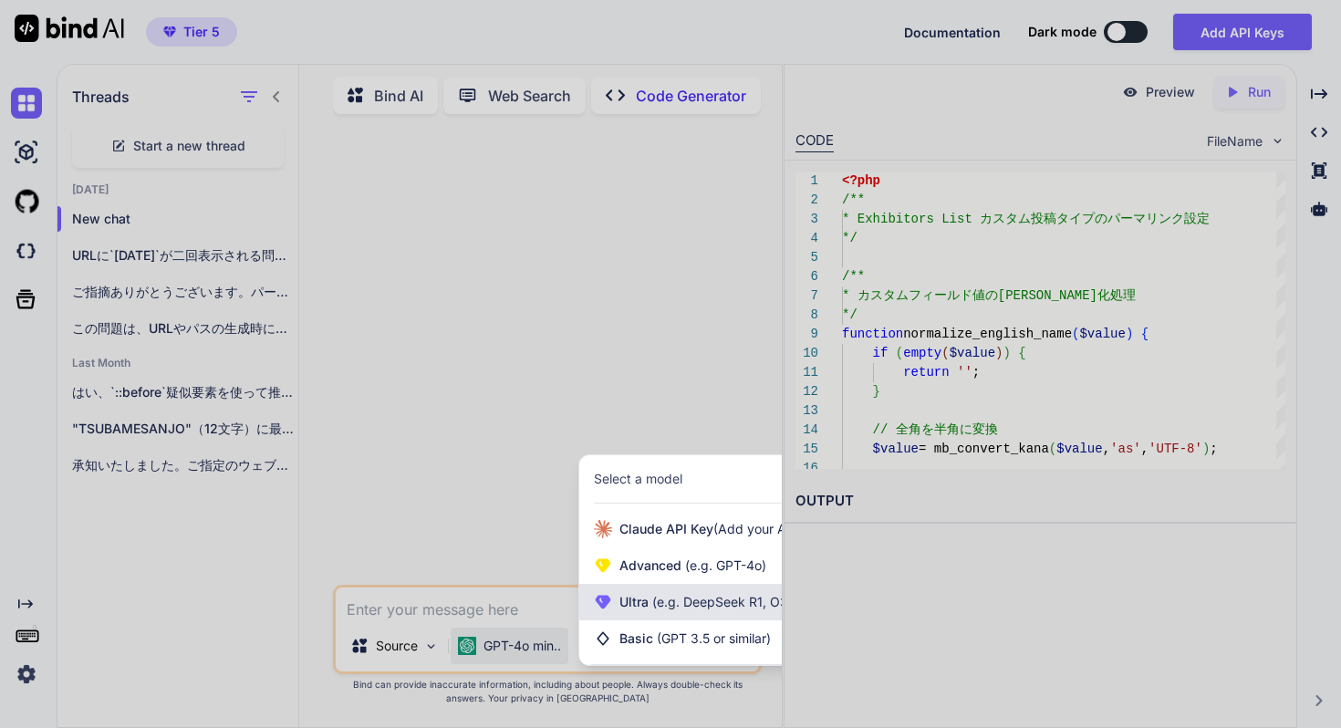
click at [662, 609] on span "(e.g. DeepSeek R1, O3-mini)" at bounding box center [735, 602] width 173 height 16
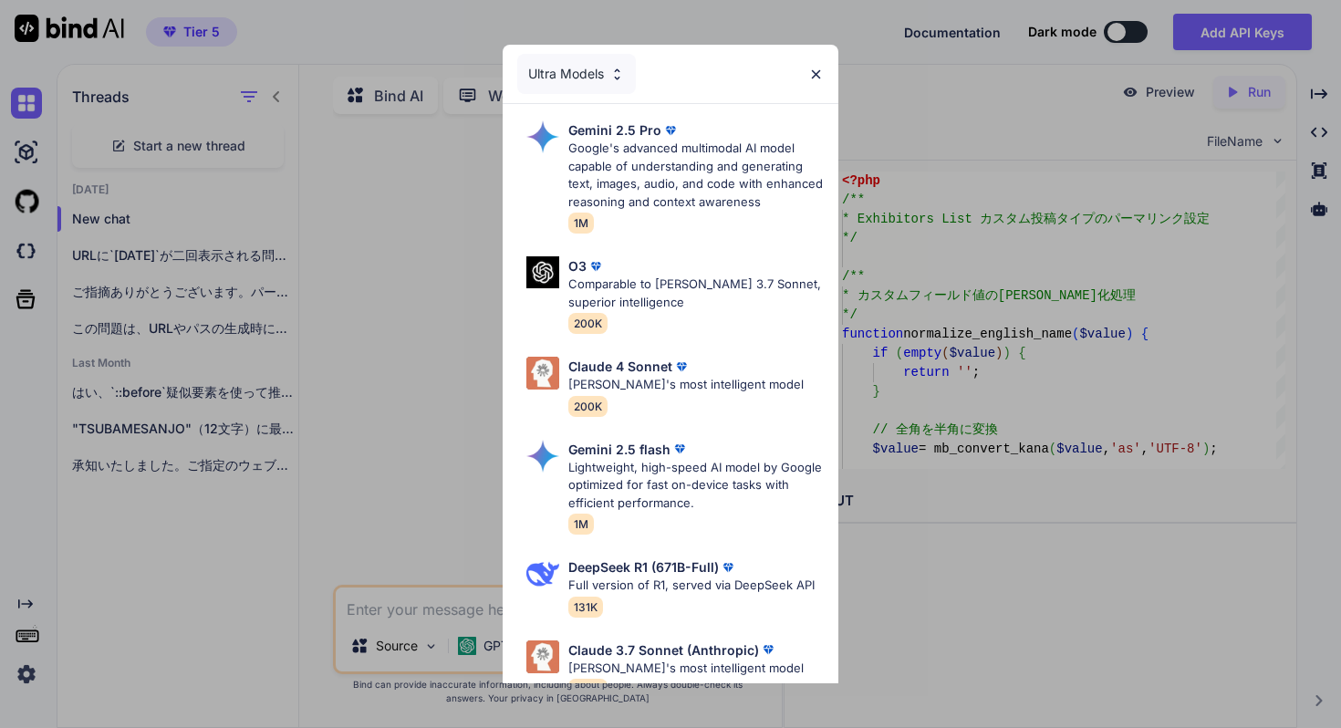
click at [654, 367] on p "Claude 4 Sonnet" at bounding box center [620, 366] width 104 height 19
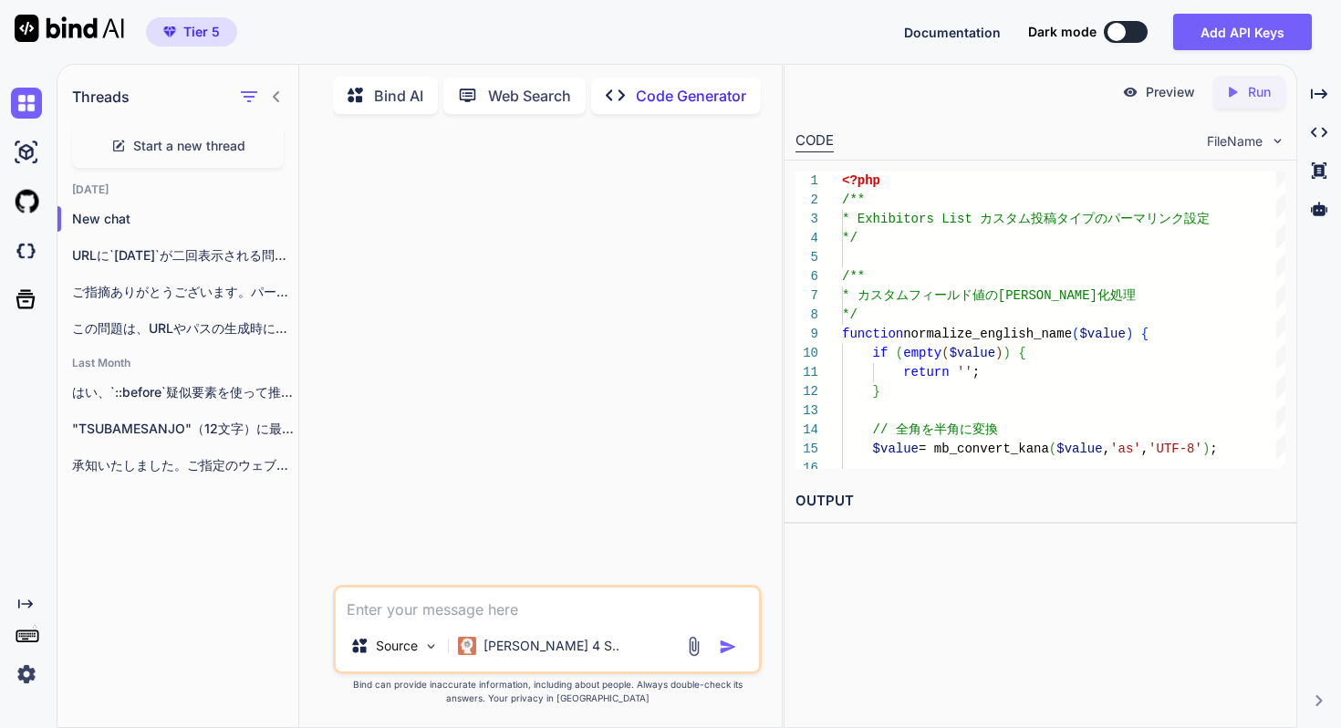
click at [576, 613] on textarea at bounding box center [547, 604] width 423 height 33
paste textarea "カスタム投稿ページのパーマリンクにカスタムフィールドの値を使用する方法を教えてください。フィールド名は"text_english_name"です。フィールド名…"
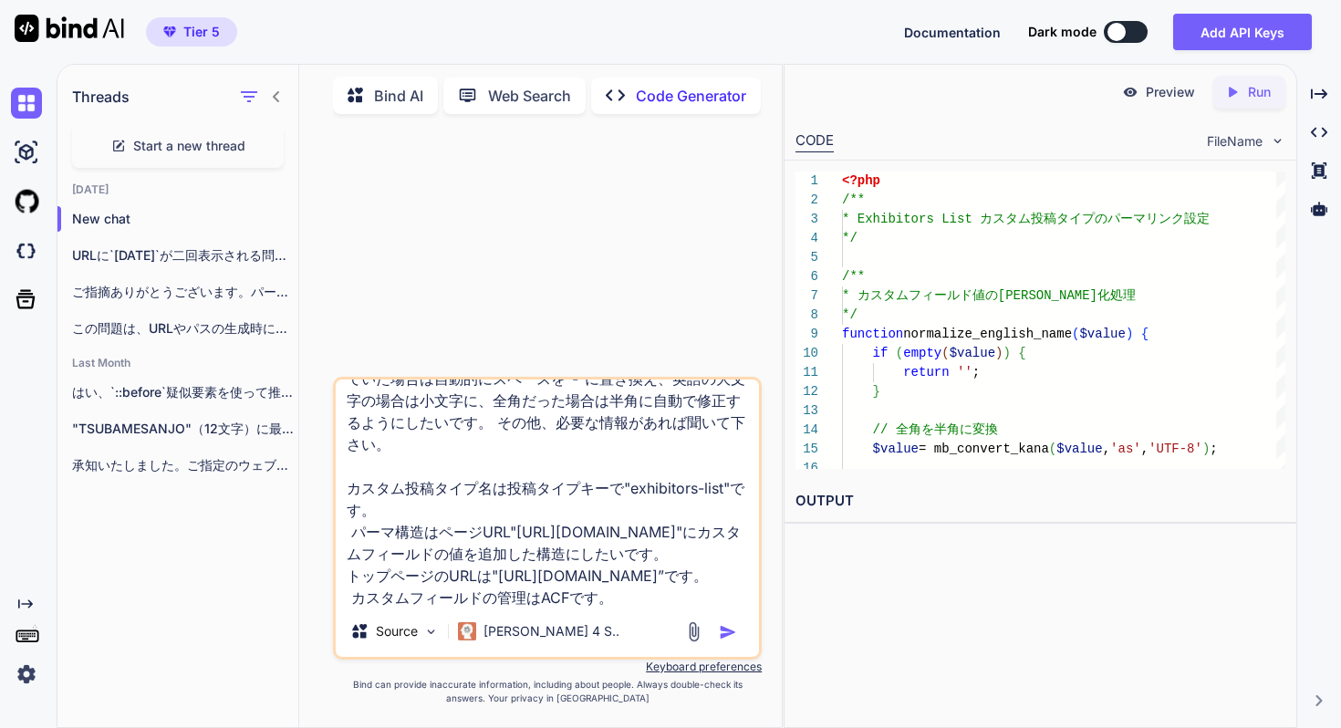
click at [729, 636] on img "button" at bounding box center [728, 632] width 18 height 18
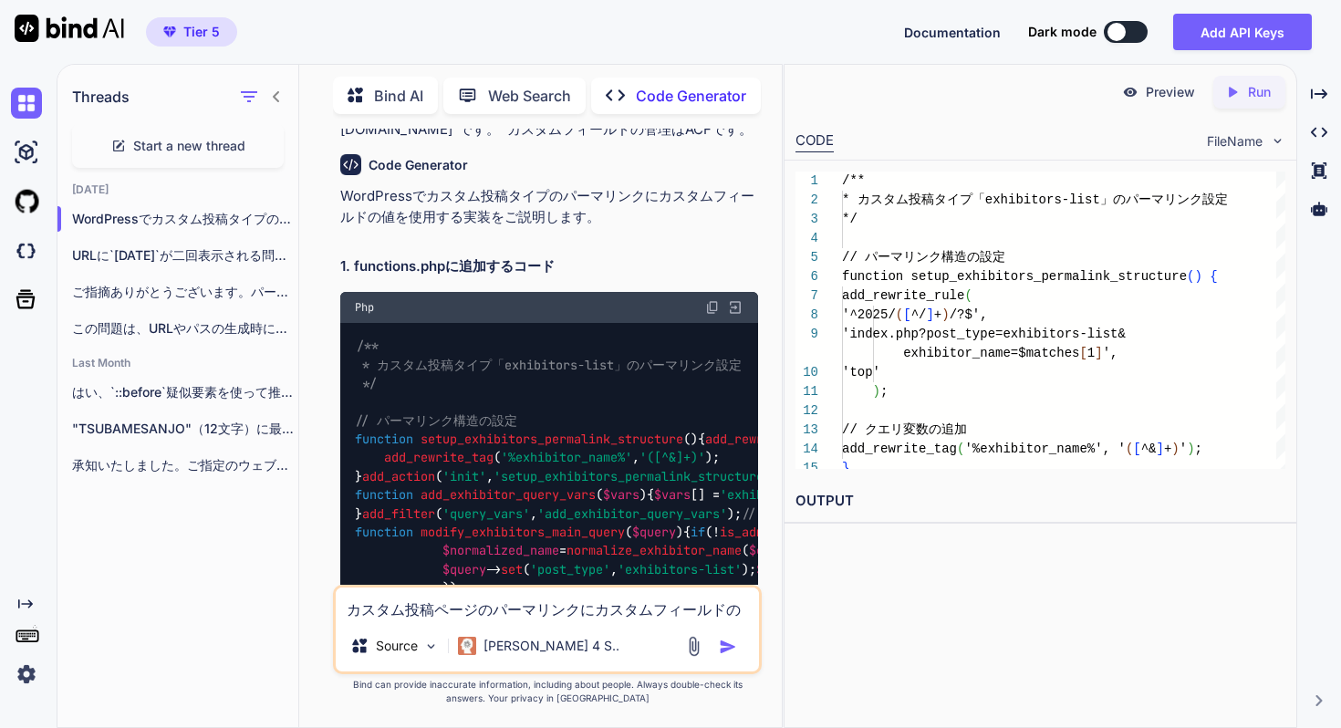
scroll to position [206, 0]
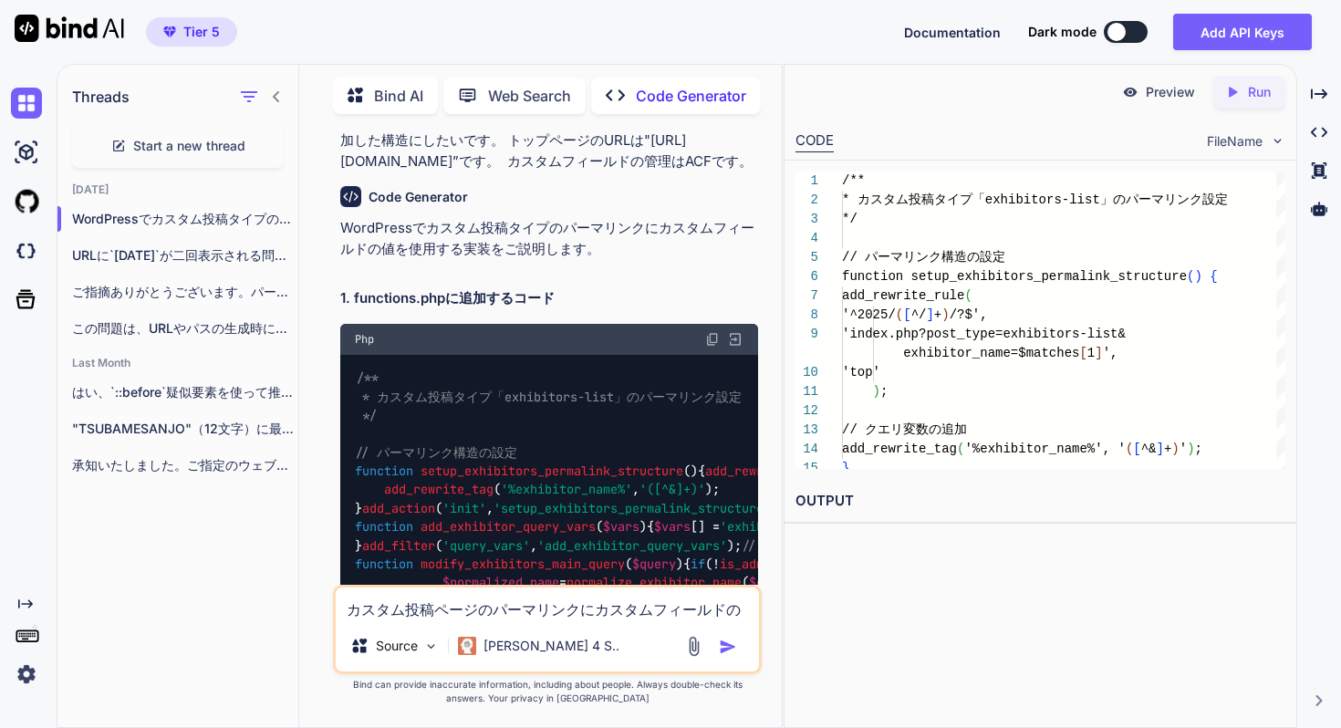
click at [712, 347] on img at bounding box center [712, 339] width 15 height 15
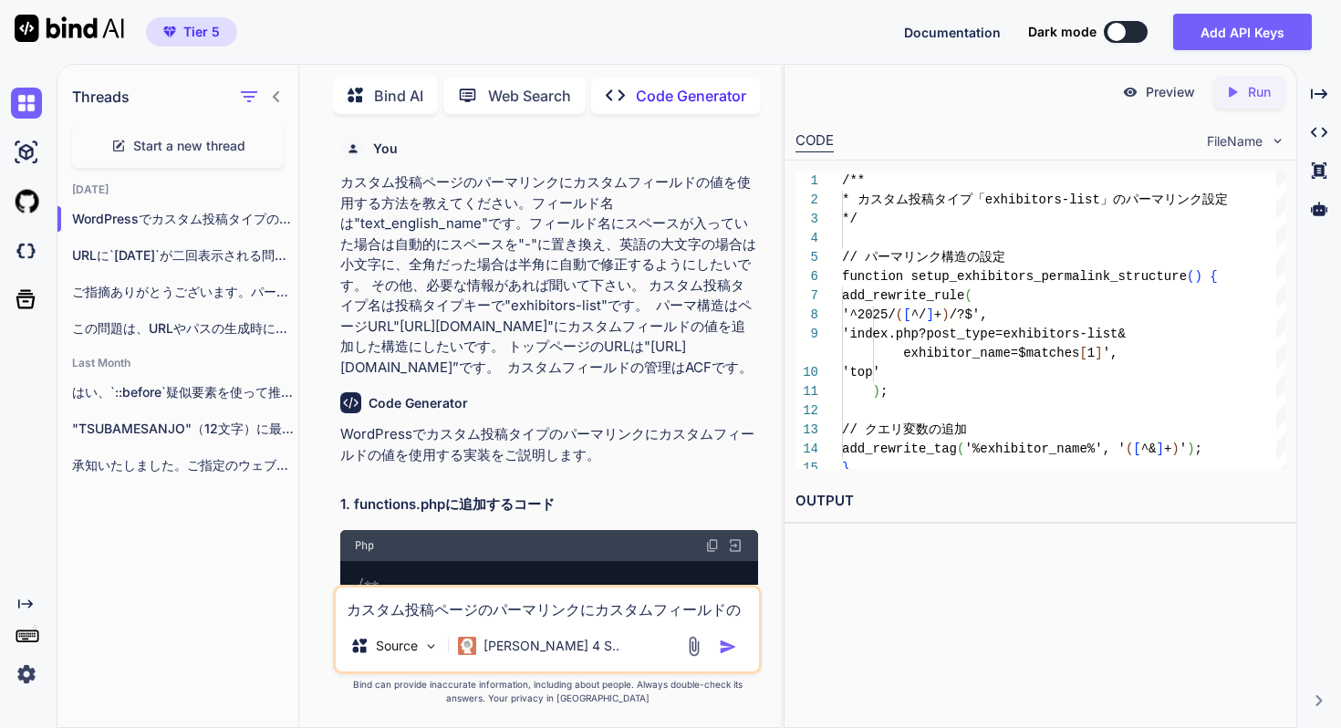
drag, startPoint x: 458, startPoint y: 388, endPoint x: 336, endPoint y: 187, distance: 235.1
click at [336, 187] on div "You カスタム投稿ページのパーマリンクにカスタムフィールドの値を使用する方法を教えてください。フィールド名は"text_english_name"です。フィ…" at bounding box center [547, 428] width 429 height 599
copy p "カスタム投稿ページのパーマリンクにカスタムフィールドの値を使用する方法を教えてください。フィールド名は"text_english_name"です。フィールド名…"
click at [202, 137] on span "Start a new thread" at bounding box center [189, 146] width 112 height 18
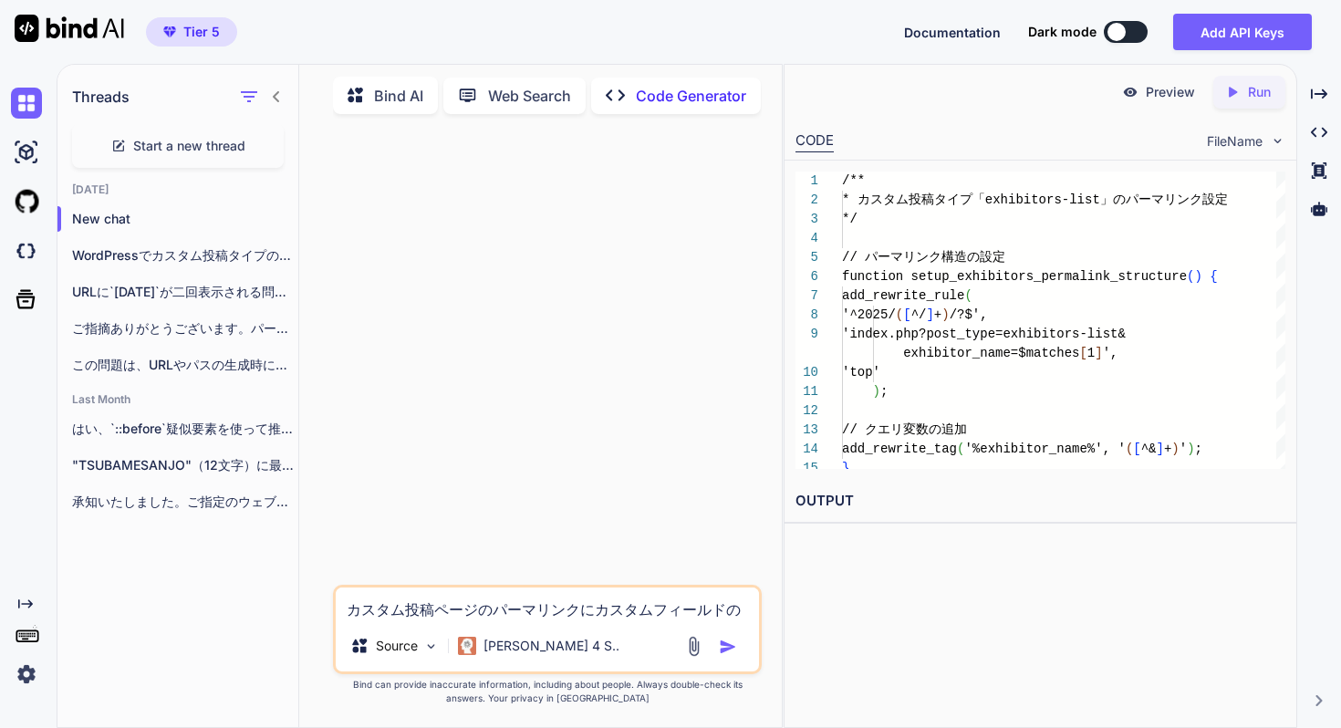
click at [501, 603] on textarea "カスタム投稿ページのパーマリンクにカスタムフィールドの値を使用する方法を教えてください。フィールド名は"text_english_name"です。フィールド名…" at bounding box center [547, 604] width 423 height 33
paste textarea "カスタム投稿ページのパーマリンクにカスタムフィールドの値を使用する方法を教えてください。フィールド名は"text_english_name"です。フィールド名…"
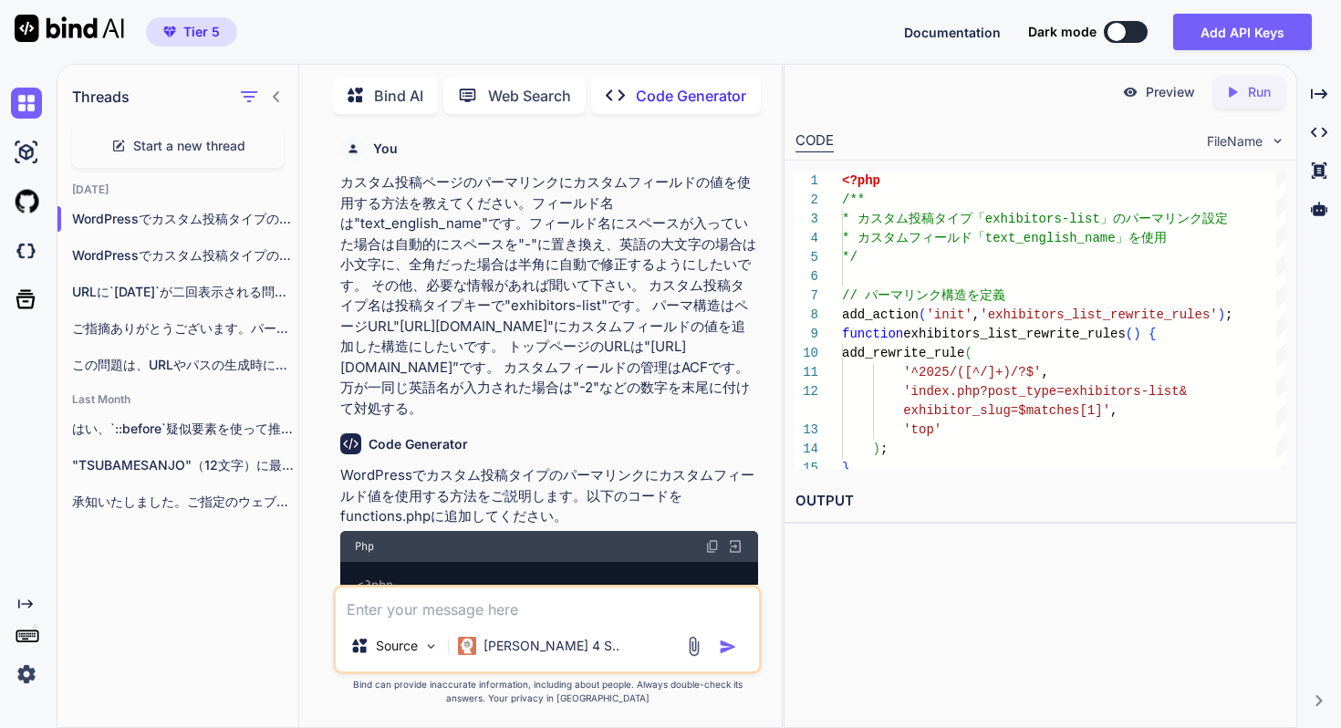
click at [714, 547] on img at bounding box center [712, 546] width 15 height 15
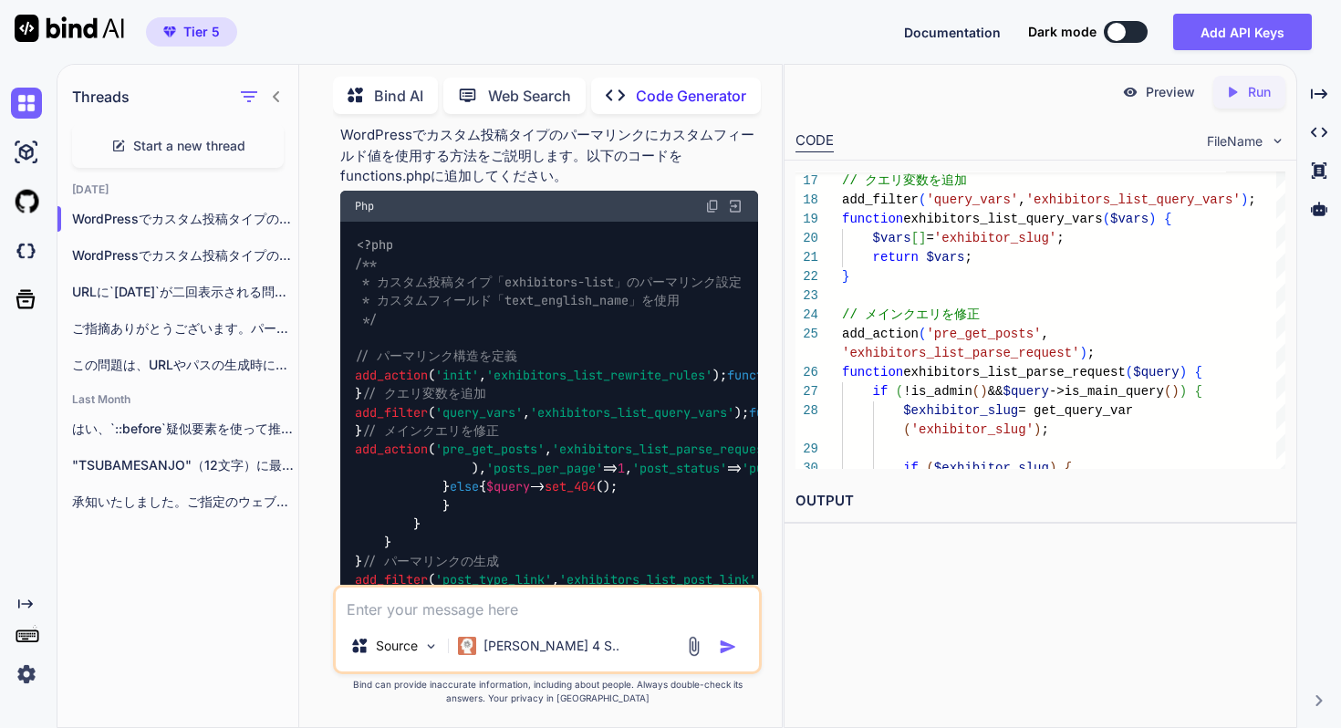
scroll to position [344, 0]
click at [579, 604] on textarea at bounding box center [547, 604] width 423 height 33
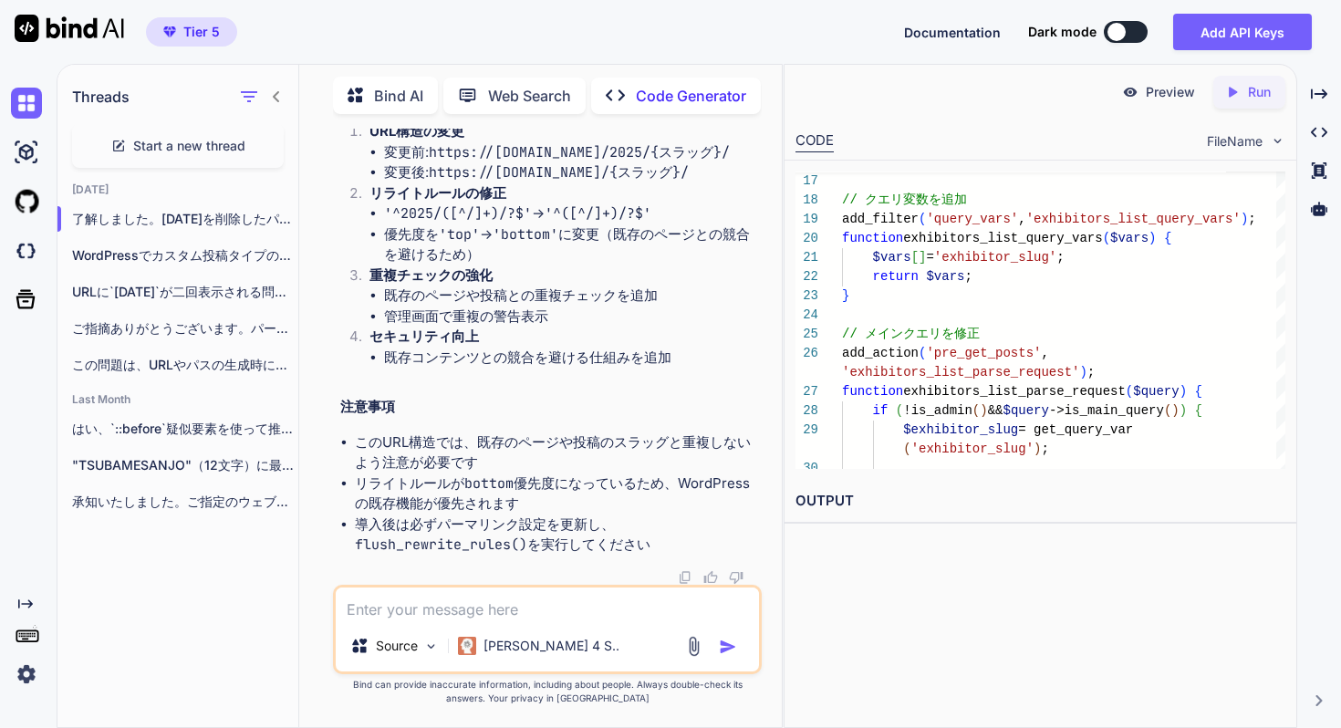
scroll to position [4913, 0]
click at [571, 603] on textarea at bounding box center [547, 604] width 423 height 33
paste textarea "exhibitors-list"
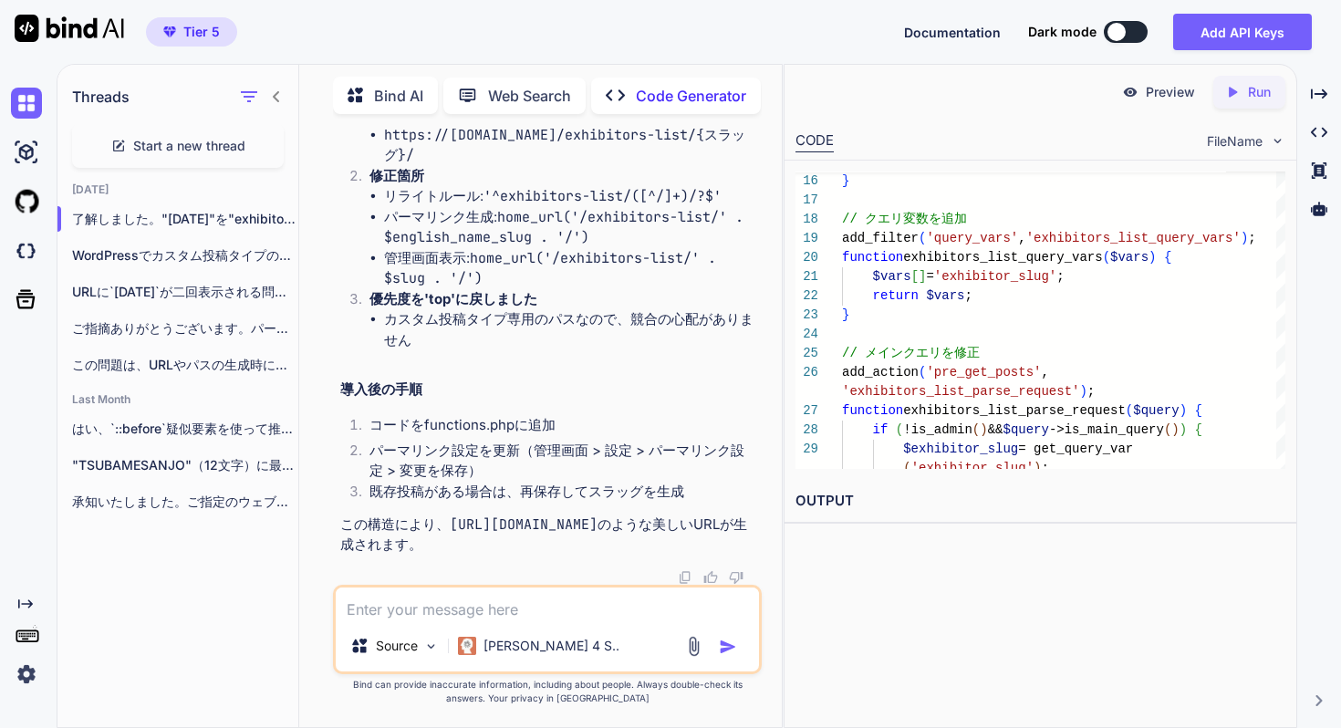
scroll to position [9714, 0]
